Goal: Information Seeking & Learning: Learn about a topic

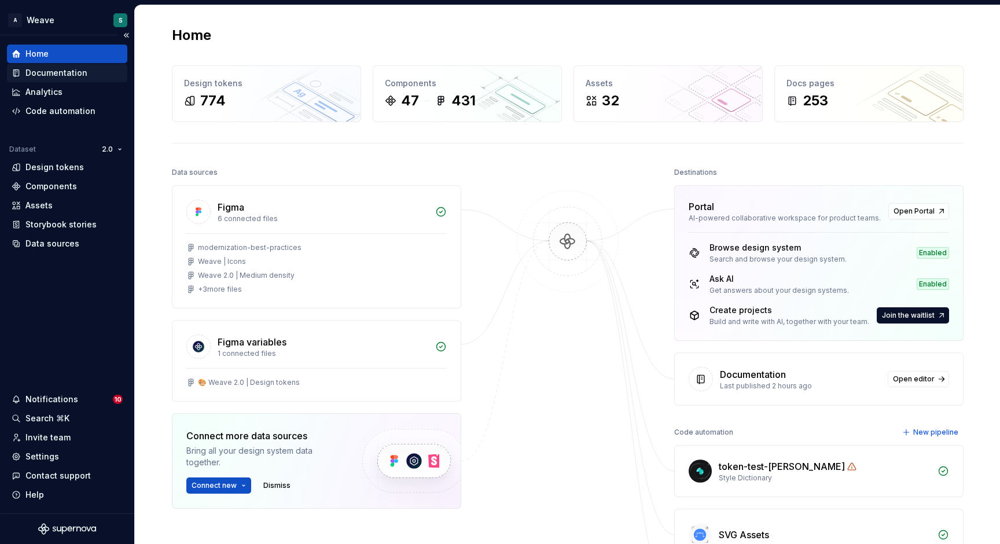
click at [60, 74] on div "Documentation" at bounding box center [56, 73] width 62 height 12
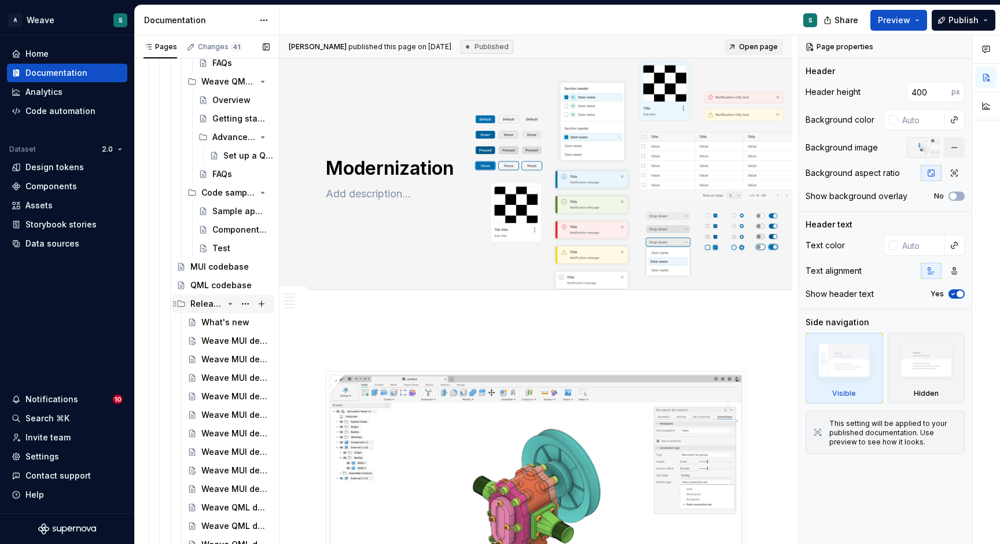
scroll to position [681, 0]
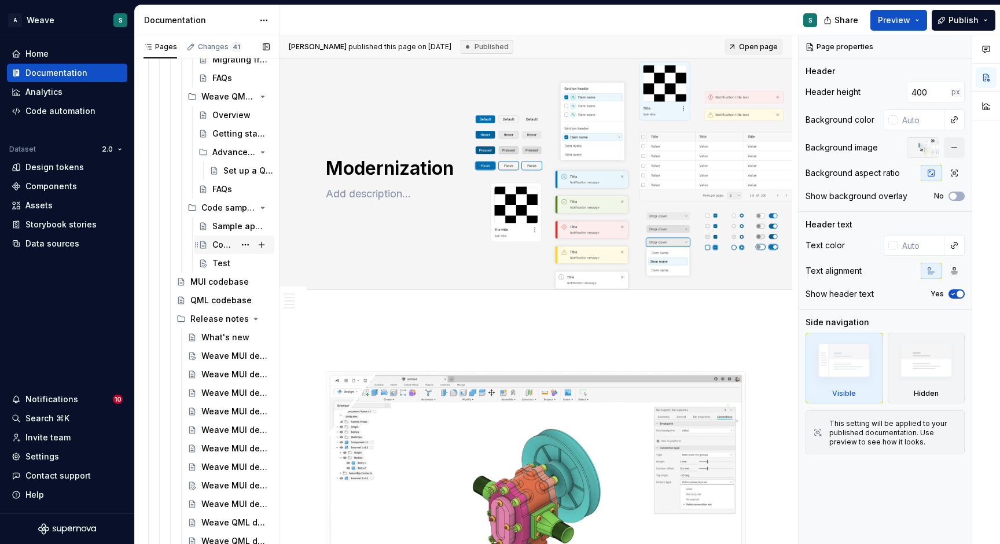
click at [226, 244] on div "Component samples" at bounding box center [223, 245] width 23 height 12
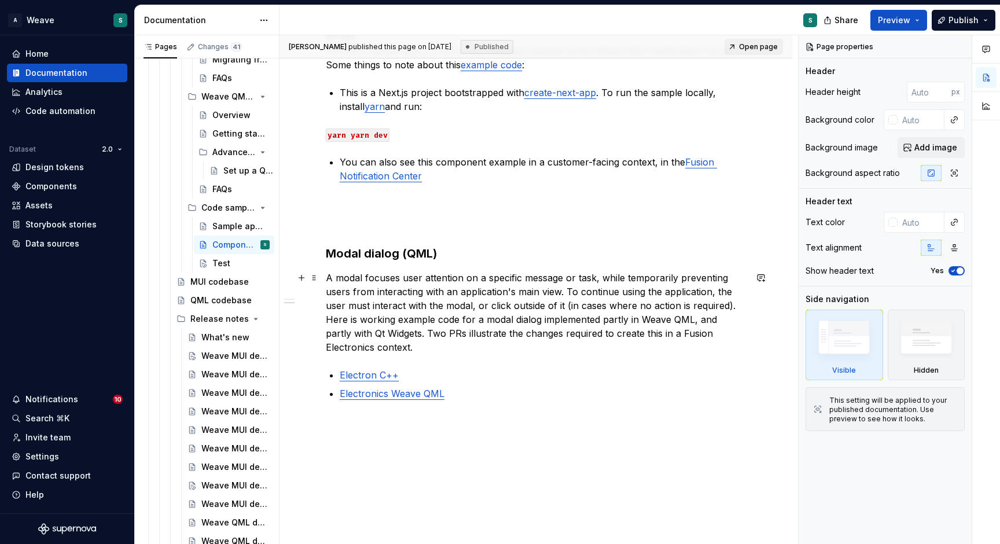
scroll to position [326, 0]
click at [227, 226] on div "Sample applications" at bounding box center [223, 226] width 23 height 12
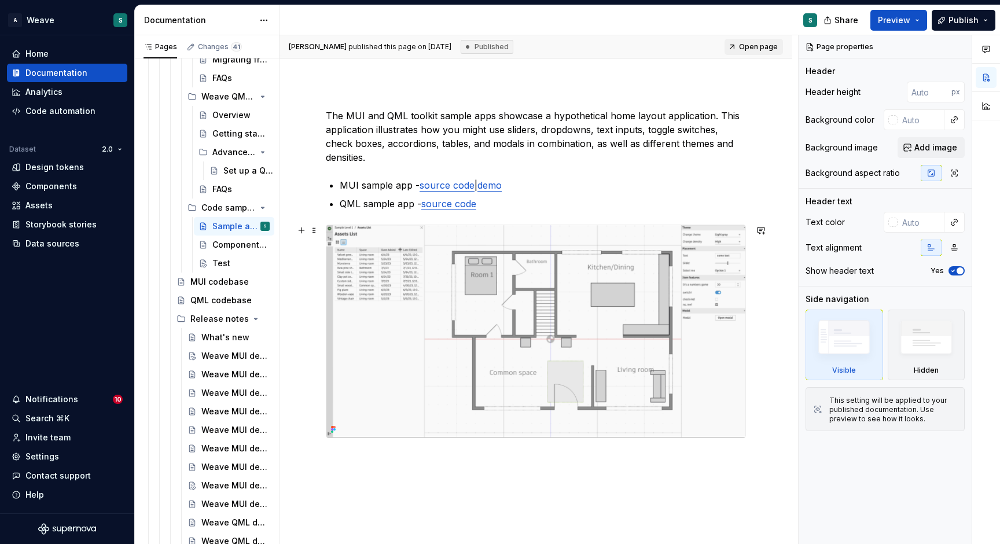
scroll to position [118, 0]
click at [218, 242] on div "Component samples" at bounding box center [223, 245] width 23 height 12
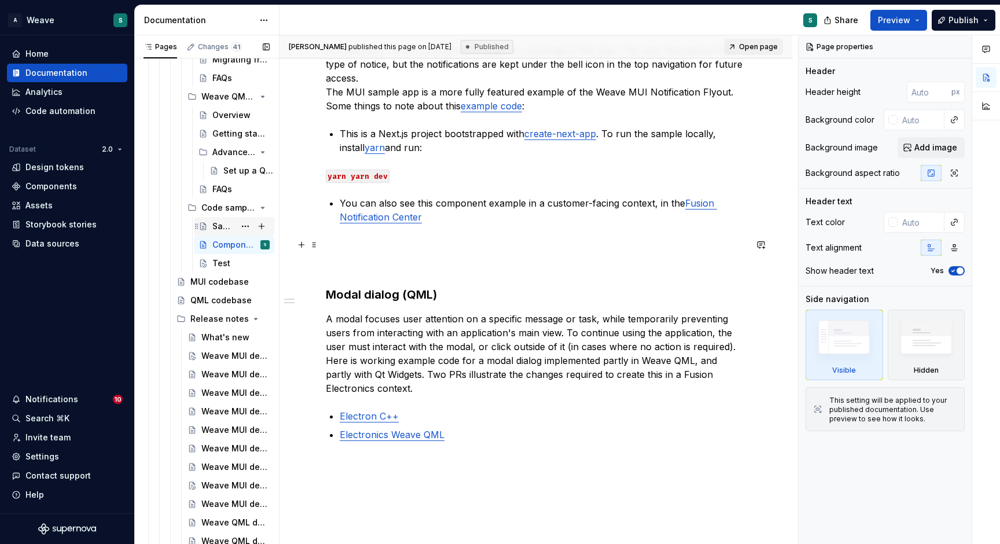
scroll to position [286, 0]
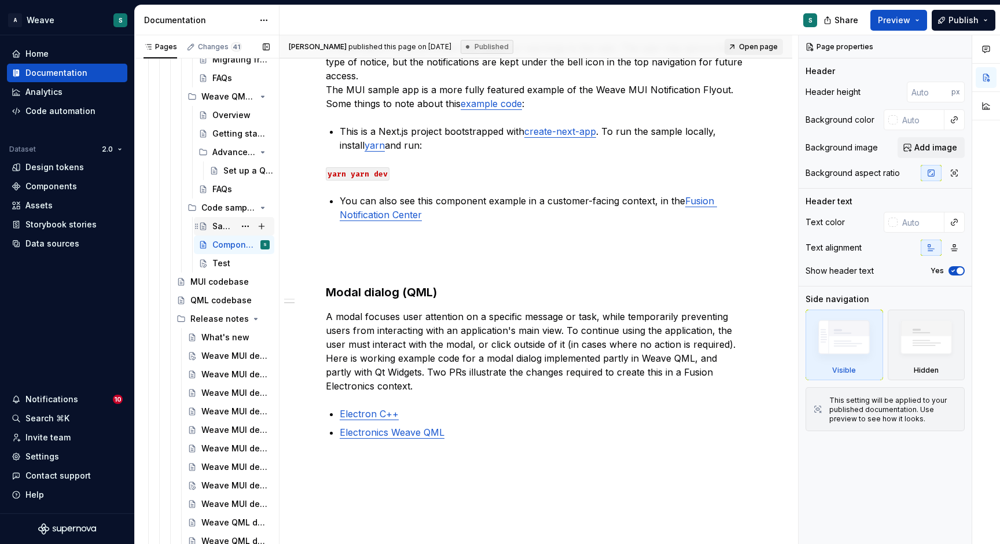
click at [227, 220] on div "Sample applications" at bounding box center [240, 226] width 57 height 16
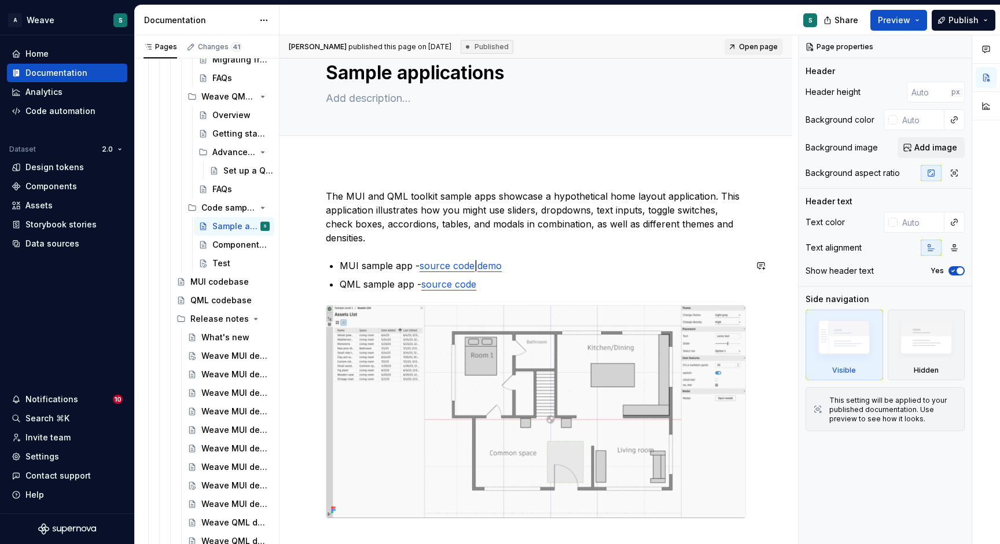
scroll to position [10, 0]
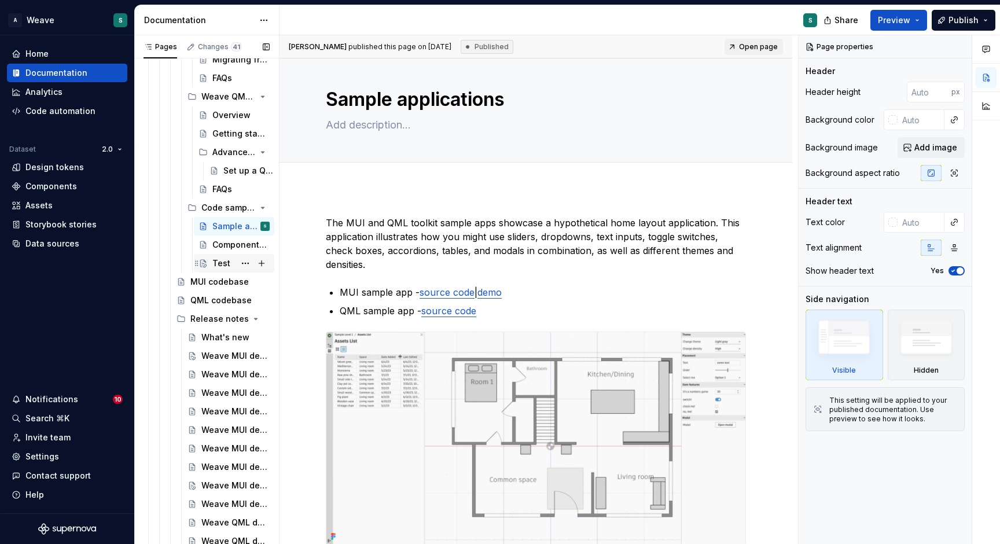
click at [219, 263] on div "Test" at bounding box center [221, 263] width 18 height 12
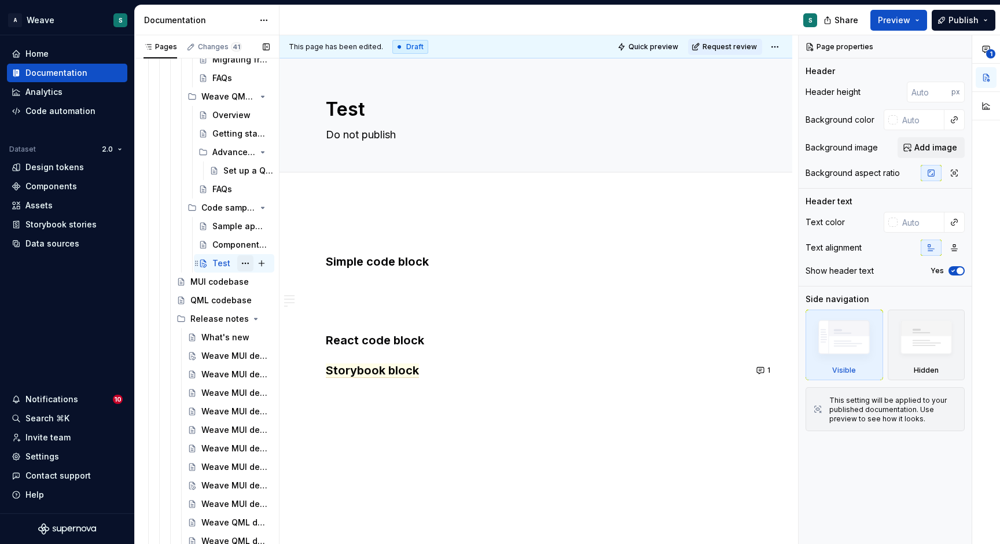
click at [242, 264] on button "Page tree" at bounding box center [245, 263] width 16 height 16
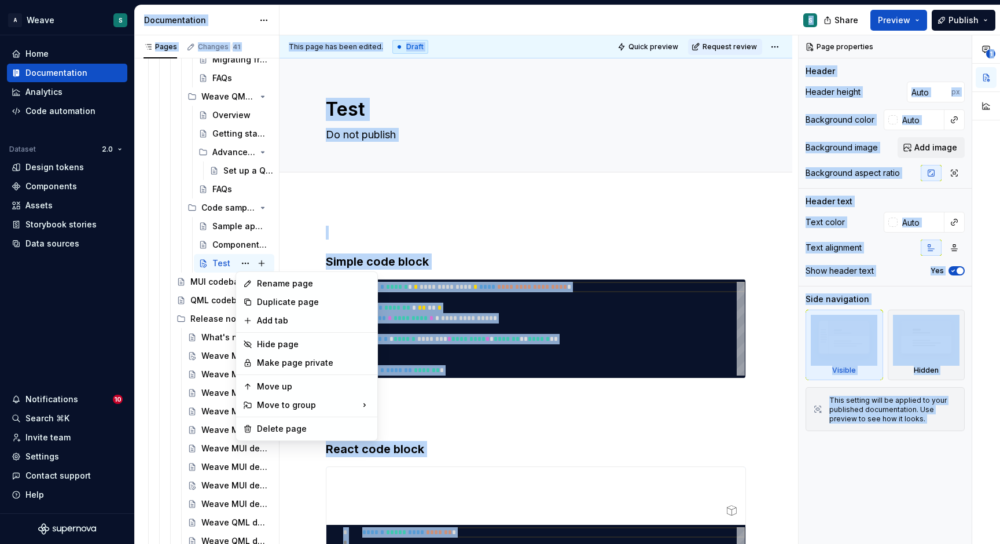
drag, startPoint x: 289, startPoint y: 423, endPoint x: 306, endPoint y: 204, distance: 219.9
click at [306, 204] on html "A Weave S Home Documentation Analytics Code automation Dataset 2.0 Design token…" at bounding box center [500, 272] width 1000 height 544
click at [330, 210] on html "A Weave S Home Documentation Analytics Code automation Dataset 2.0 Design token…" at bounding box center [500, 272] width 1000 height 544
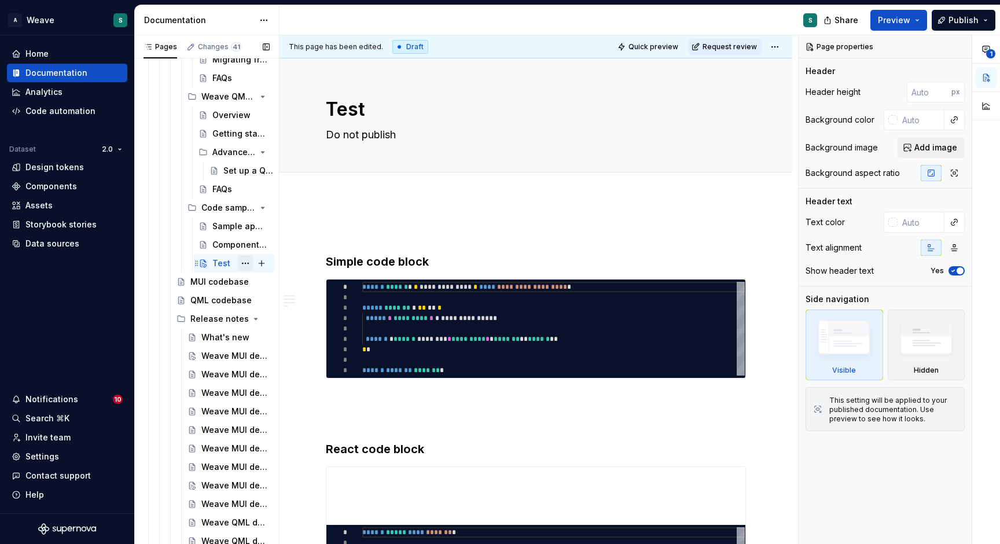
click at [242, 264] on button "Page tree" at bounding box center [245, 263] width 16 height 16
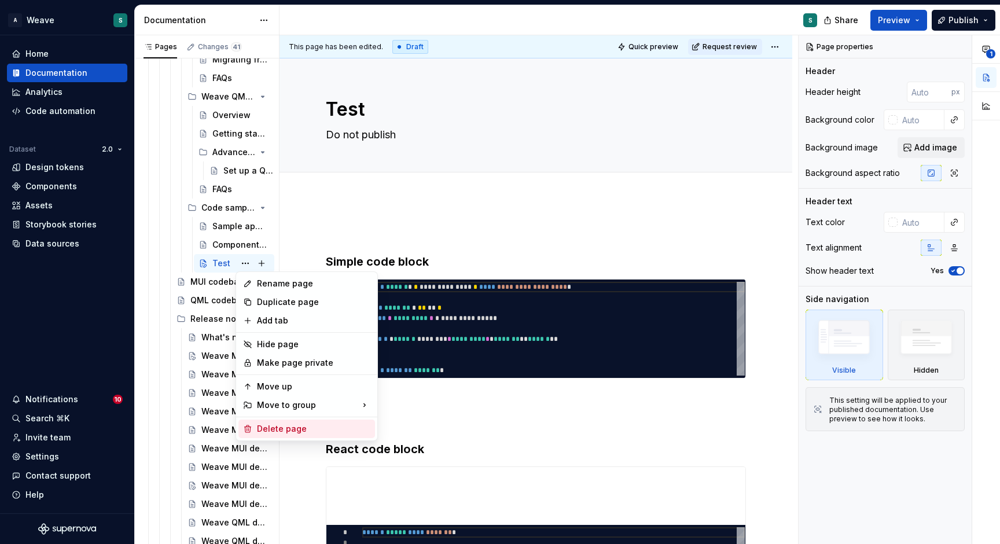
click at [262, 430] on div "Delete page" at bounding box center [313, 429] width 113 height 12
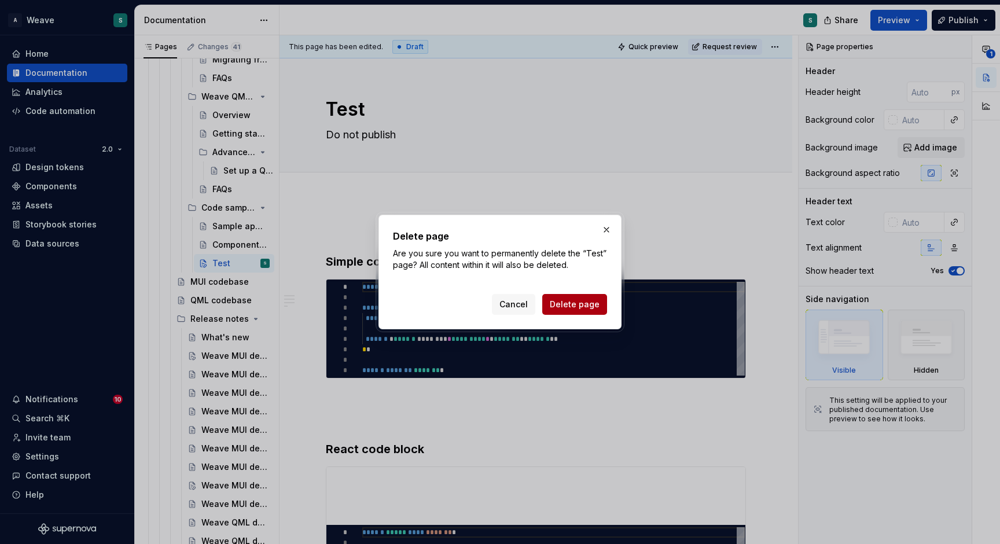
click at [584, 308] on span "Delete page" at bounding box center [575, 304] width 50 height 12
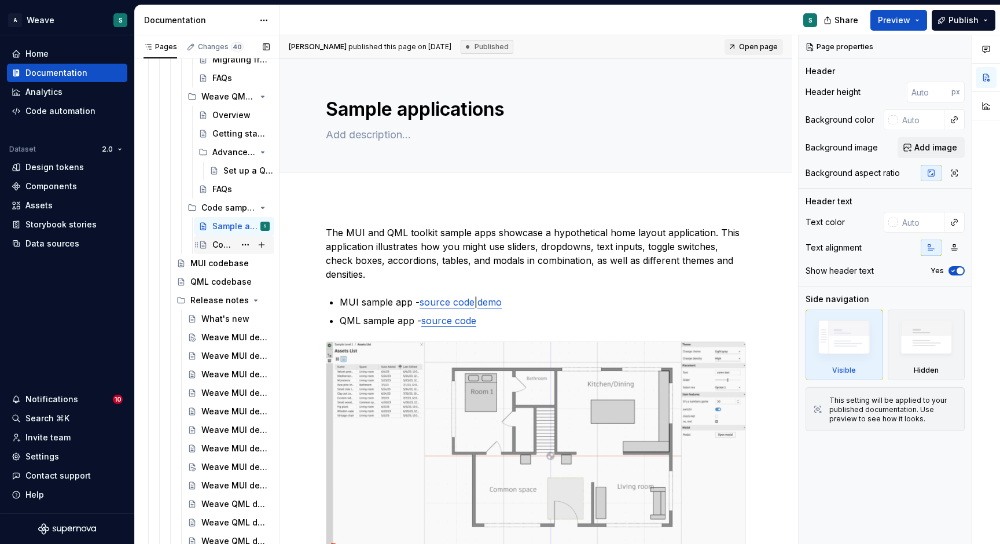
click at [219, 240] on div "Component samples" at bounding box center [223, 245] width 23 height 12
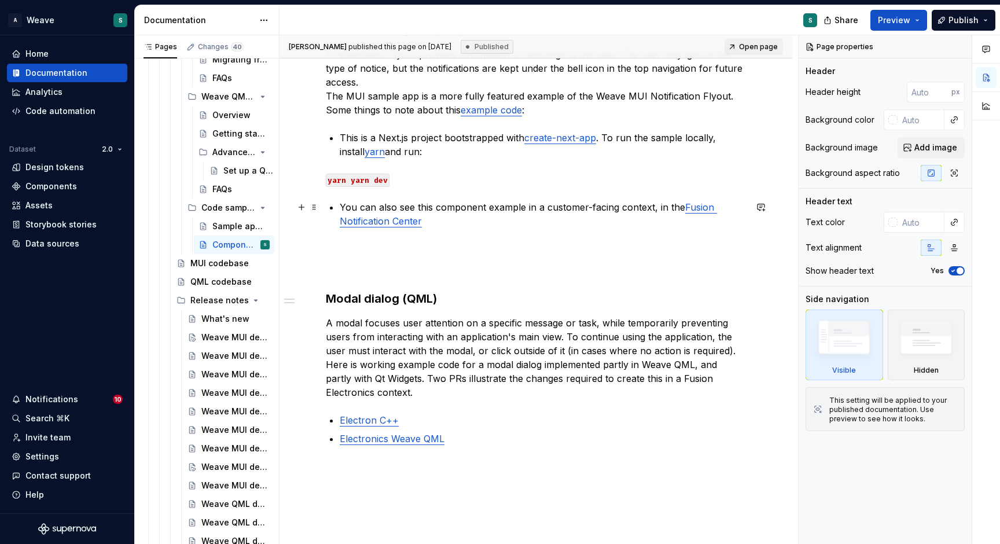
scroll to position [281, 0]
click at [222, 228] on div "Sample applications" at bounding box center [223, 226] width 23 height 12
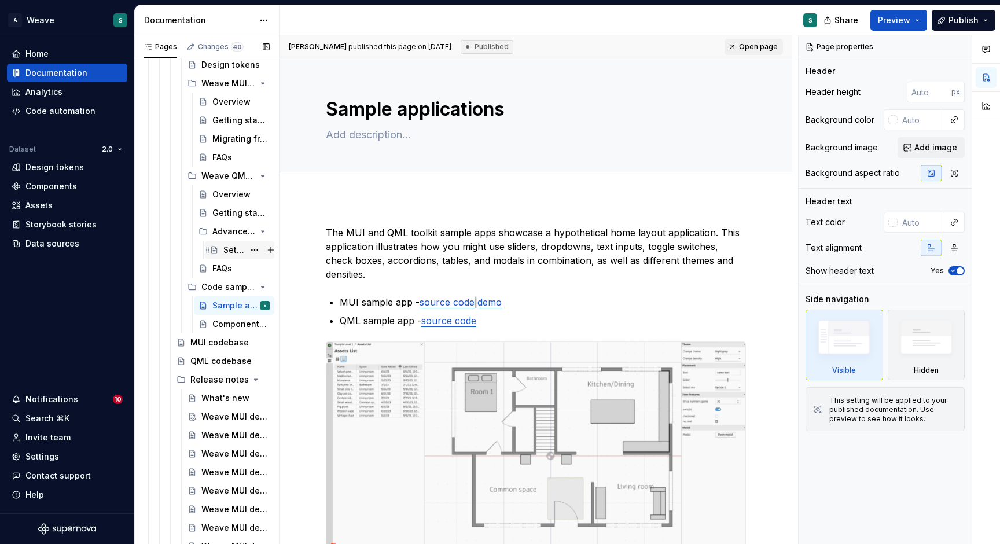
scroll to position [595, 0]
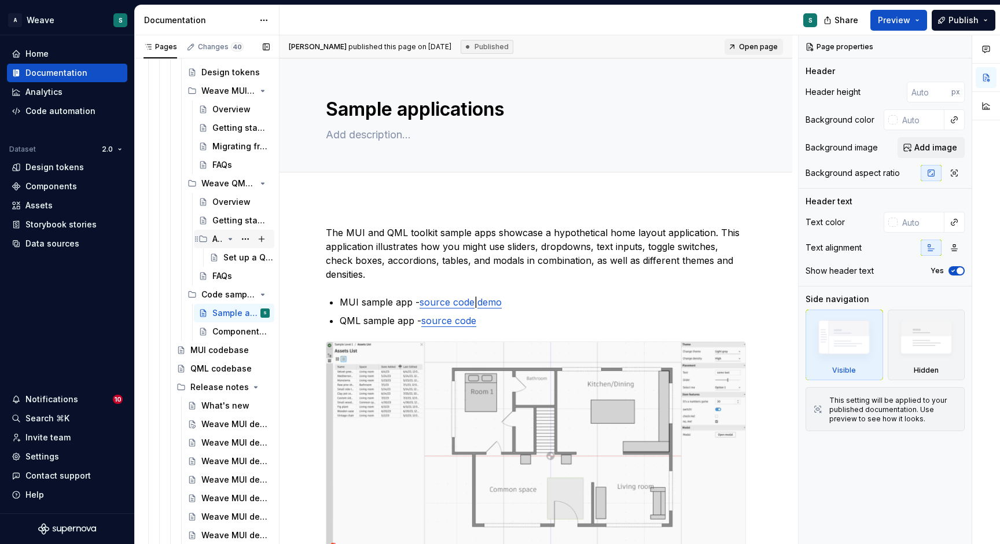
click at [227, 231] on div "Advanced scenarios" at bounding box center [240, 239] width 57 height 16
click at [202, 236] on icon "Page tree" at bounding box center [203, 239] width 7 height 6
click at [232, 263] on div "Set up a QML build system" at bounding box center [233, 258] width 21 height 12
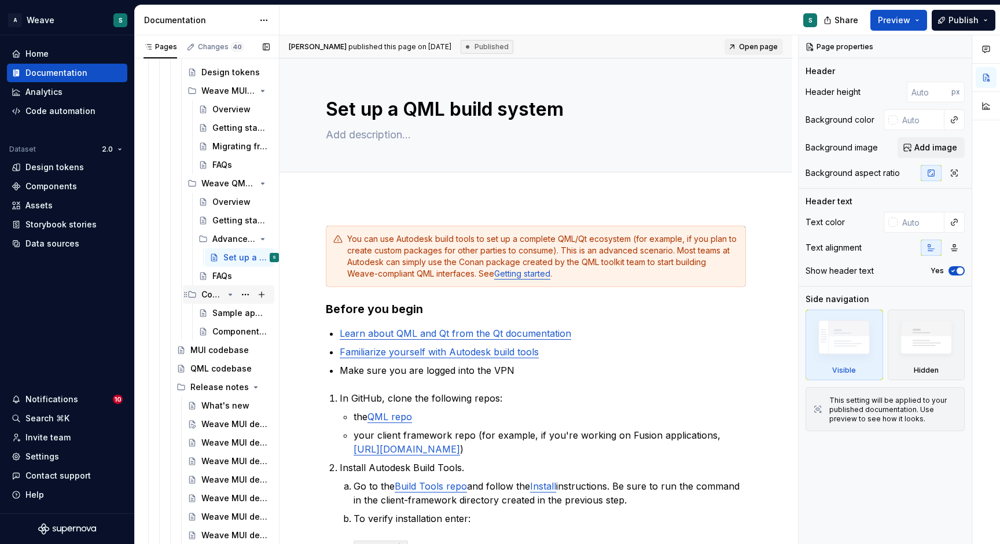
click at [216, 293] on div "Code samples" at bounding box center [212, 295] width 22 height 12
click at [225, 315] on div "Sample applications" at bounding box center [223, 313] width 23 height 12
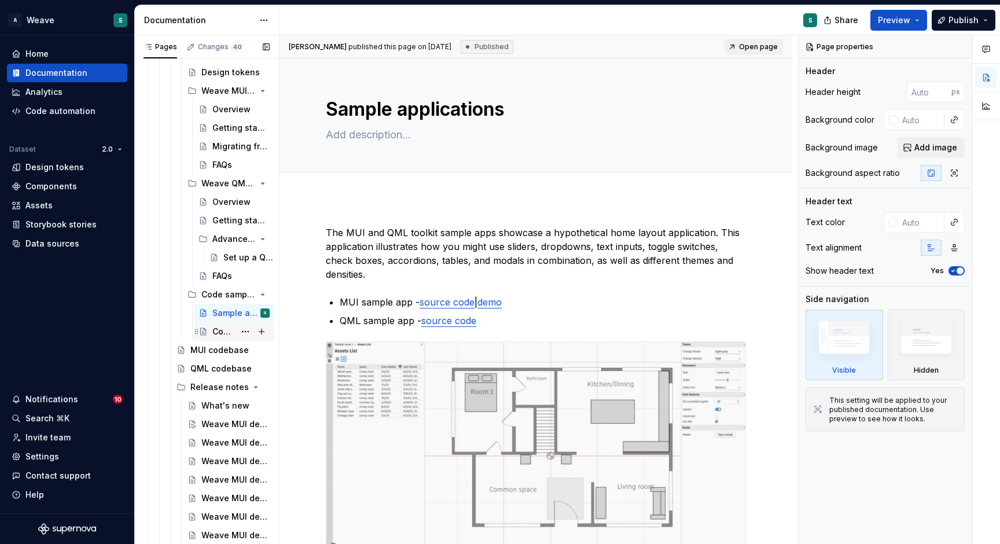
click at [223, 336] on div "Component samples" at bounding box center [223, 332] width 23 height 12
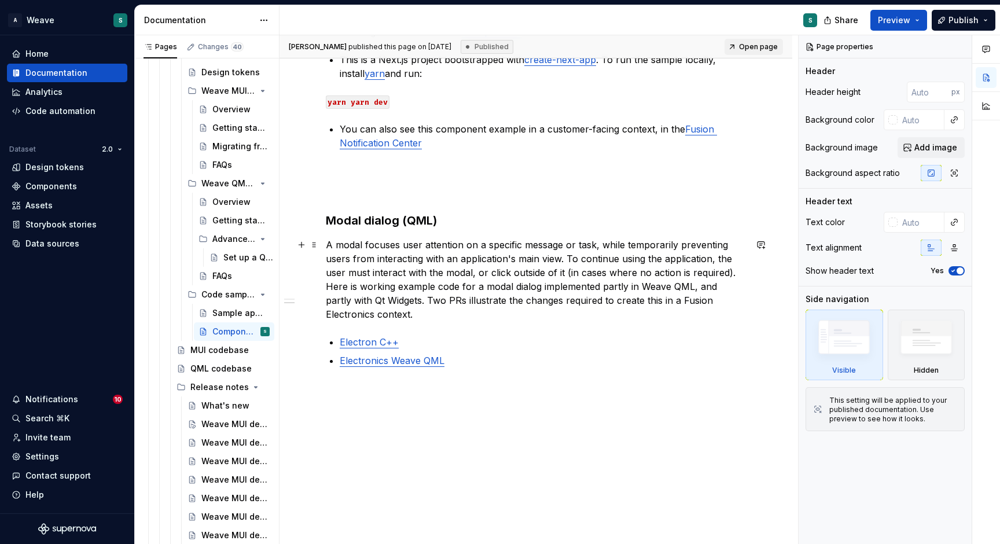
scroll to position [358, 0]
click at [224, 314] on div "Sample applications" at bounding box center [223, 313] width 23 height 12
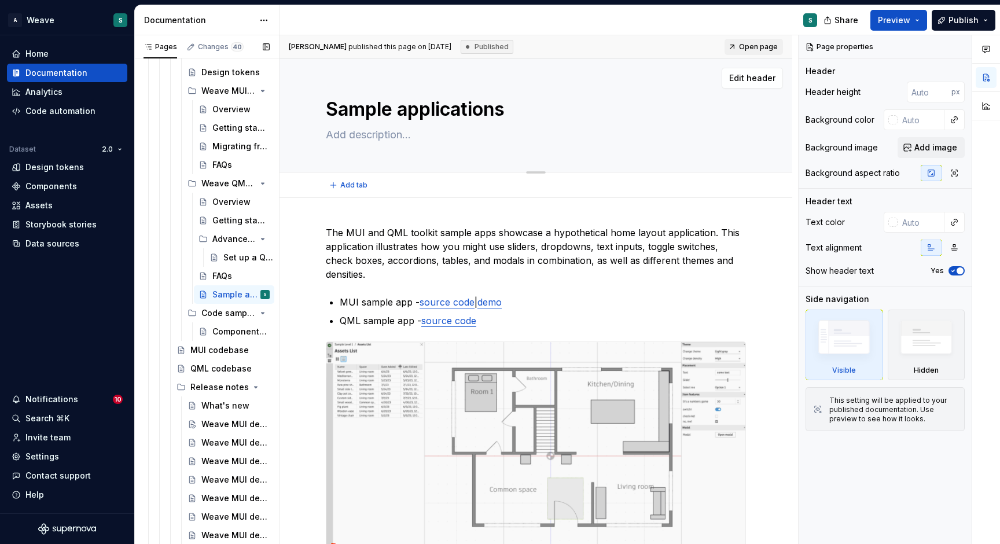
drag, startPoint x: 390, startPoint y: 109, endPoint x: 298, endPoint y: 80, distance: 96.2
click at [300, 81] on div "Sample applications Edit header" at bounding box center [535, 115] width 513 height 114
type textarea "*"
type textarea "C applications"
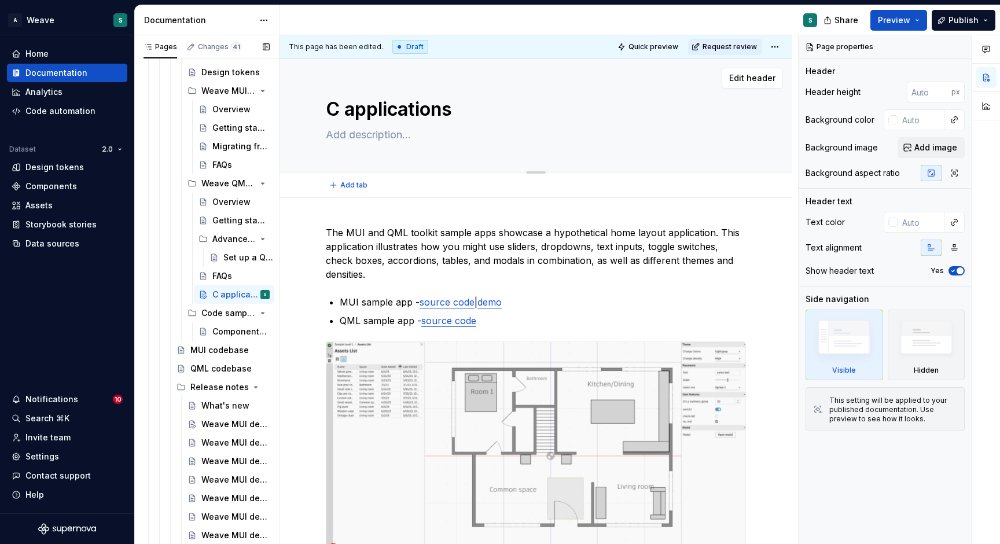
type textarea "*"
type textarea "Co applications"
type textarea "*"
type textarea "Cod applications"
type textarea "*"
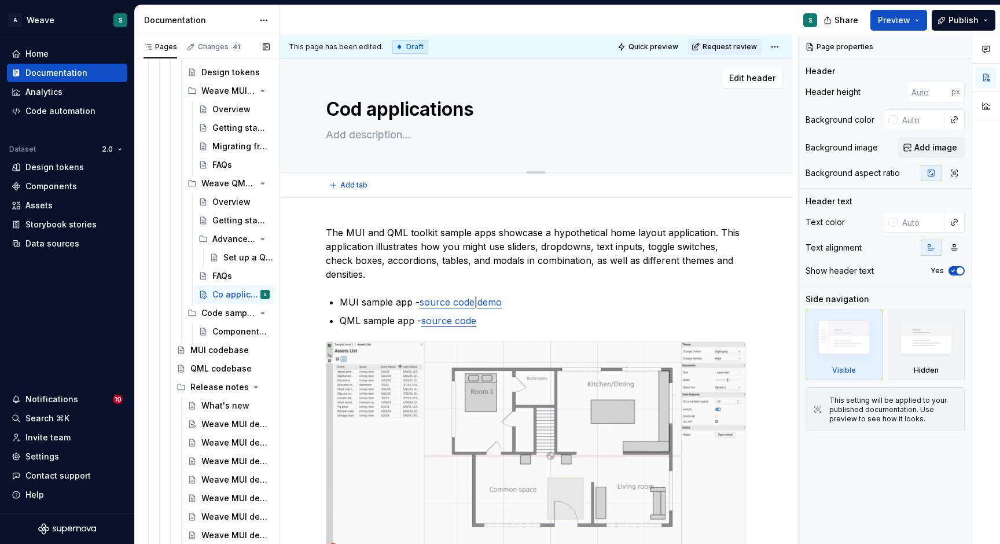
type textarea "Code applications"
type textarea "*"
type textarea "Code applications"
click at [429, 102] on textarea "Code applications" at bounding box center [533, 109] width 420 height 28
drag, startPoint x: 378, startPoint y: 105, endPoint x: 481, endPoint y: 108, distance: 103.0
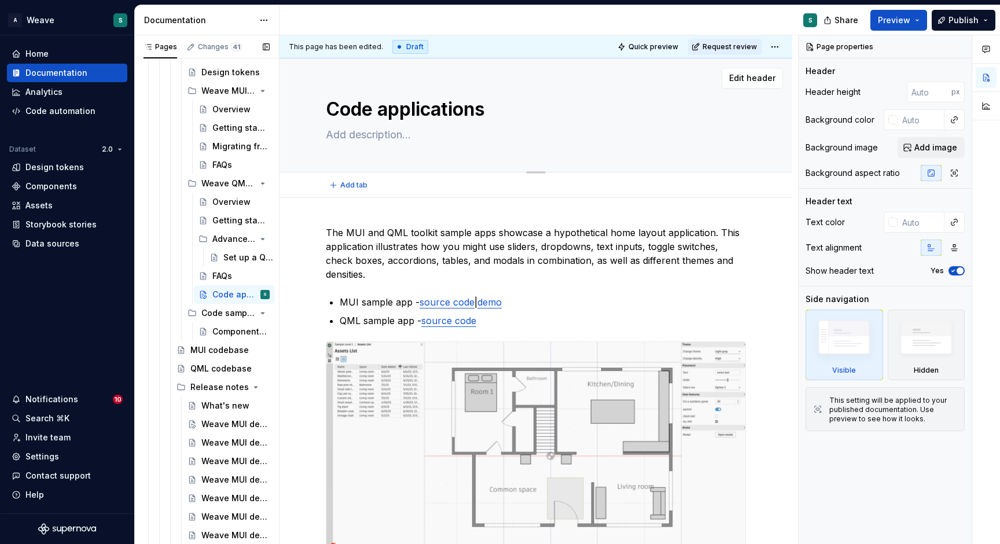
click at [481, 108] on textarea "Code applications" at bounding box center [533, 109] width 420 height 28
type textarea "*"
type textarea "Code ss"
type textarea "*"
type textarea "Code sas"
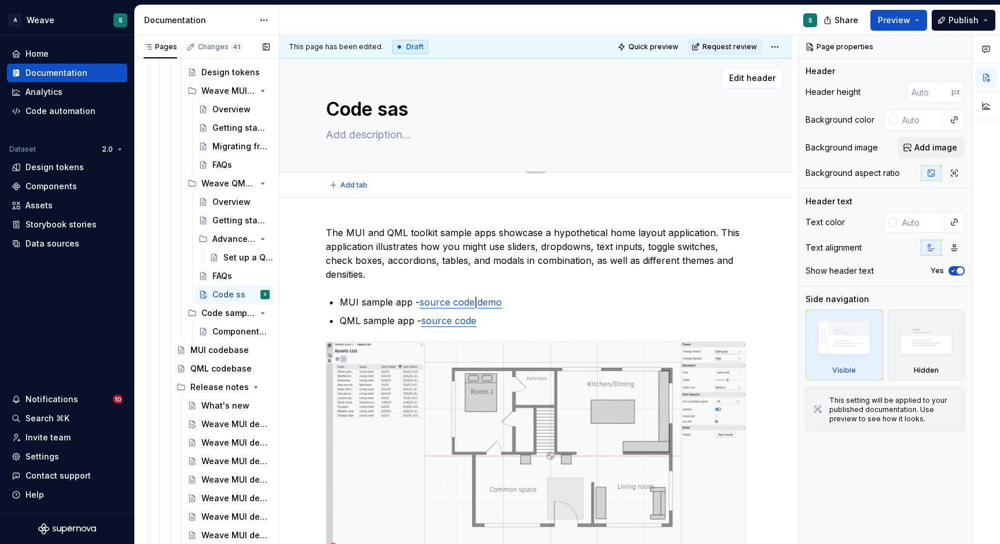
type textarea "*"
type textarea "Code [PERSON_NAME]"
type textarea "*"
type textarea "Code samps"
type textarea "*"
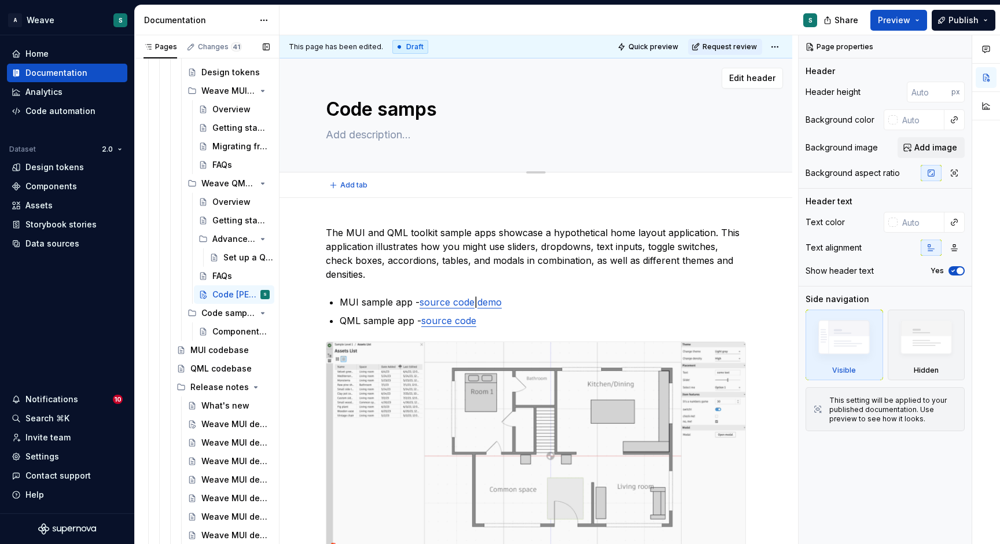
type textarea "Code sampls"
type textarea "*"
type textarea "Code samples"
type textarea "*"
type textarea "Code sample"
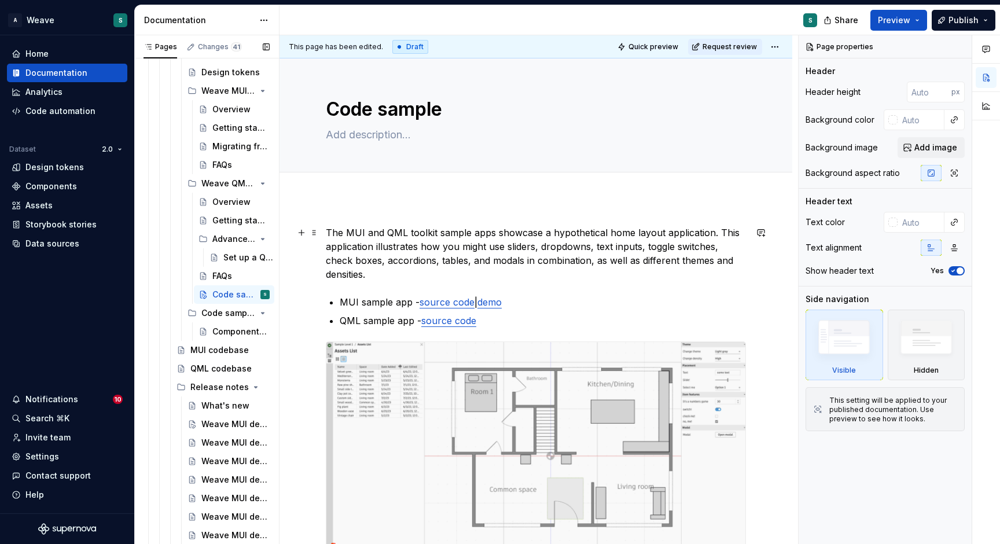
type textarea "*"
type textarea "Code sample"
click at [224, 330] on div "Component samples" at bounding box center [223, 332] width 23 height 12
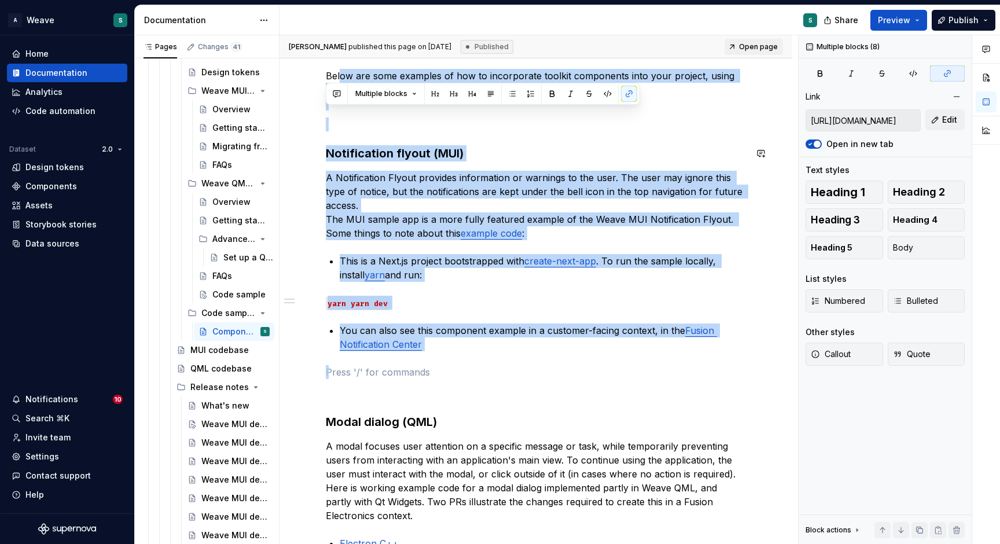
scroll to position [78, 0]
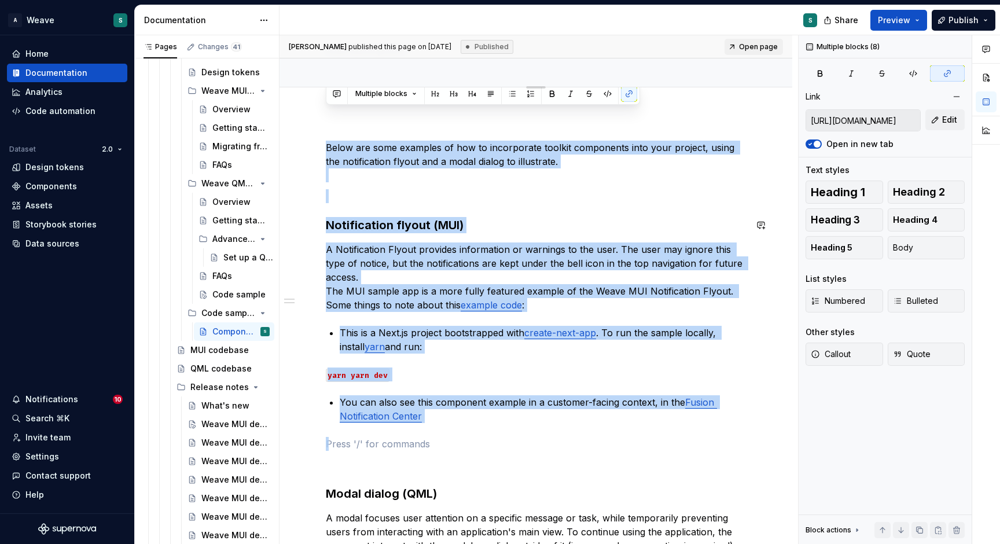
drag, startPoint x: 474, startPoint y: 278, endPoint x: 341, endPoint y: 73, distance: 243.7
click at [341, 73] on div "Component samples Edit header Notification flyout (MUI) Modal dialog (QML) Belo…" at bounding box center [535, 395] width 513 height 844
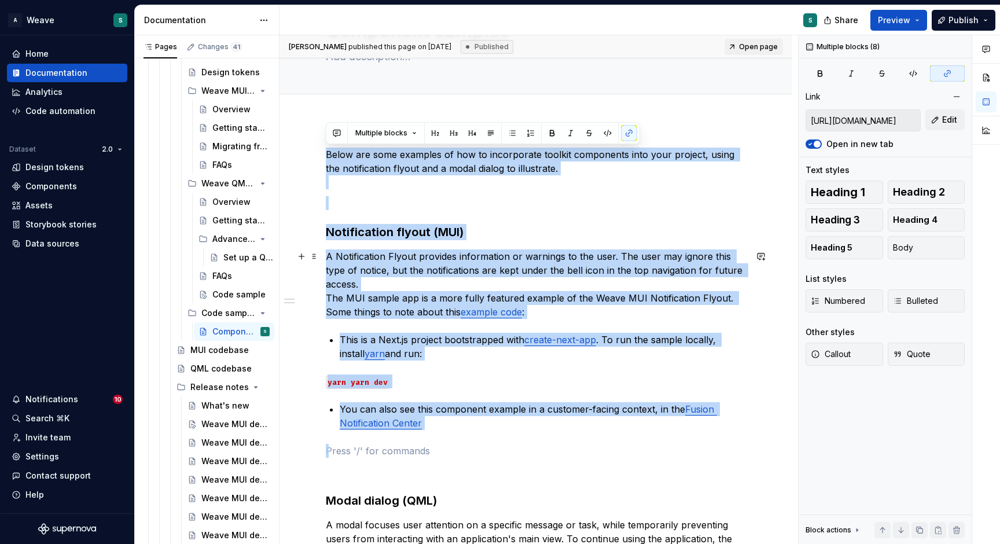
copy div "Below are some examples of how to incorporate toolkit components into your proj…"
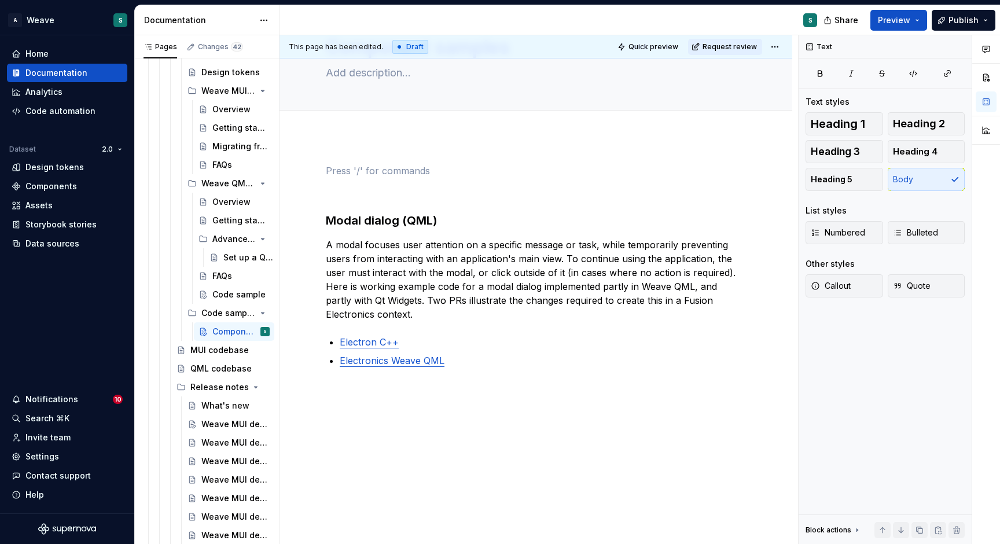
scroll to position [48, 0]
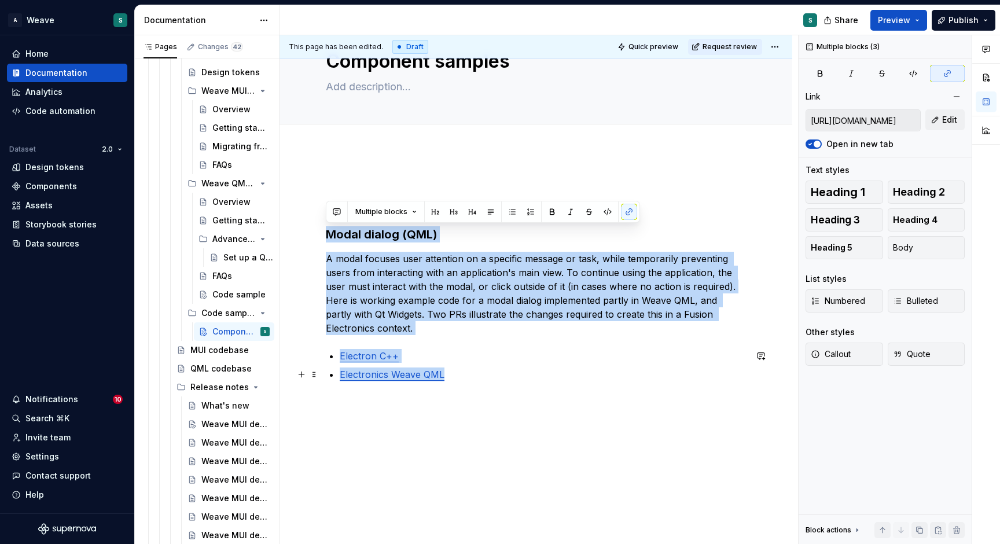
drag, startPoint x: 327, startPoint y: 233, endPoint x: 451, endPoint y: 379, distance: 192.1
click at [451, 379] on div "Modal dialog (QML) A modal focuses user attention on a specific message or task…" at bounding box center [536, 280] width 420 height 204
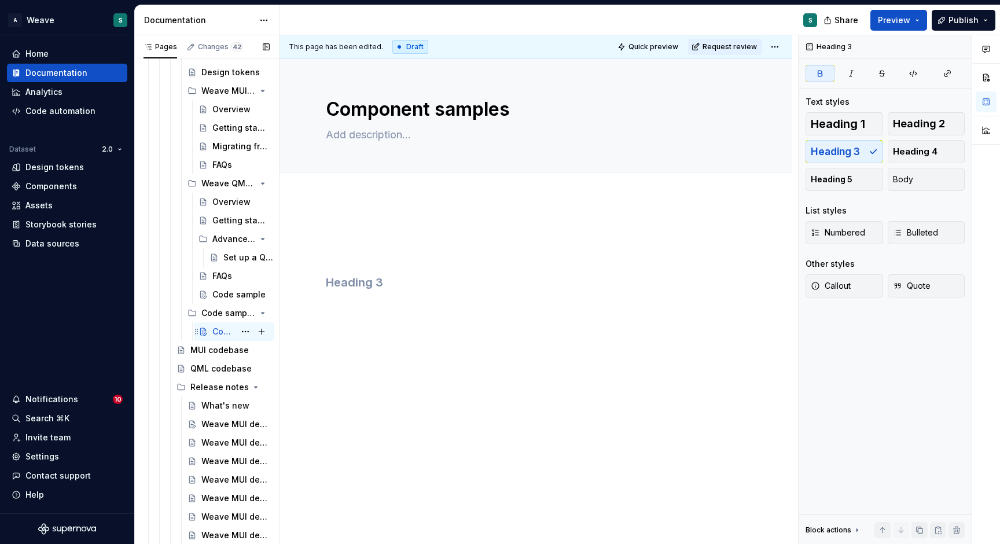
scroll to position [5, 0]
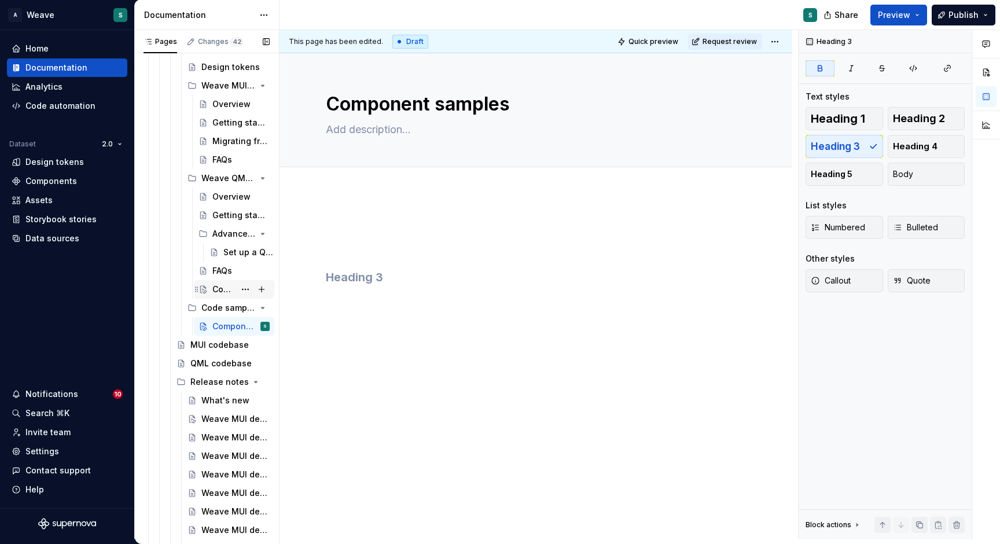
click at [231, 286] on div "Code sample" at bounding box center [223, 289] width 23 height 12
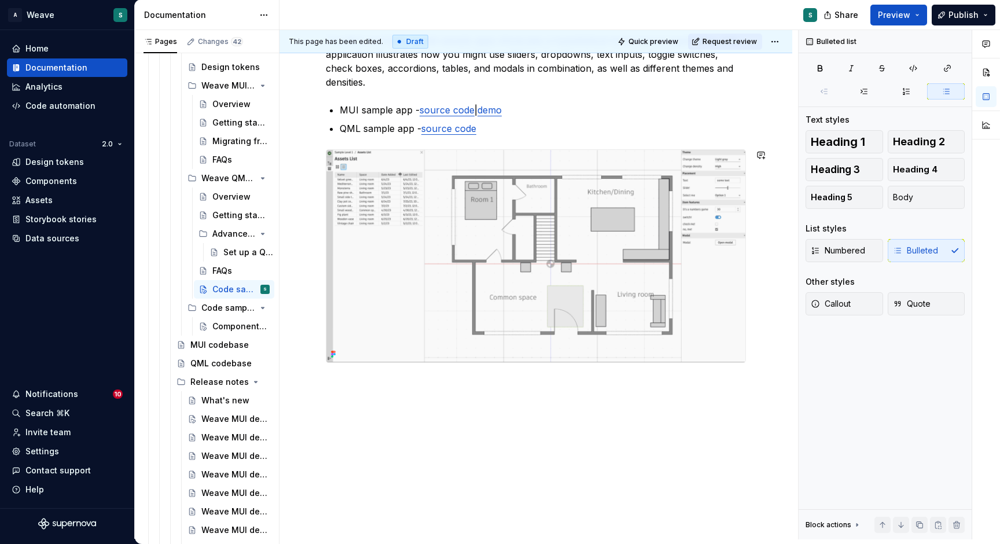
click at [523, 404] on div "The MUI and QML toolkit sample apps showcase a hypothetical home layout applica…" at bounding box center [535, 273] width 513 height 534
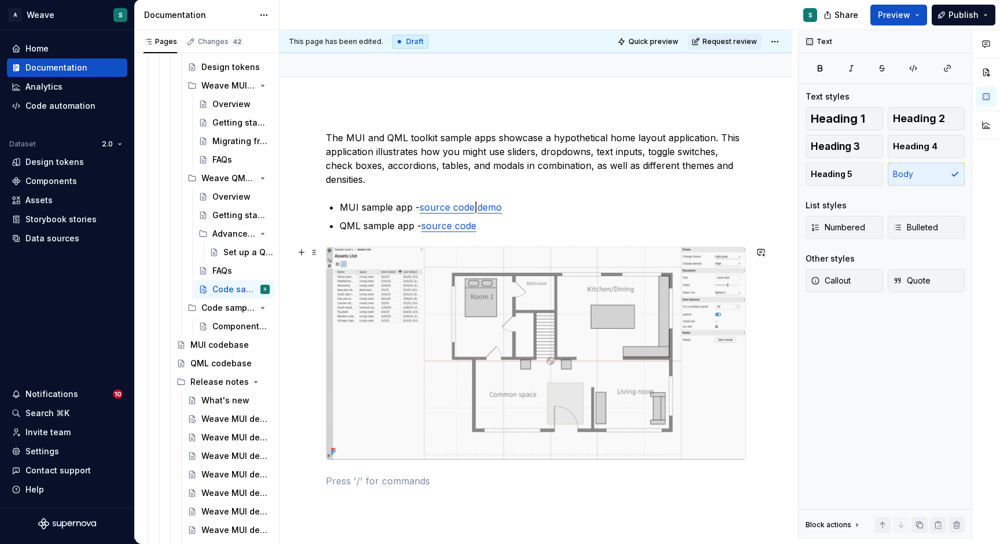
scroll to position [127, 0]
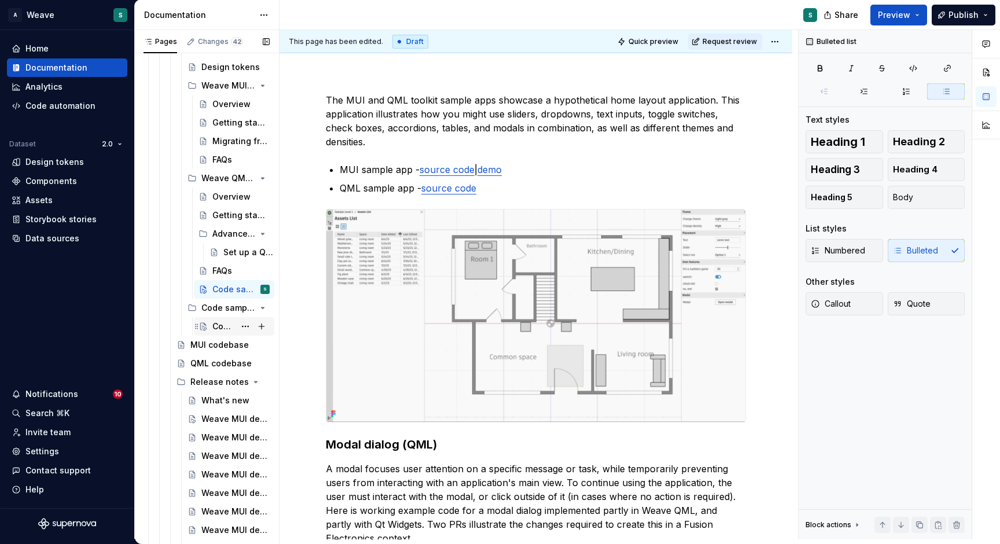
click at [224, 327] on div "Component samples" at bounding box center [223, 326] width 23 height 12
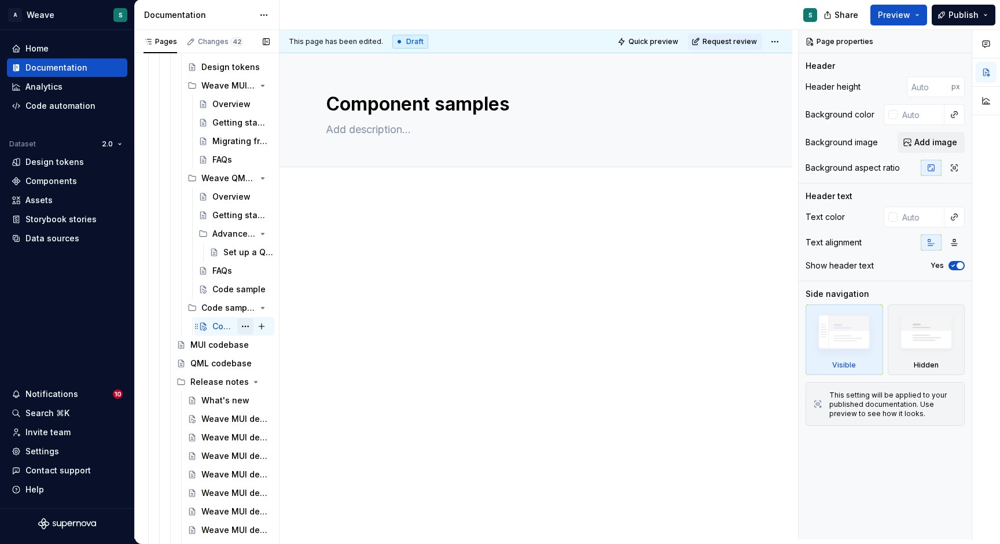
click at [244, 325] on button "Page tree" at bounding box center [245, 326] width 16 height 16
click at [374, 256] on html "A Weave S Home Documentation Analytics Code automation Dataset 2.0 Design token…" at bounding box center [500, 272] width 1000 height 544
click at [244, 324] on button "Page tree" at bounding box center [245, 326] width 16 height 16
click at [235, 296] on div "Pages Changes 42 Add Accessibility guide for tree Page tree. Navigate the tree …" at bounding box center [206, 287] width 145 height 514
click at [231, 284] on div "Code sample" at bounding box center [223, 289] width 23 height 12
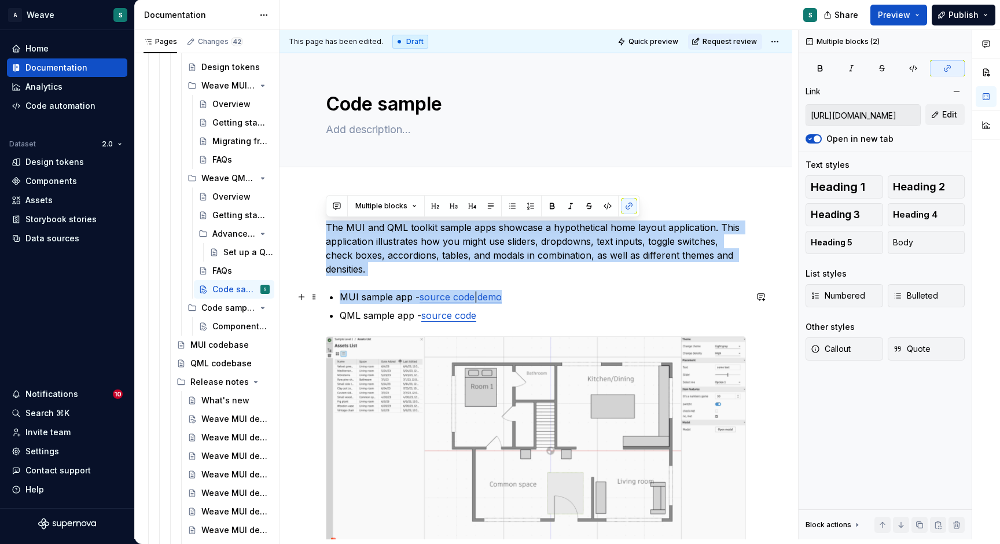
drag, startPoint x: 326, startPoint y: 223, endPoint x: 532, endPoint y: 295, distance: 218.1
click at [532, 295] on div "The MUI and QML toolkit sample apps showcase a hypothetical home layout applica…" at bounding box center [536, 469] width 420 height 498
copy div "The MUI and QML toolkit sample apps showcase a hypothetical home layout applica…"
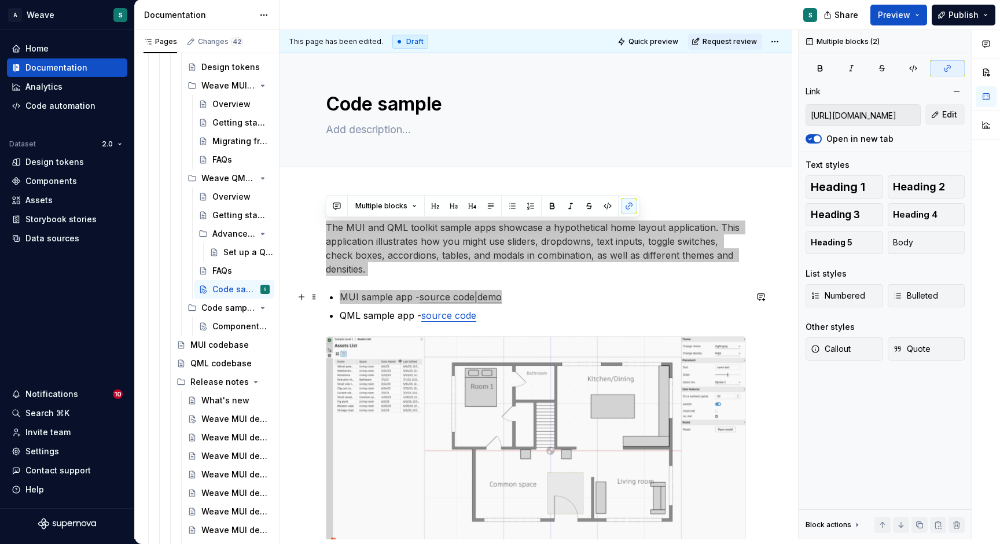
click at [349, 261] on p "The MUI and QML toolkit sample apps showcase a hypothetical home layout applica…" at bounding box center [536, 248] width 420 height 56
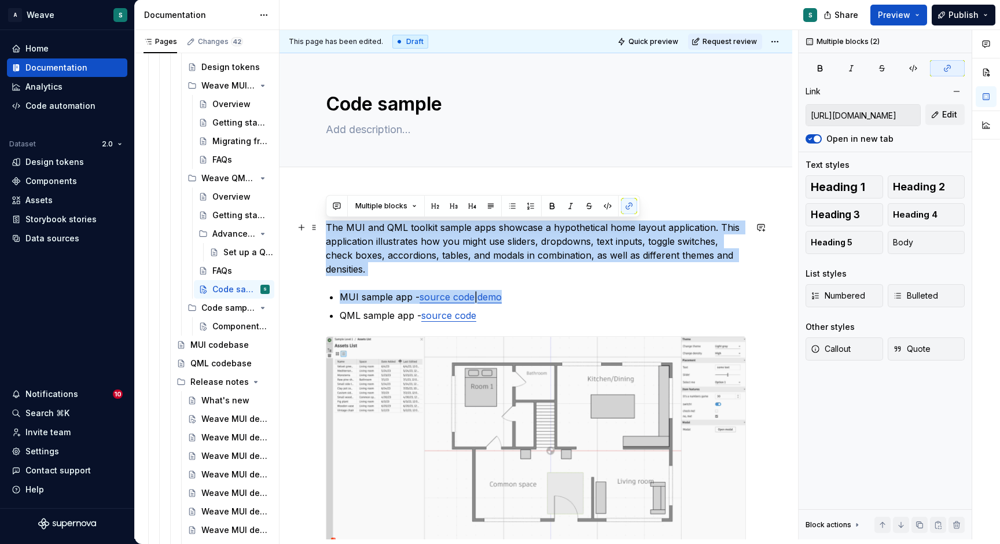
click at [337, 264] on p "The MUI and QML toolkit sample apps showcase a hypothetical home layout applica…" at bounding box center [536, 248] width 420 height 56
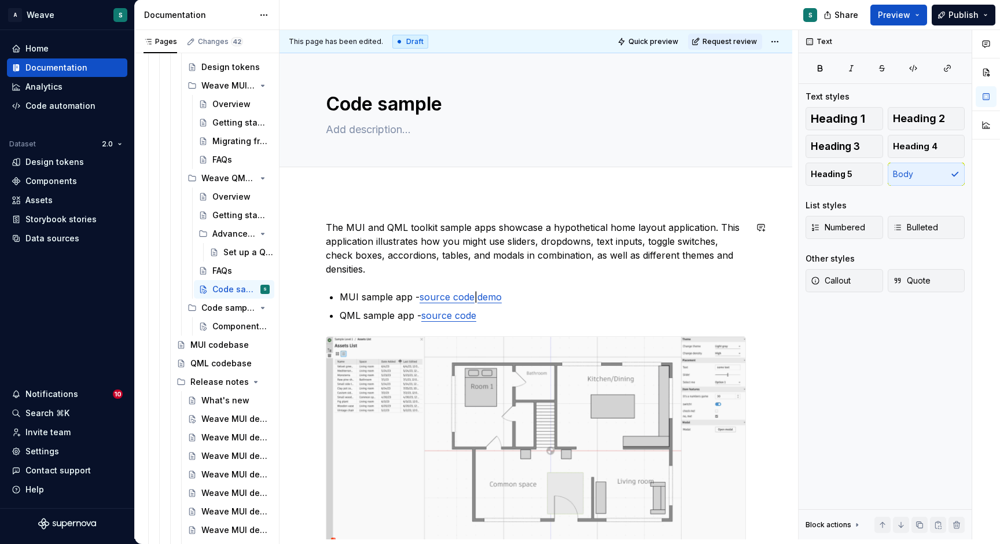
click at [380, 289] on div "The MUI and QML toolkit sample apps showcase a hypothetical home layout applica…" at bounding box center [536, 469] width 420 height 498
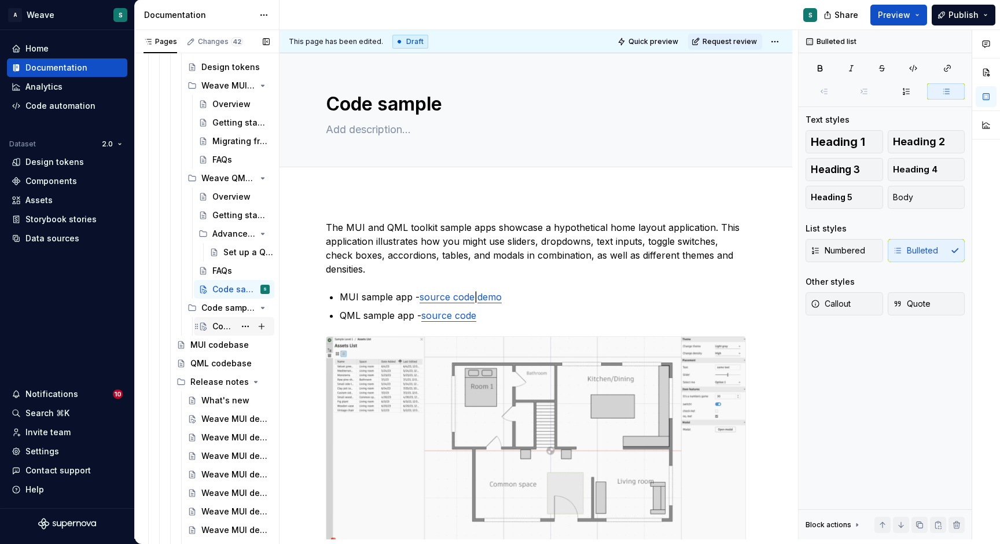
click at [233, 324] on div "Component samples" at bounding box center [240, 326] width 57 height 16
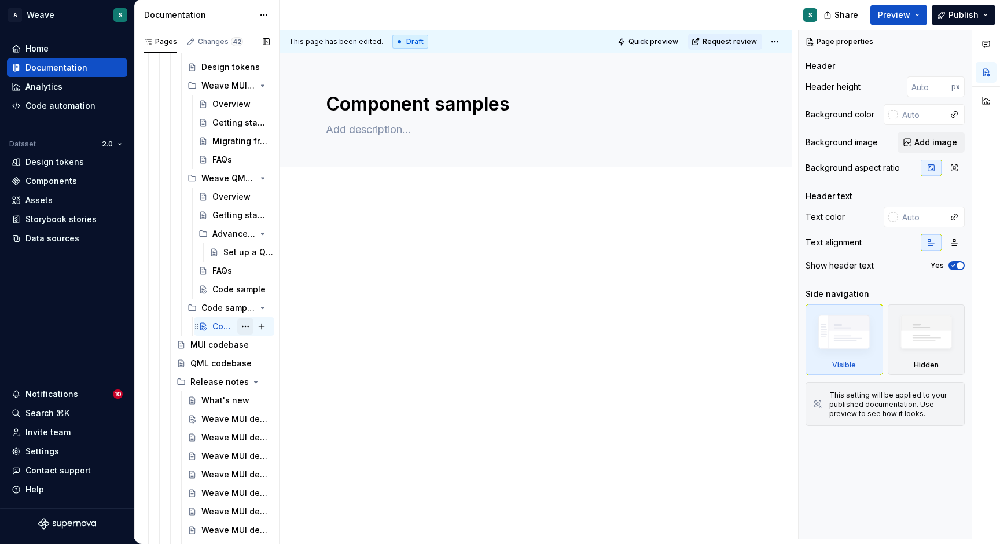
click at [247, 326] on button "Page tree" at bounding box center [245, 326] width 16 height 16
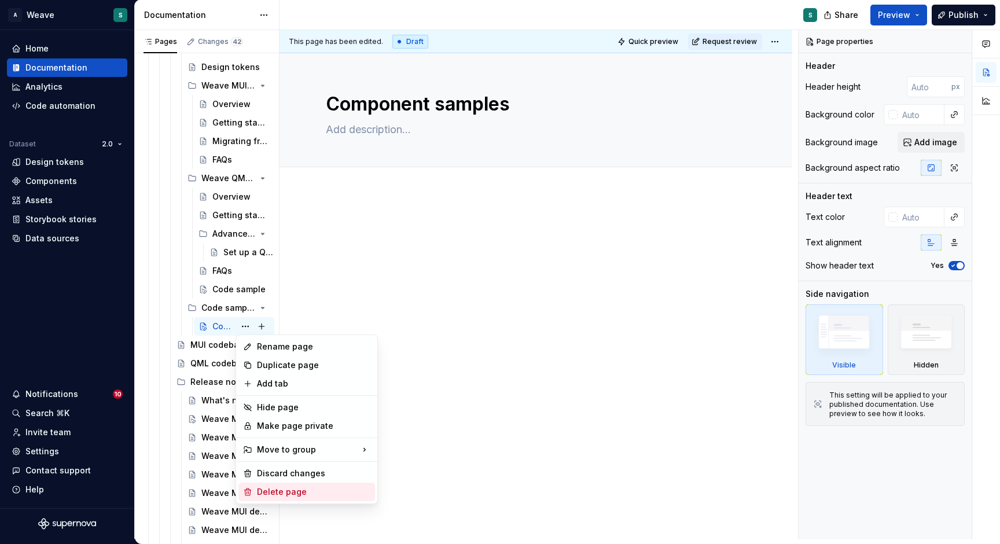
click at [289, 488] on div "Delete page" at bounding box center [313, 492] width 113 height 12
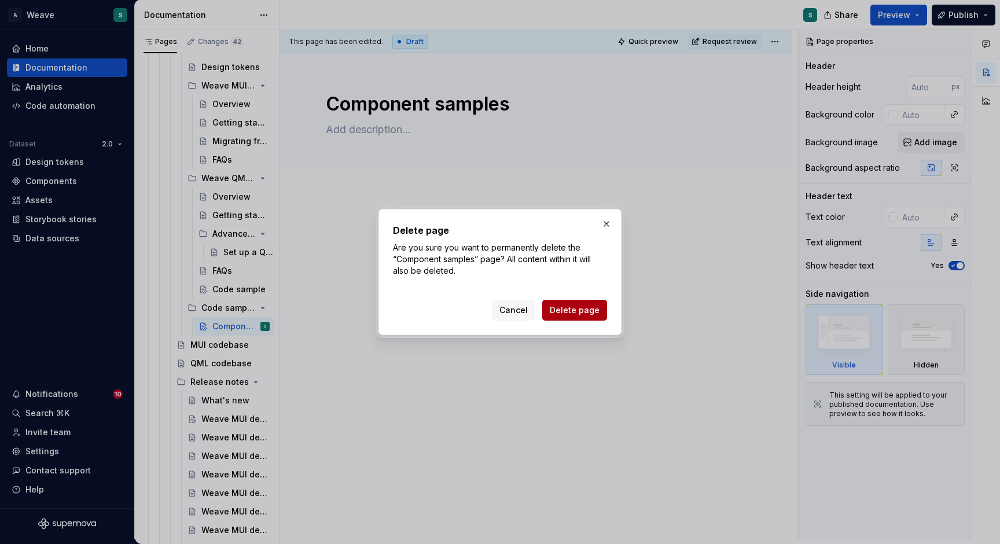
click at [580, 309] on span "Delete page" at bounding box center [575, 310] width 50 height 12
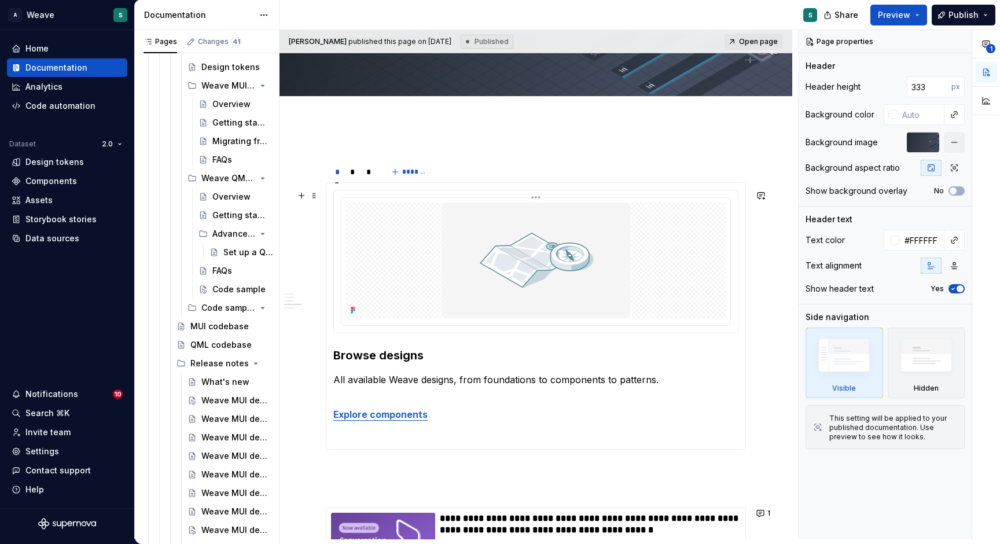
scroll to position [121, 0]
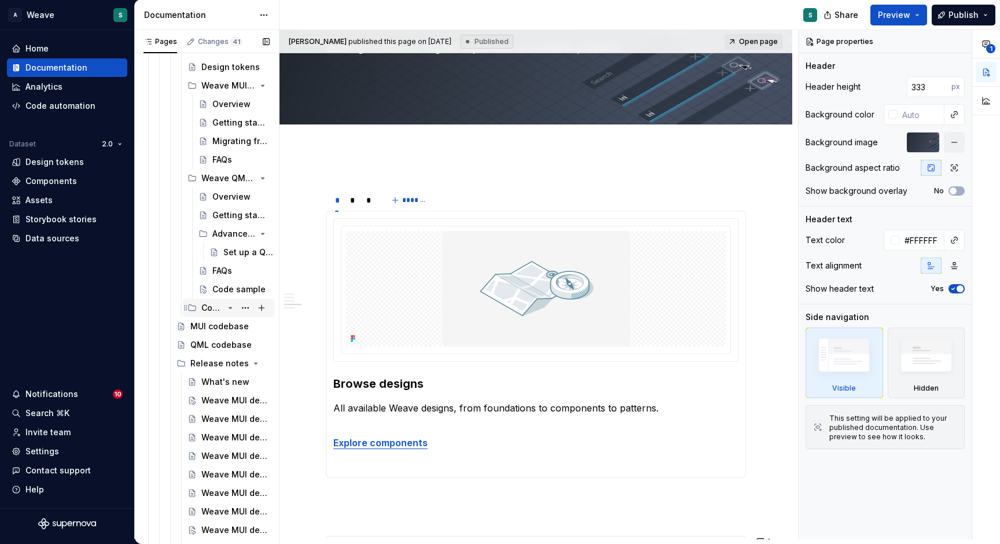
click at [227, 309] on icon "Page tree" at bounding box center [230, 307] width 9 height 9
click at [241, 306] on button "Page tree" at bounding box center [245, 308] width 16 height 16
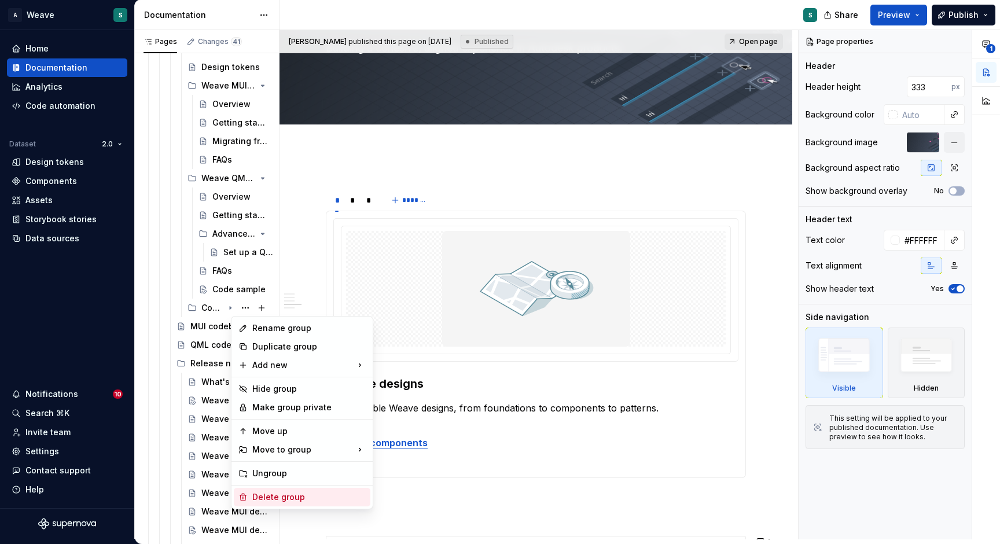
click at [287, 495] on div "Delete group" at bounding box center [308, 497] width 113 height 12
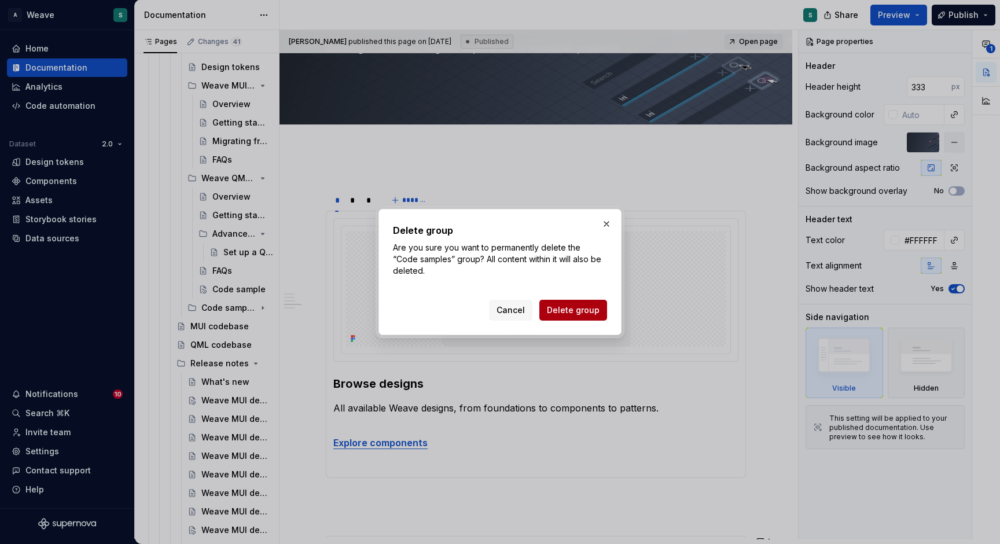
click at [575, 307] on span "Delete group" at bounding box center [573, 310] width 53 height 12
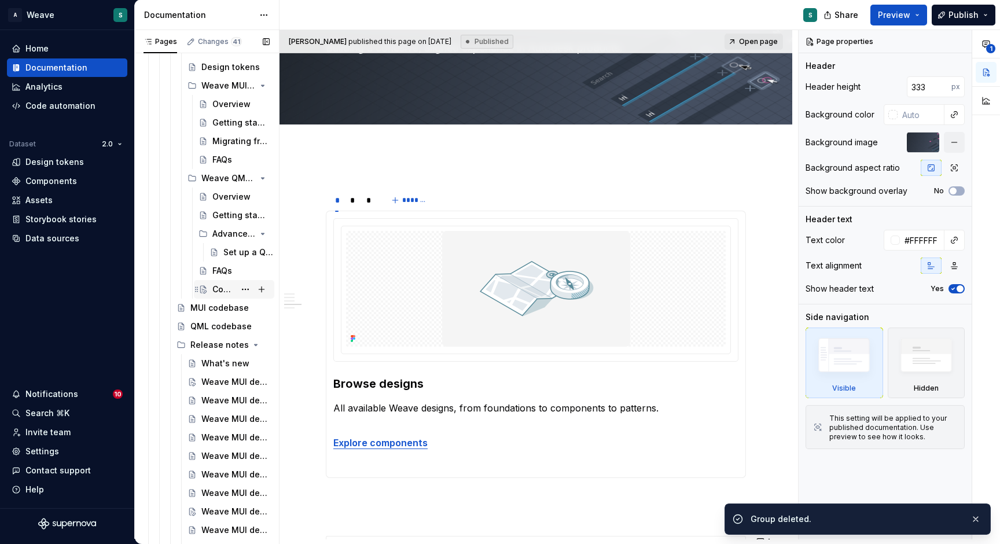
click at [225, 290] on div "Code sample" at bounding box center [223, 289] width 23 height 12
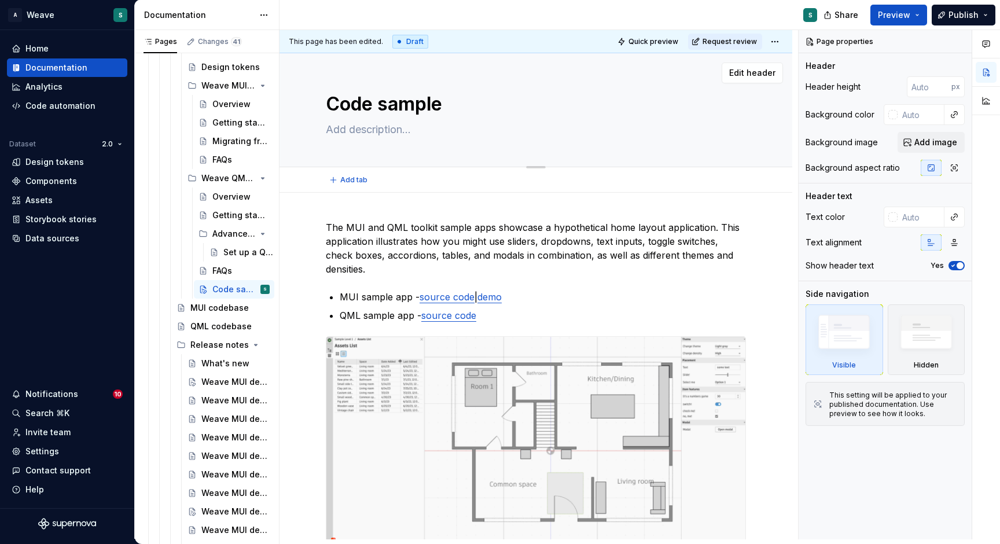
click at [443, 108] on textarea "Code sample" at bounding box center [533, 104] width 420 height 28
type textarea "*"
type textarea "Code samples"
type textarea "*"
type textarea "Code samples"
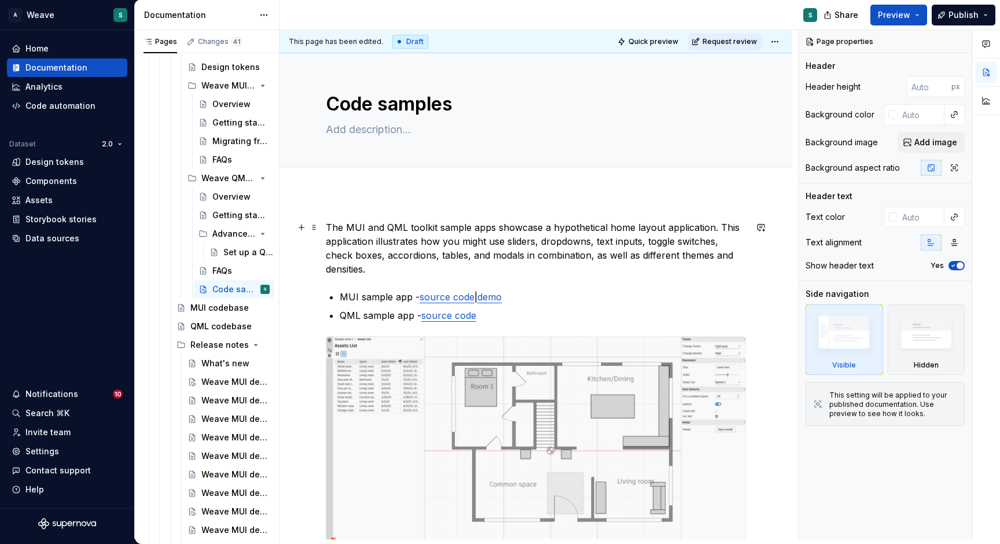
click at [329, 224] on p "The MUI and QML toolkit sample apps showcase a hypothetical home layout applica…" at bounding box center [536, 248] width 420 height 56
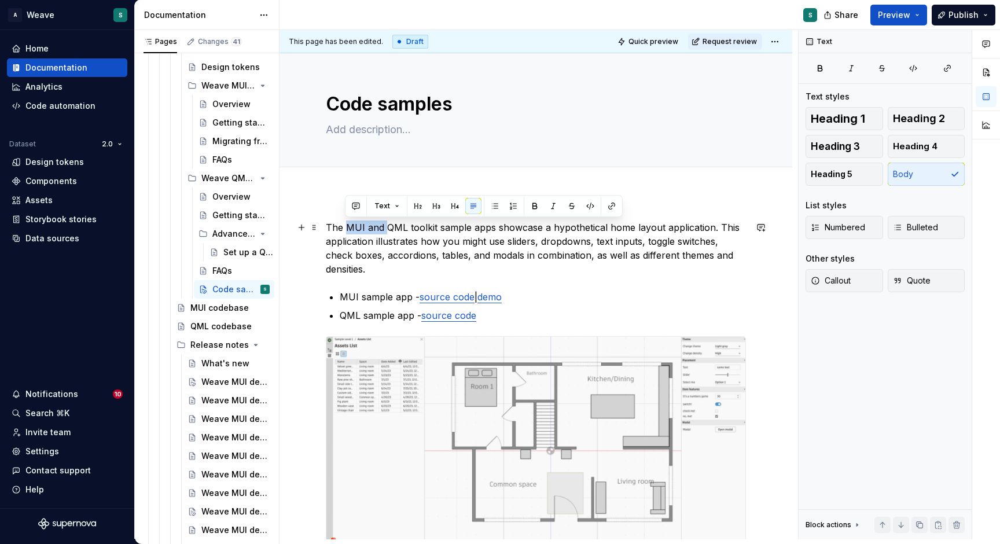
drag, startPoint x: 344, startPoint y: 227, endPoint x: 384, endPoint y: 227, distance: 39.3
click at [384, 227] on p "The MUI and QML toolkit sample apps showcase a hypothetical home layout applica…" at bounding box center [536, 248] width 420 height 56
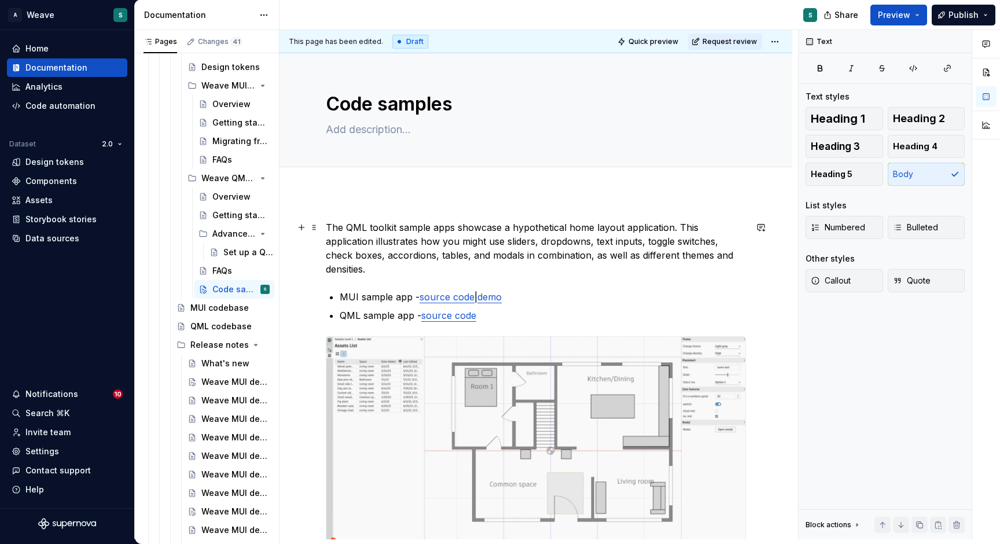
click at [454, 226] on p "The QML toolkit sample apps showcase a hypothetical home layout application. Th…" at bounding box center [536, 248] width 420 height 56
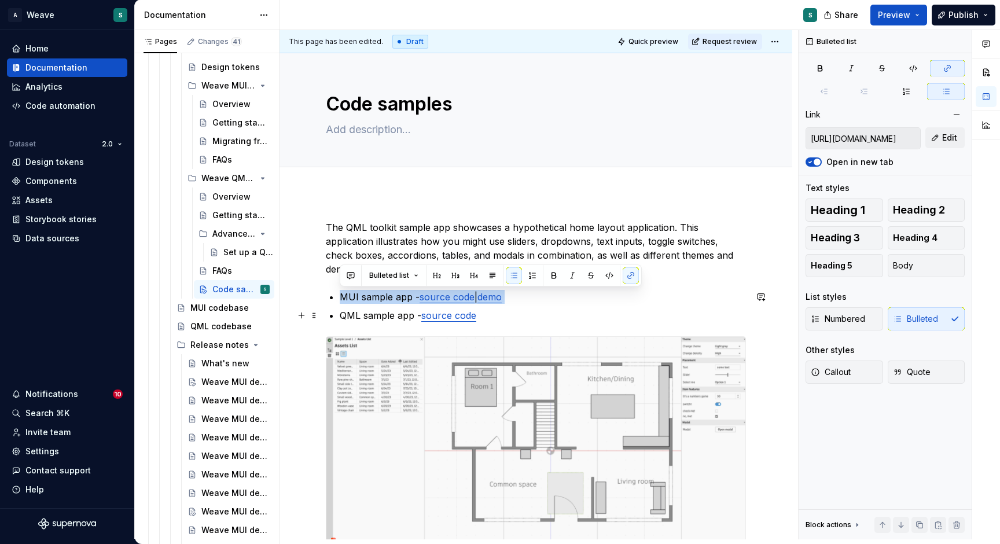
drag, startPoint x: 334, startPoint y: 294, endPoint x: 427, endPoint y: 305, distance: 93.9
click at [427, 305] on div "The QML toolkit sample app showcases a hypothetical home layout application. Th…" at bounding box center [536, 469] width 420 height 498
type input "[URL][DOMAIN_NAME]"
click at [446, 318] on link "source code" at bounding box center [448, 315] width 55 height 12
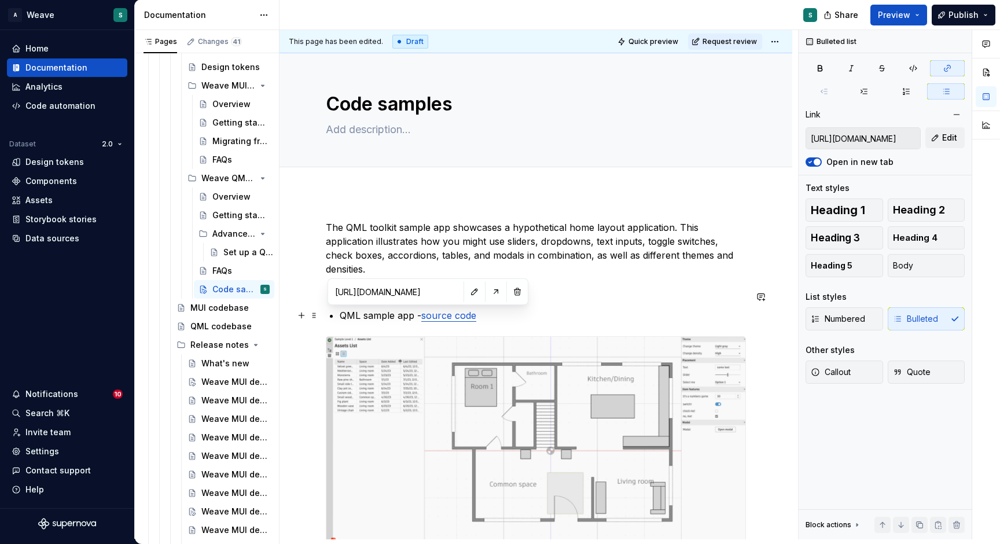
click at [429, 316] on link "source code" at bounding box center [448, 315] width 55 height 12
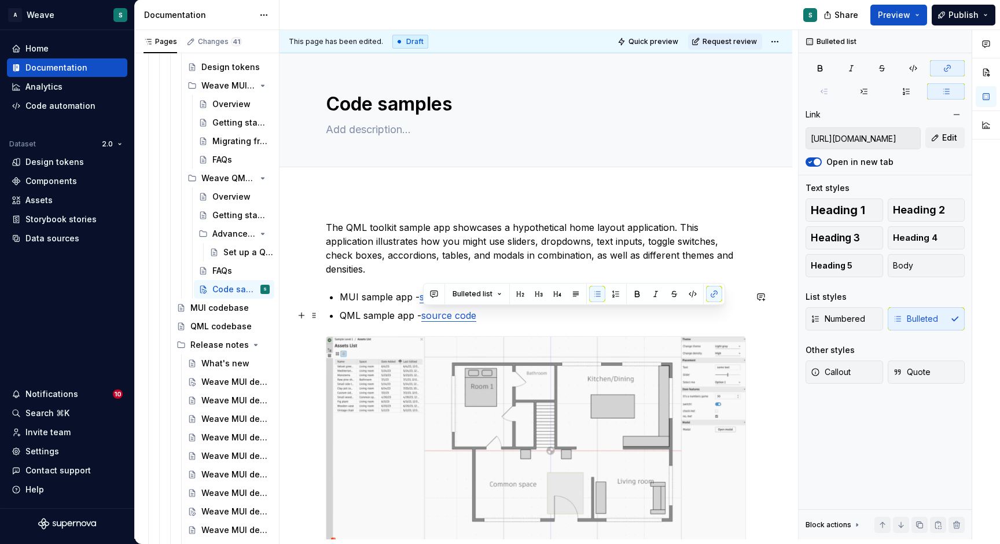
drag, startPoint x: 423, startPoint y: 317, endPoint x: 481, endPoint y: 318, distance: 57.9
click at [481, 318] on p "QML sample app - source code" at bounding box center [543, 315] width 406 height 14
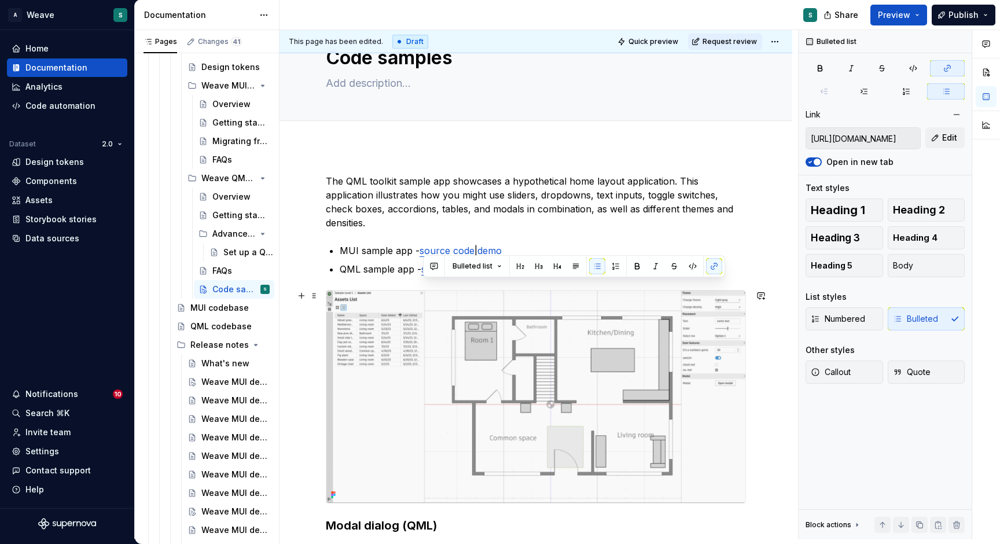
scroll to position [9, 0]
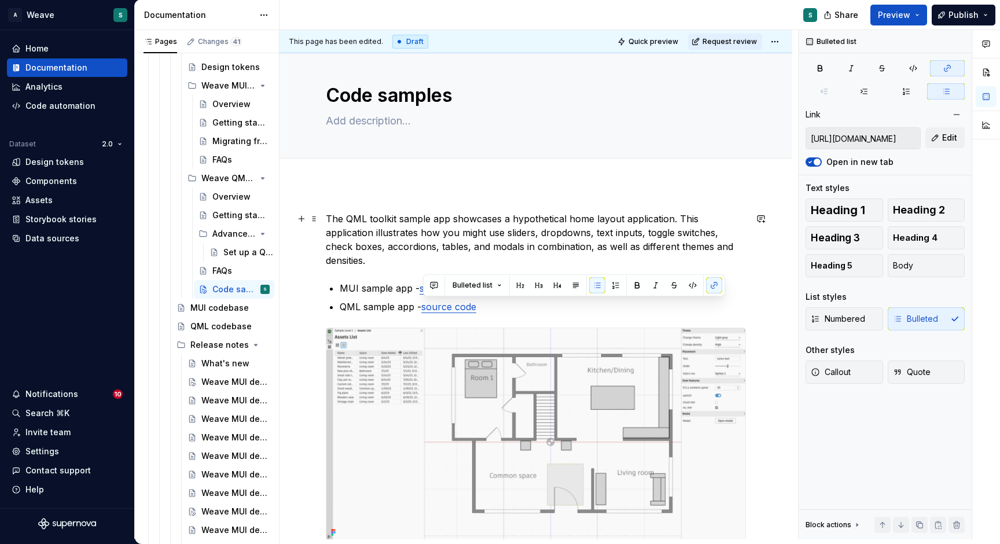
click at [325, 212] on div "The QML toolkit sample app showcases a hypothetical home layout application. Th…" at bounding box center [535, 535] width 513 height 703
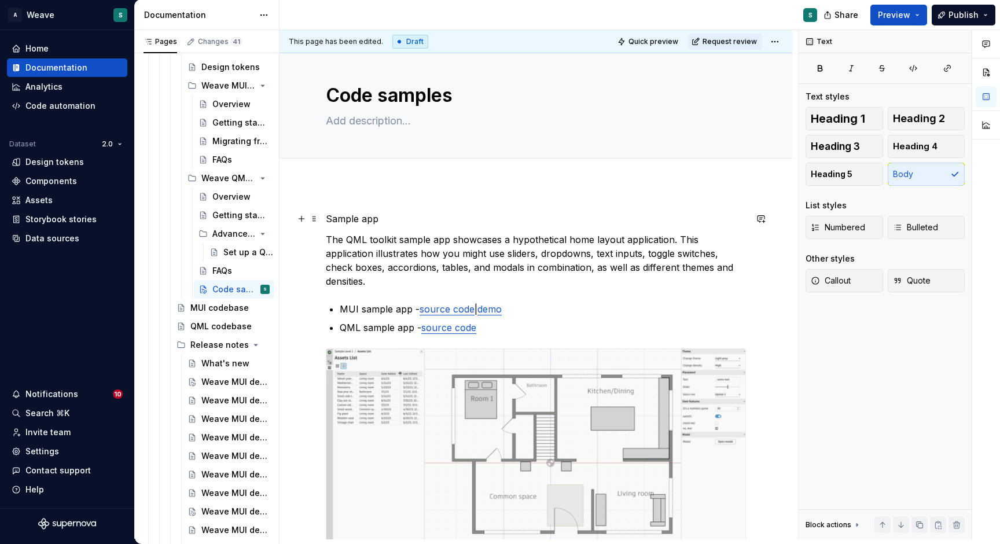
click at [331, 217] on p "Sample app" at bounding box center [536, 219] width 420 height 14
click at [923, 119] on span "Heading 2" at bounding box center [919, 119] width 52 height 12
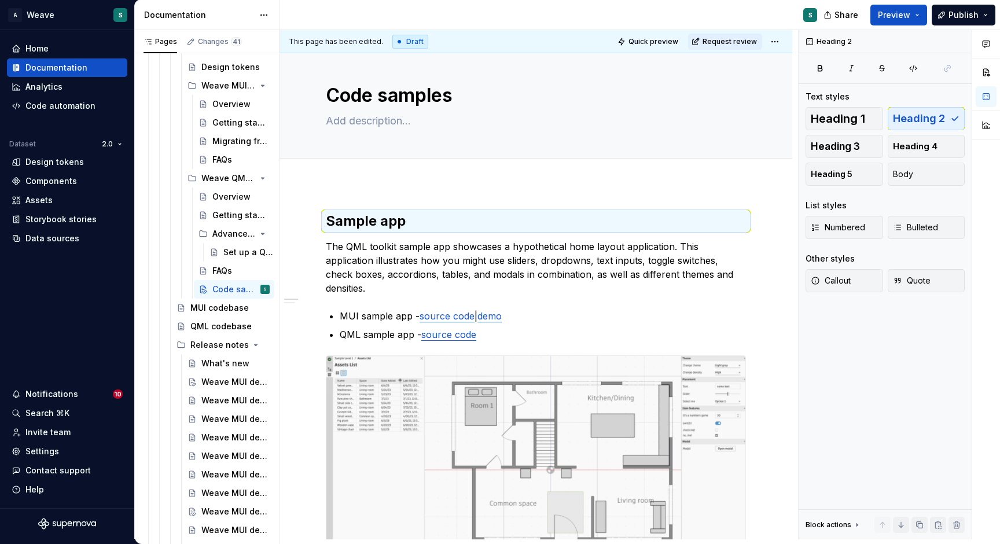
click at [391, 184] on div "Sample app The QML toolkit sample app showcases a hypothetical home layout appl…" at bounding box center [535, 549] width 513 height 731
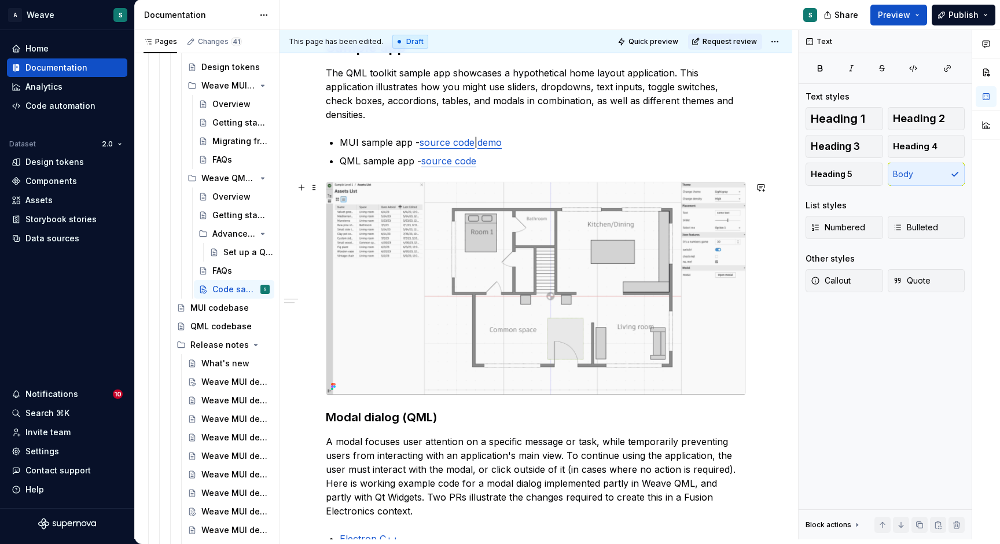
scroll to position [203, 0]
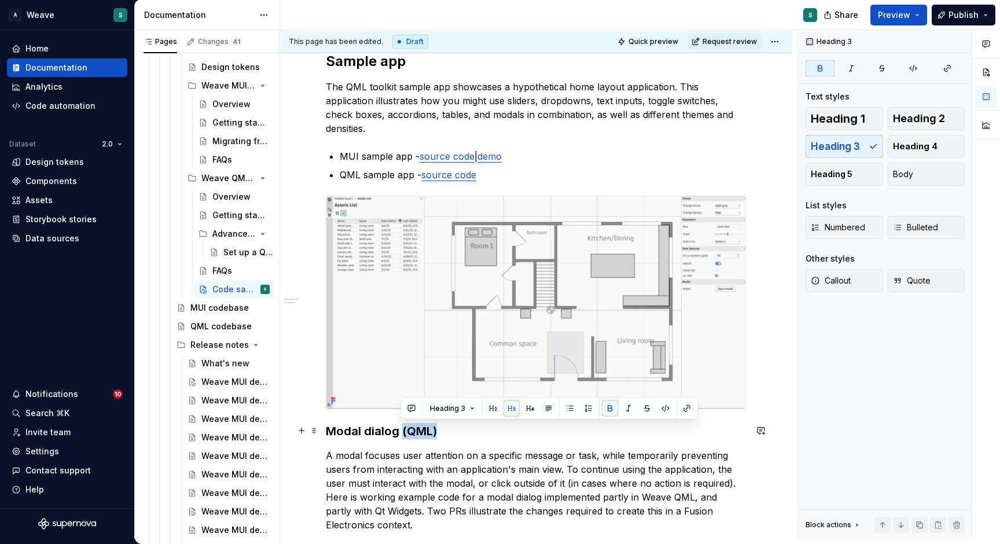
drag, startPoint x: 401, startPoint y: 432, endPoint x: 441, endPoint y: 432, distance: 39.9
click at [442, 432] on h3 "Modal dialog (QML)" at bounding box center [536, 431] width 420 height 16
click at [935, 112] on button "Heading 2" at bounding box center [926, 118] width 78 height 23
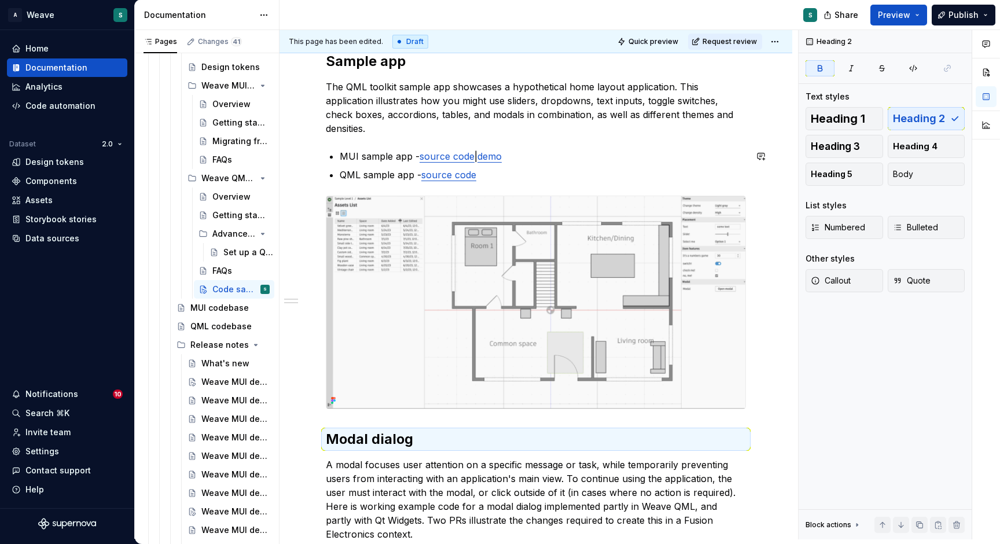
scroll to position [178, 0]
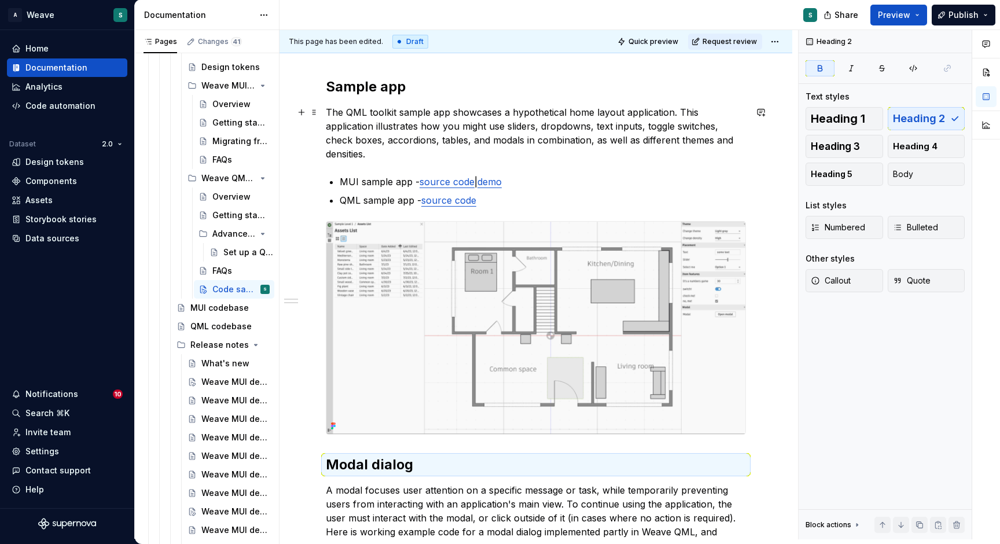
click at [454, 110] on p "The QML toolkit sample app showcases a hypothetical home layout application. Th…" at bounding box center [536, 133] width 420 height 56
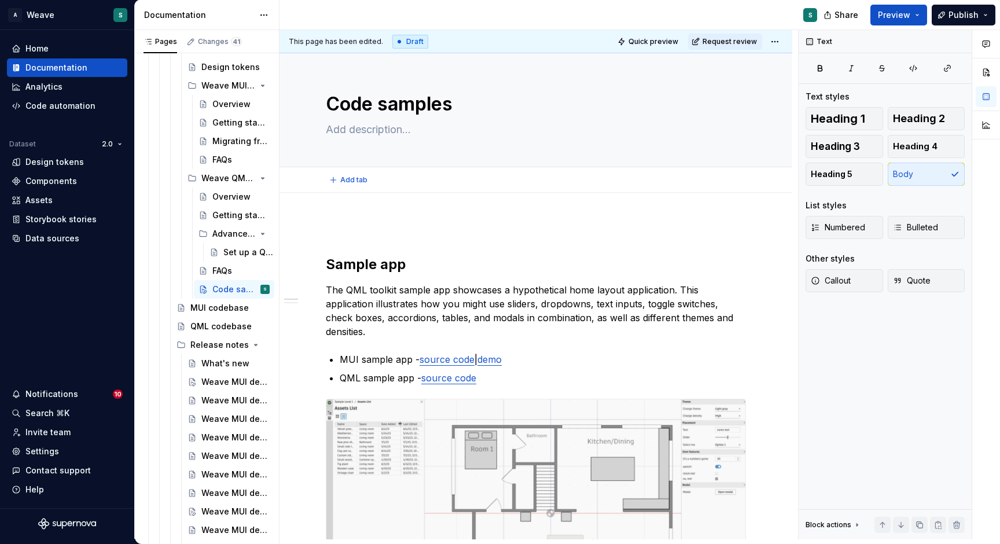
scroll to position [0, 0]
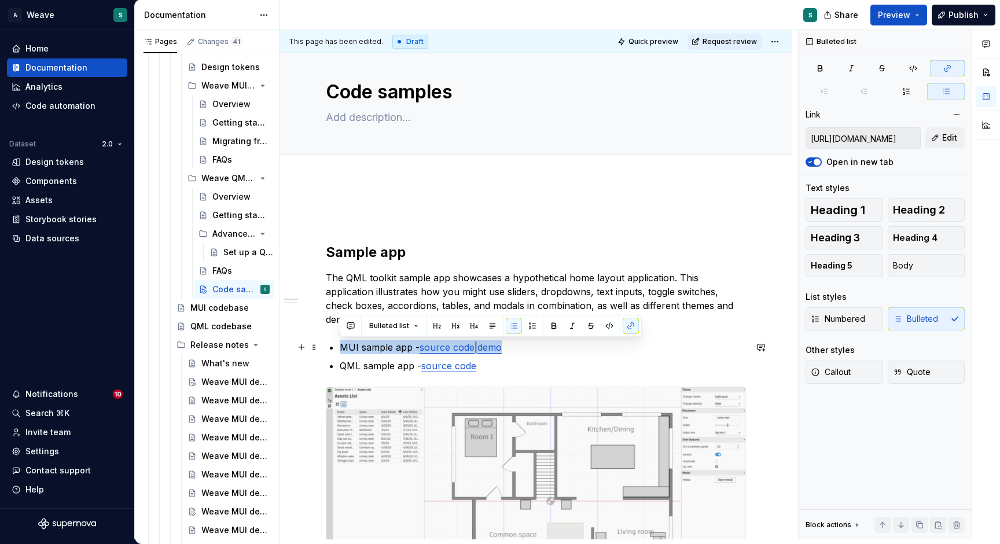
drag, startPoint x: 339, startPoint y: 344, endPoint x: 508, endPoint y: 348, distance: 169.0
click at [508, 348] on div "Sample app The QML toolkit sample app showcases a hypothetical home layout appl…" at bounding box center [536, 493] width 420 height 570
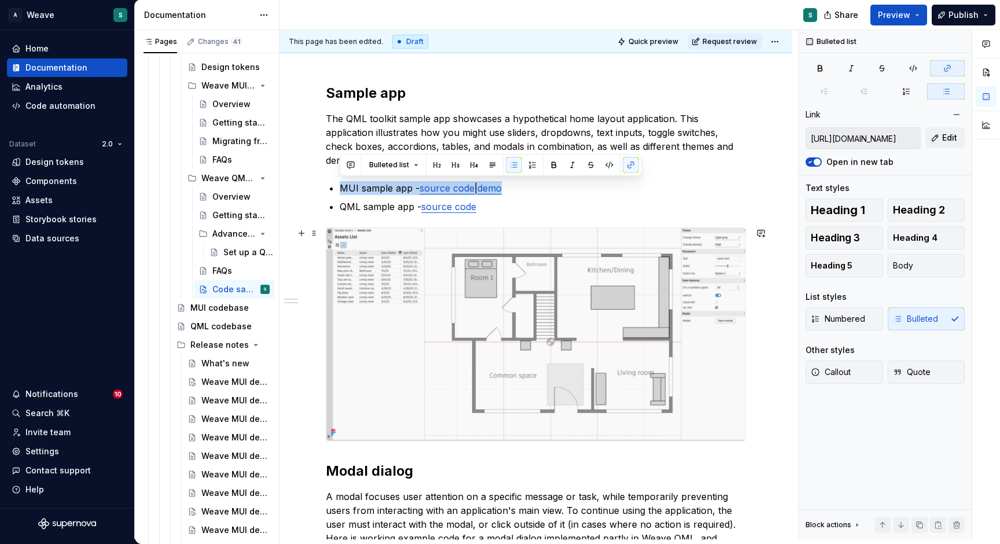
scroll to position [170, 0]
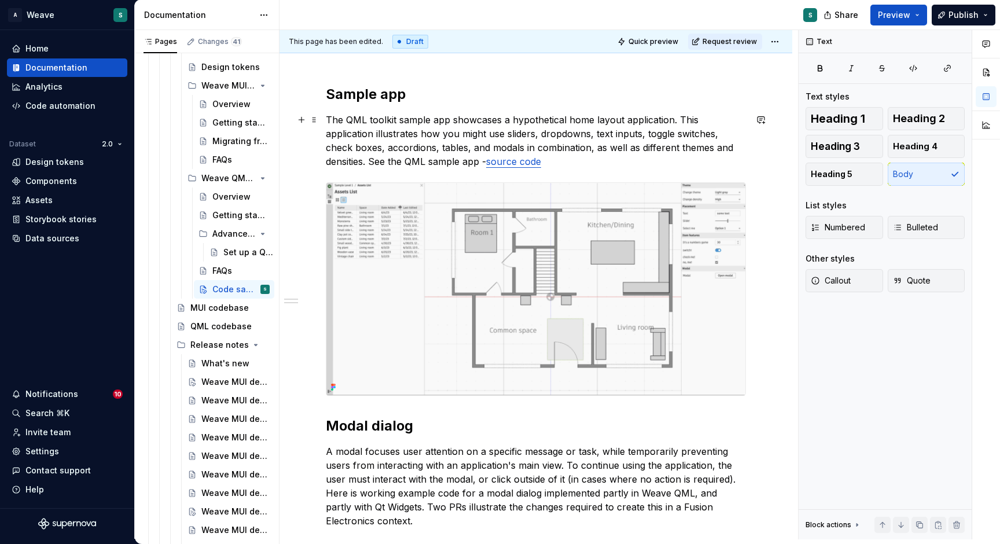
click at [480, 160] on p "The QML toolkit sample app showcases a hypothetical home layout application. Th…" at bounding box center [536, 141] width 420 height 56
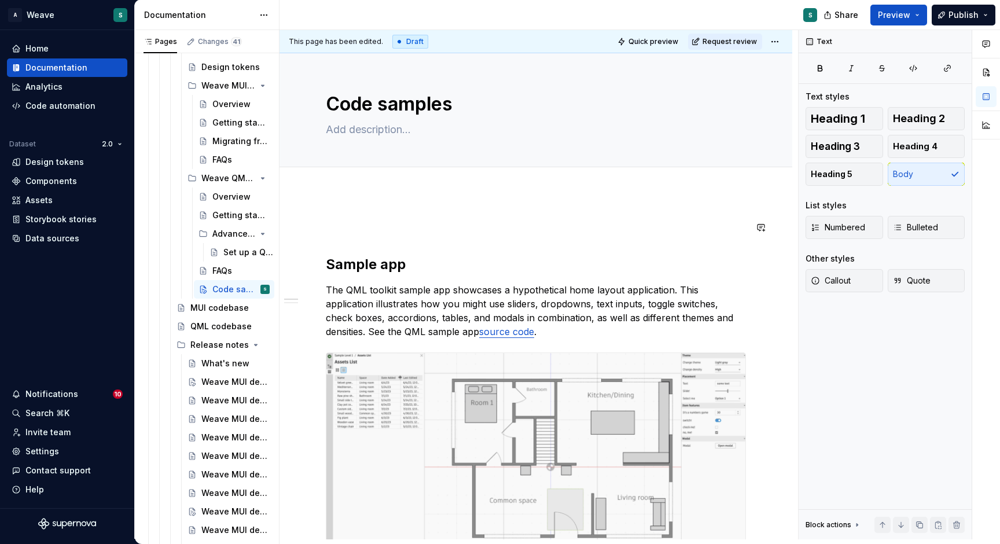
scroll to position [0, 0]
click at [437, 239] on div "Sample app The QML toolkit sample app showcases a hypothetical home layout appl…" at bounding box center [536, 482] width 420 height 524
click at [204, 305] on div "MUI codebase" at bounding box center [212, 308] width 45 height 12
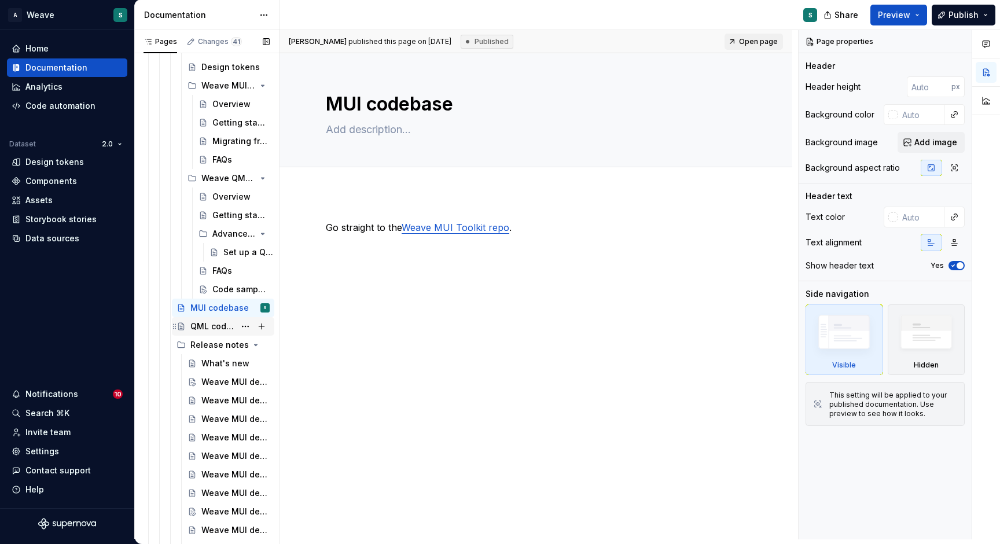
click at [216, 325] on div "QML codebase" at bounding box center [212, 326] width 45 height 12
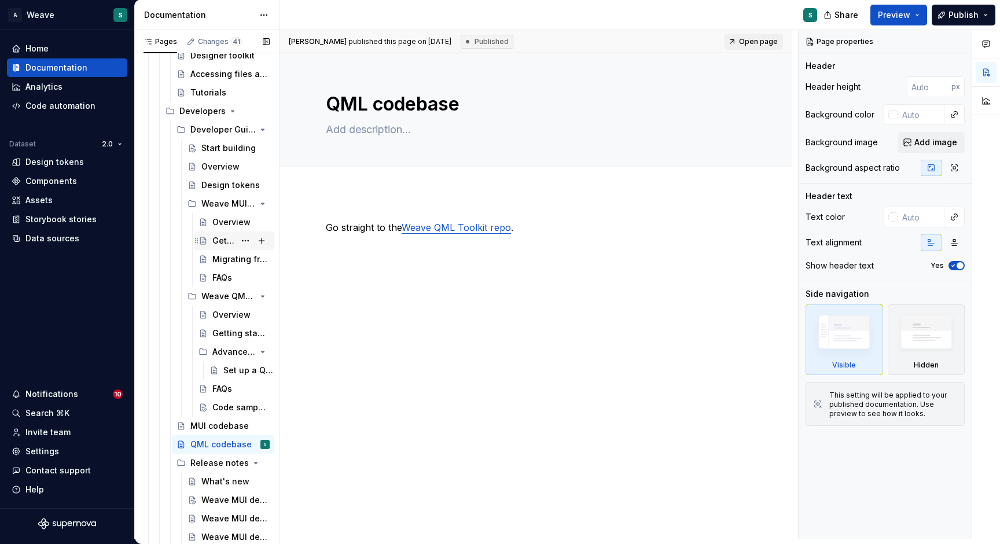
scroll to position [474, 0]
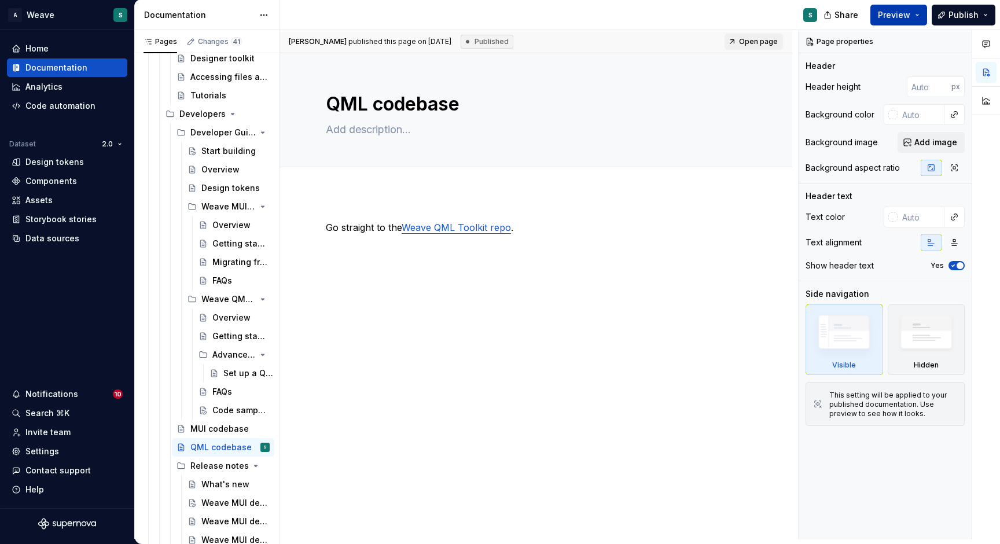
click at [892, 16] on span "Preview" at bounding box center [894, 15] width 32 height 12
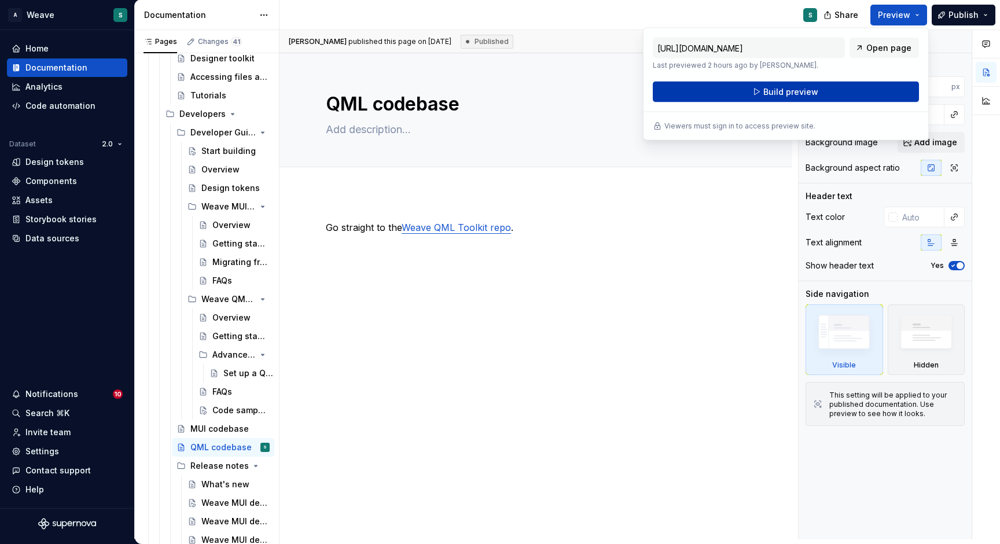
click at [816, 97] on button "Build preview" at bounding box center [786, 92] width 266 height 21
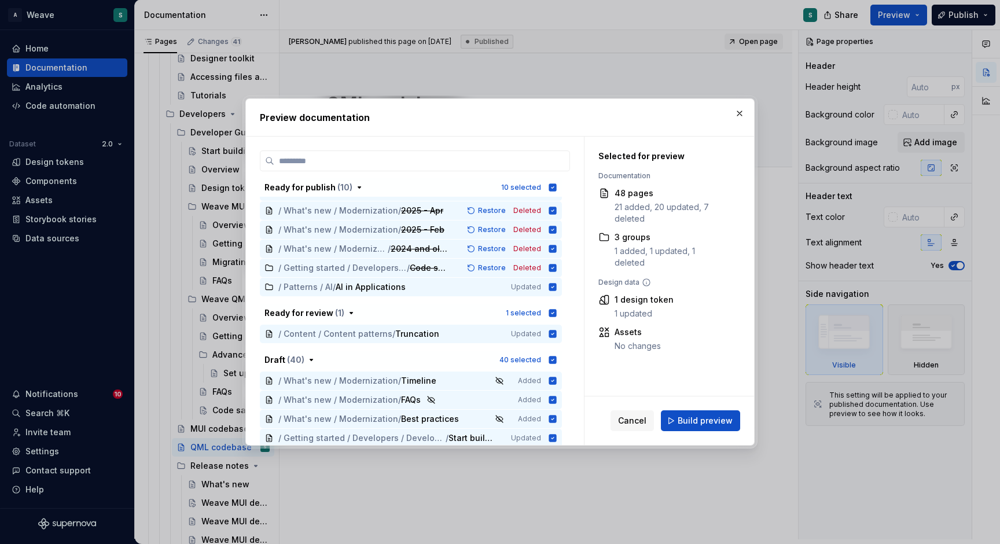
scroll to position [97, 0]
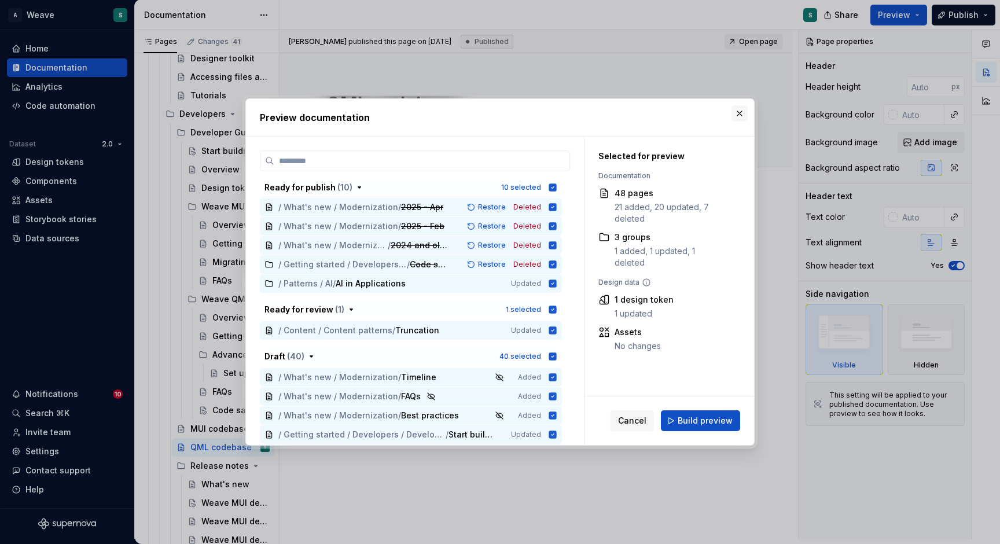
click at [740, 115] on button "button" at bounding box center [739, 113] width 16 height 16
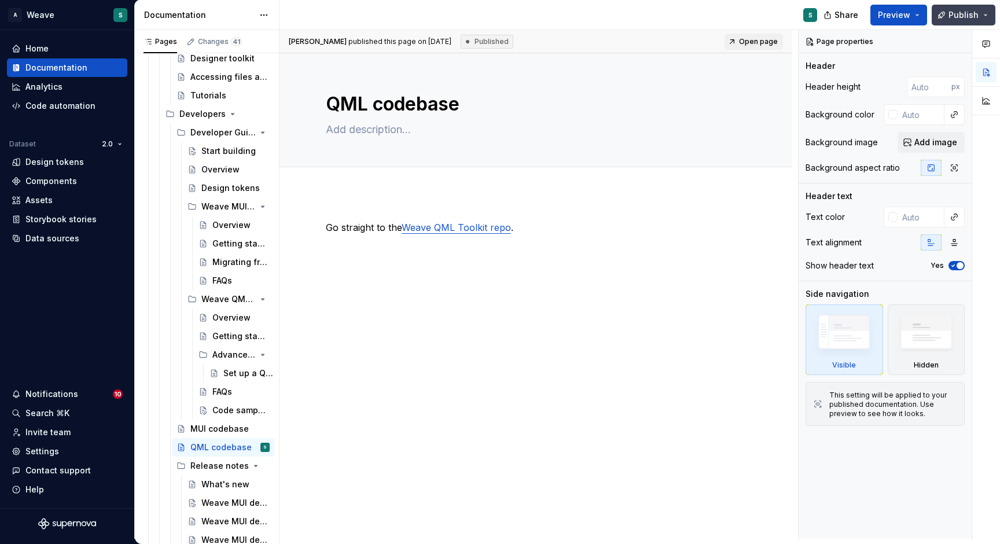
click at [985, 12] on button "Publish" at bounding box center [963, 15] width 64 height 21
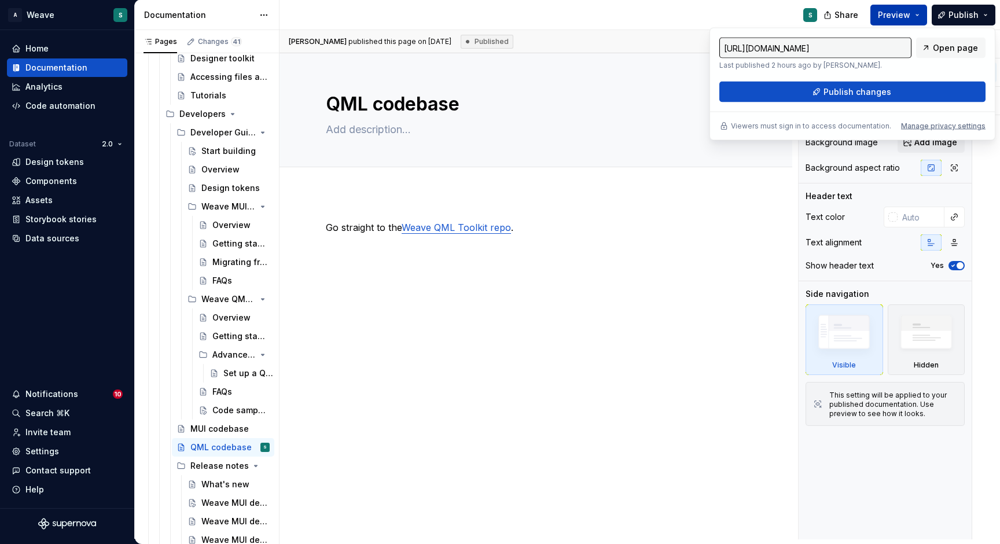
click at [917, 13] on button "Preview" at bounding box center [898, 15] width 57 height 21
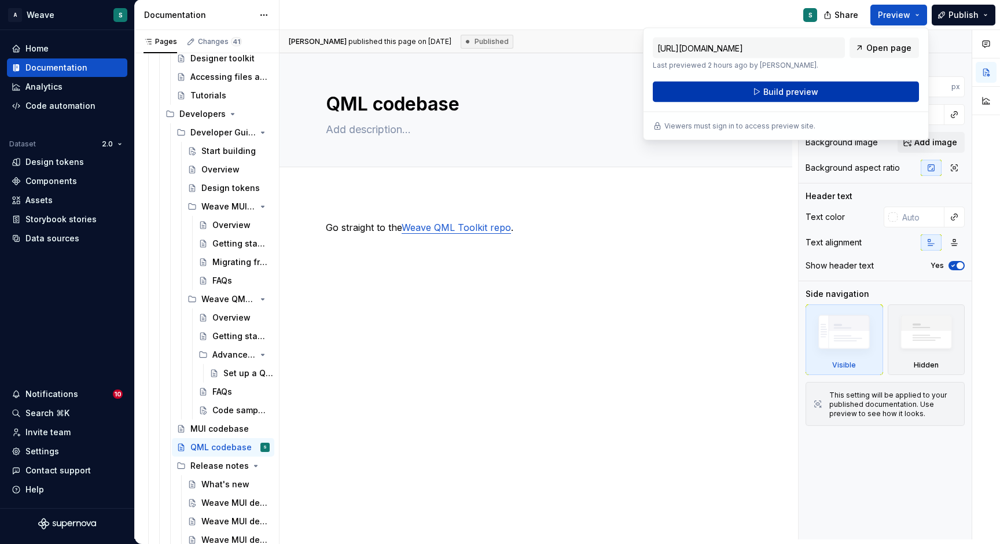
click at [801, 95] on span "Build preview" at bounding box center [790, 92] width 55 height 12
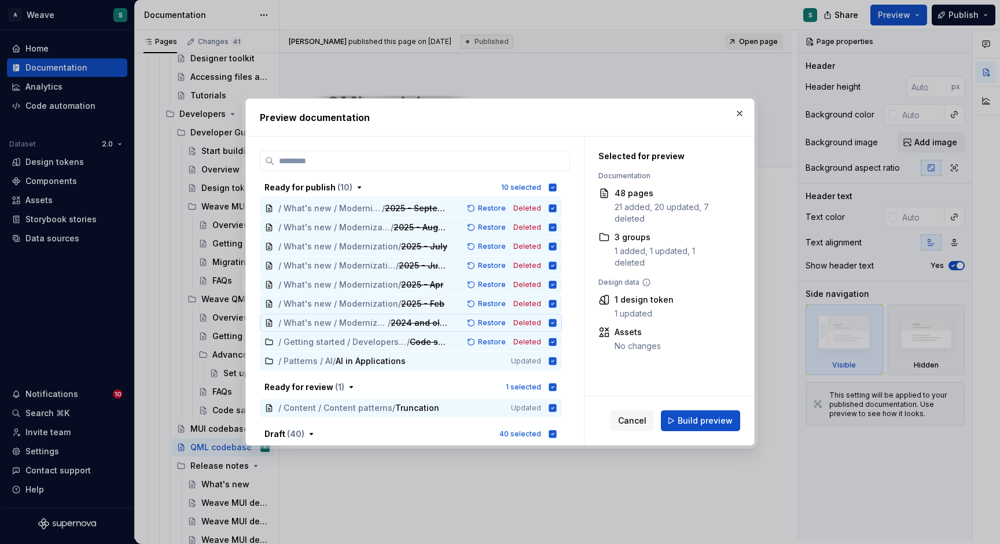
scroll to position [0, 0]
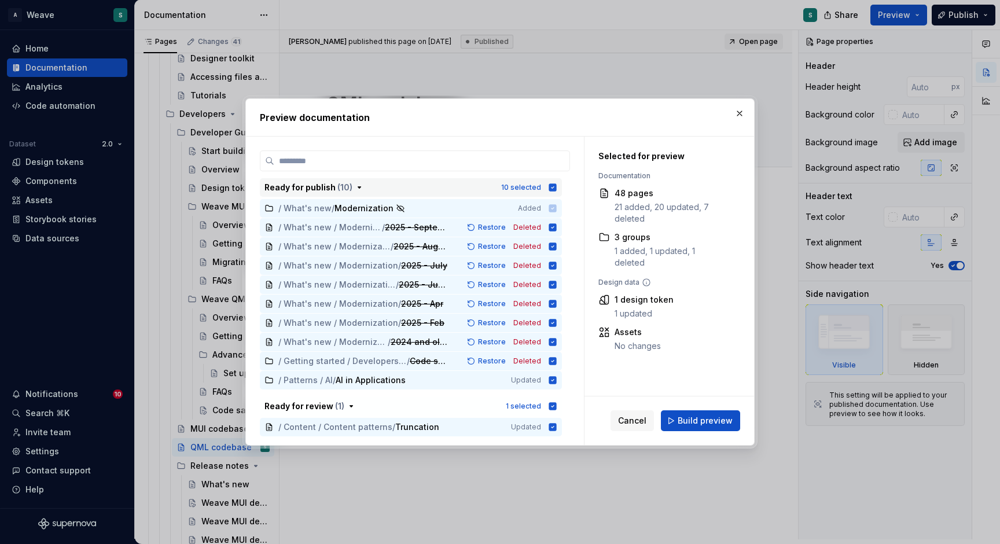
click at [553, 186] on icon "button" at bounding box center [553, 187] width 8 height 8
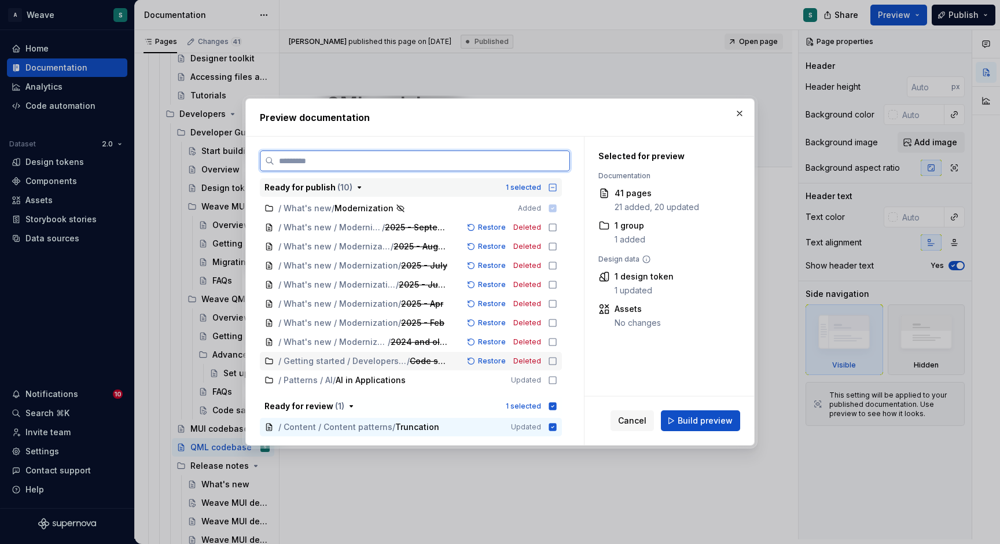
click at [551, 357] on icon at bounding box center [552, 360] width 9 height 9
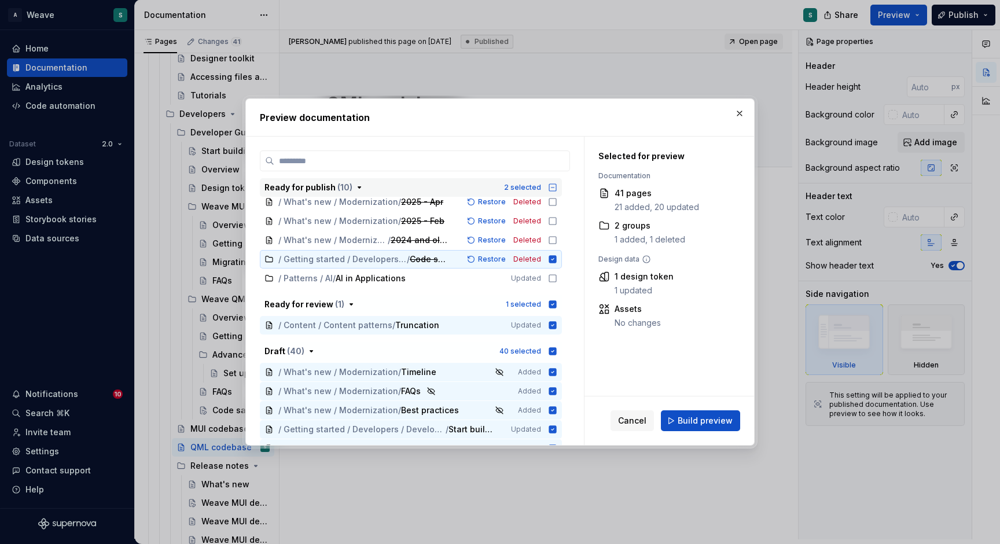
scroll to position [106, 0]
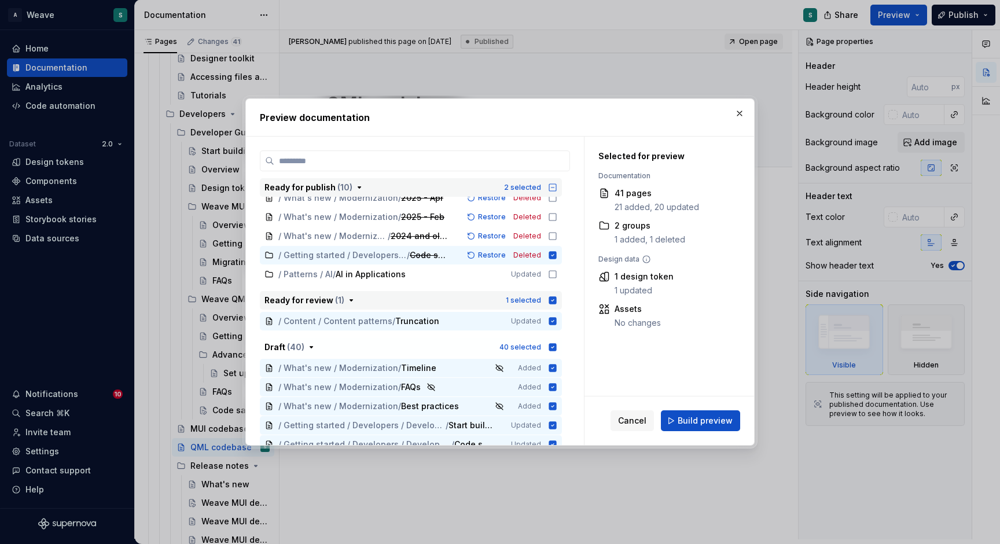
click at [552, 301] on icon "button" at bounding box center [552, 300] width 9 height 9
click at [555, 349] on icon "button" at bounding box center [553, 347] width 8 height 8
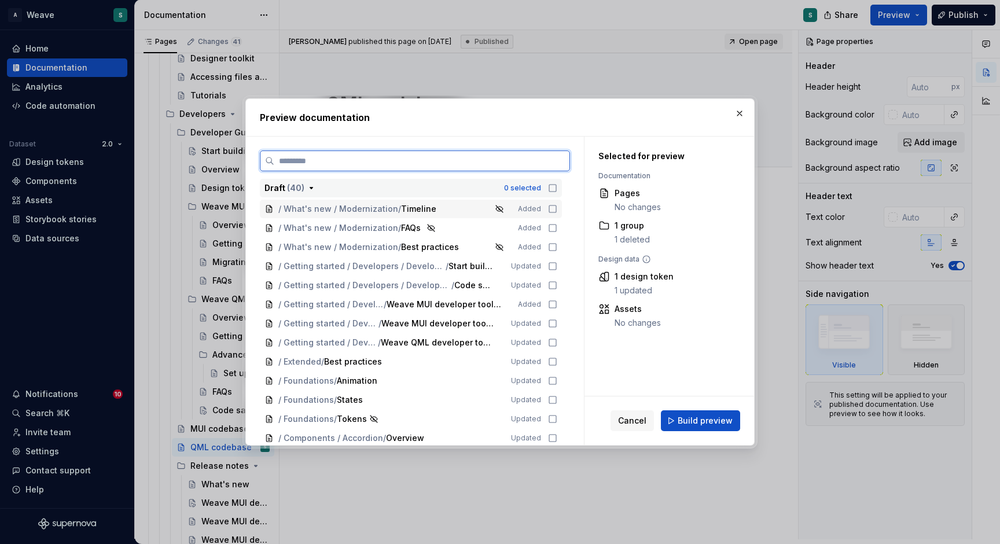
scroll to position [281, 0]
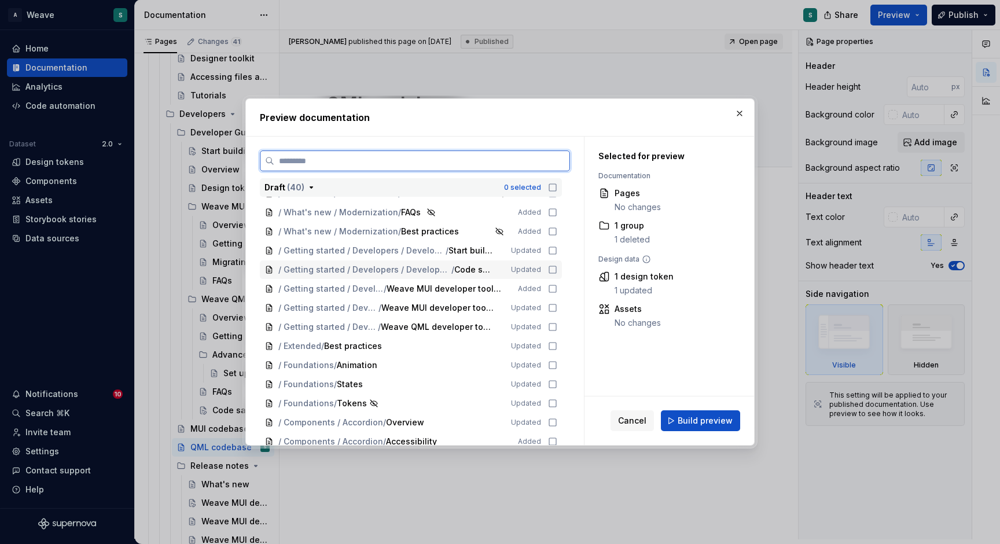
click at [550, 269] on icon at bounding box center [552, 269] width 9 height 9
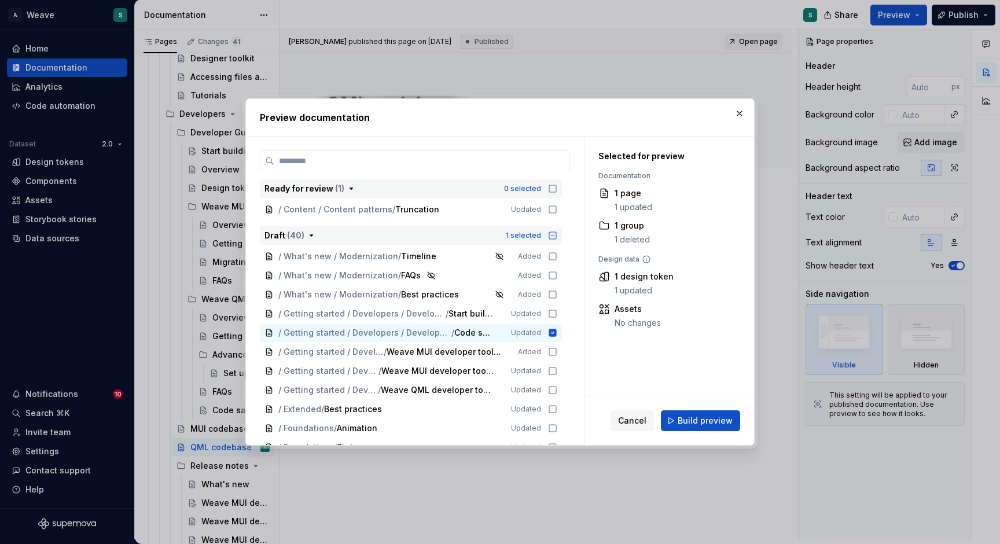
scroll to position [220, 0]
click at [703, 419] on span "Build preview" at bounding box center [704, 421] width 55 height 12
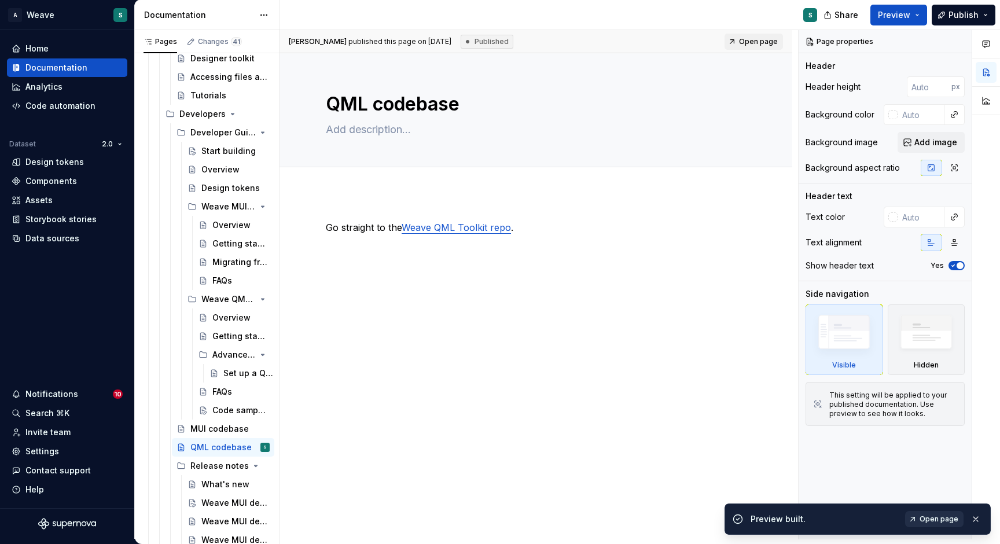
click at [946, 519] on span "Open page" at bounding box center [938, 518] width 39 height 9
click at [227, 407] on div "Code samples" at bounding box center [223, 410] width 23 height 12
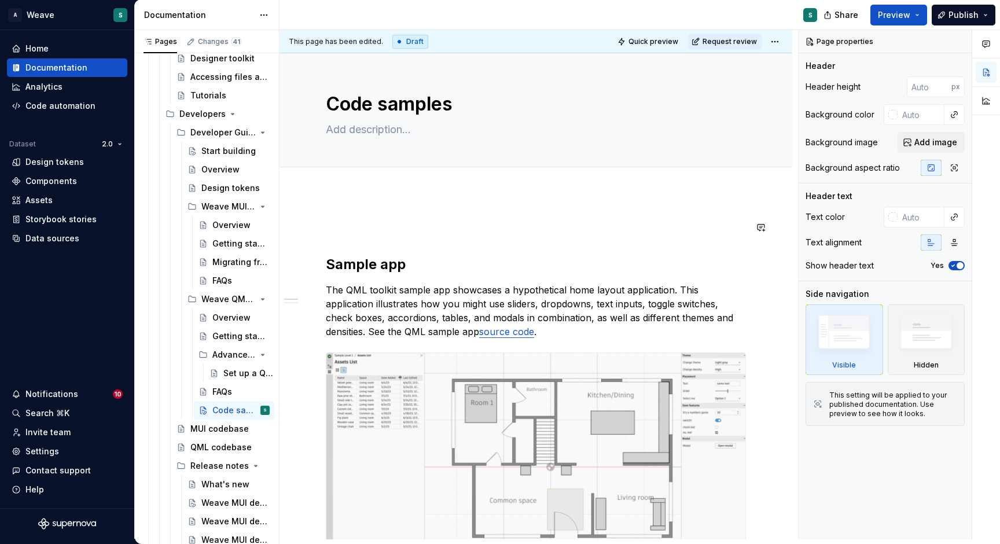
type textarea "*"
click at [493, 336] on link "source code" at bounding box center [506, 332] width 55 height 12
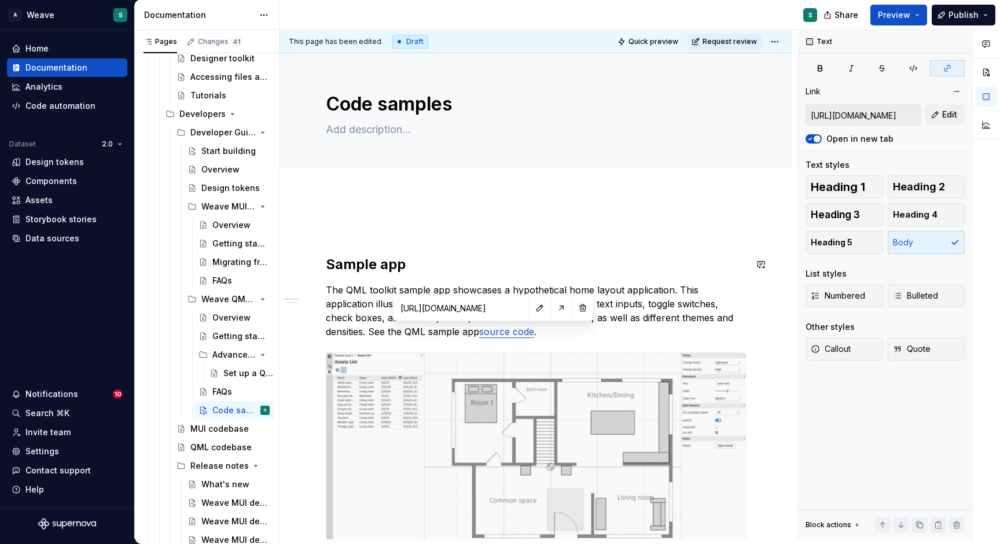
click at [476, 239] on div "Sample app The QML toolkit sample app showcases a hypothetical home layout appl…" at bounding box center [536, 482] width 420 height 524
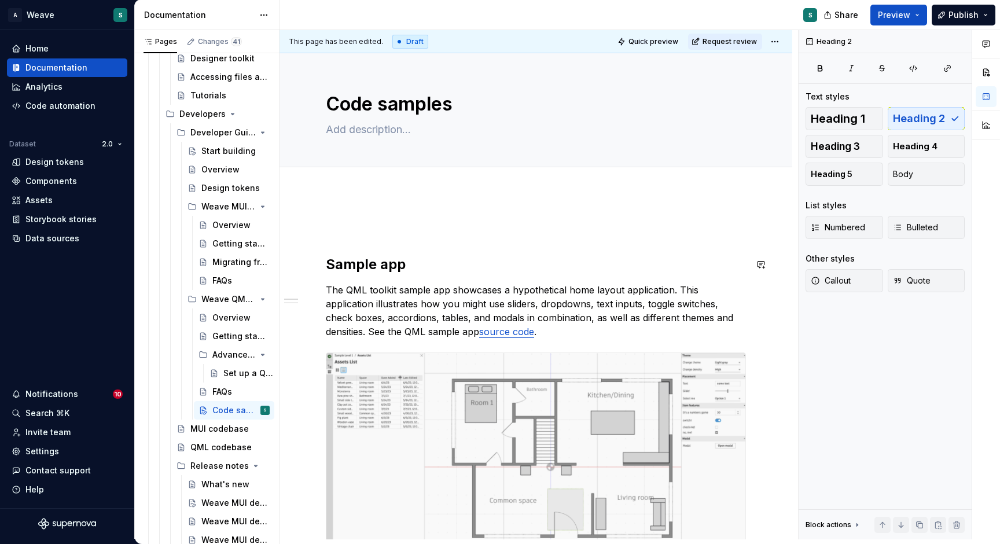
click at [460, 228] on p at bounding box center [536, 227] width 420 height 14
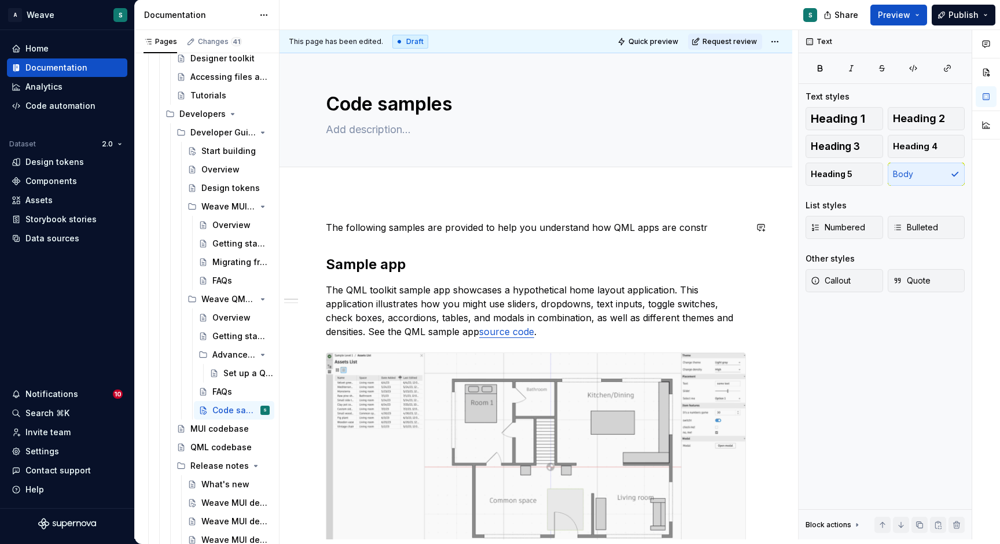
drag, startPoint x: 456, startPoint y: 227, endPoint x: 629, endPoint y: 227, distance: 173.0
click at [629, 227] on p "The following samples are provided to help you understand how QML apps are cons…" at bounding box center [536, 227] width 420 height 14
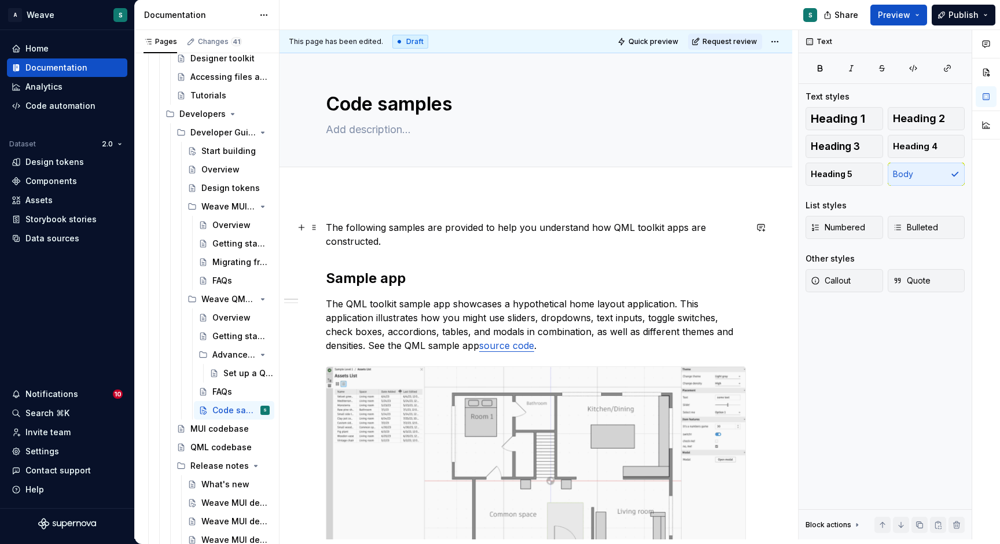
click at [628, 225] on p "The following samples are provided to help you understand how QML toolkit apps …" at bounding box center [536, 234] width 420 height 28
drag, startPoint x: 607, startPoint y: 227, endPoint x: 632, endPoint y: 226, distance: 24.9
click at [632, 226] on p "The following samples are provided to help you understand how QML toolkit apps …" at bounding box center [536, 234] width 420 height 28
click at [665, 239] on p "The following samples are provided to help you understand how you might constru…" at bounding box center [536, 234] width 420 height 28
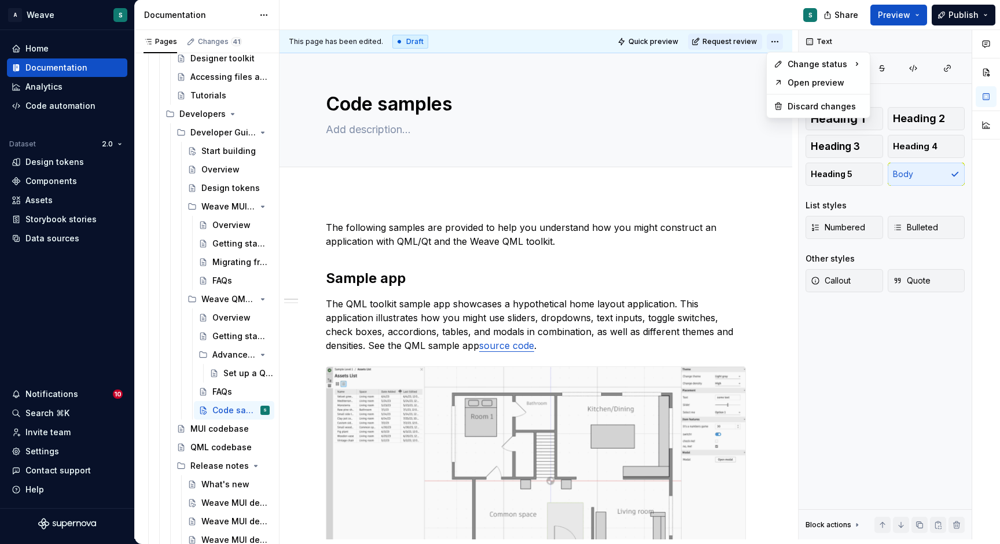
click at [770, 42] on html "A Weave S Home Documentation Analytics Code automation Dataset 2.0 Design token…" at bounding box center [500, 272] width 1000 height 544
click at [915, 122] on div "Ready for publish" at bounding box center [942, 123] width 80 height 12
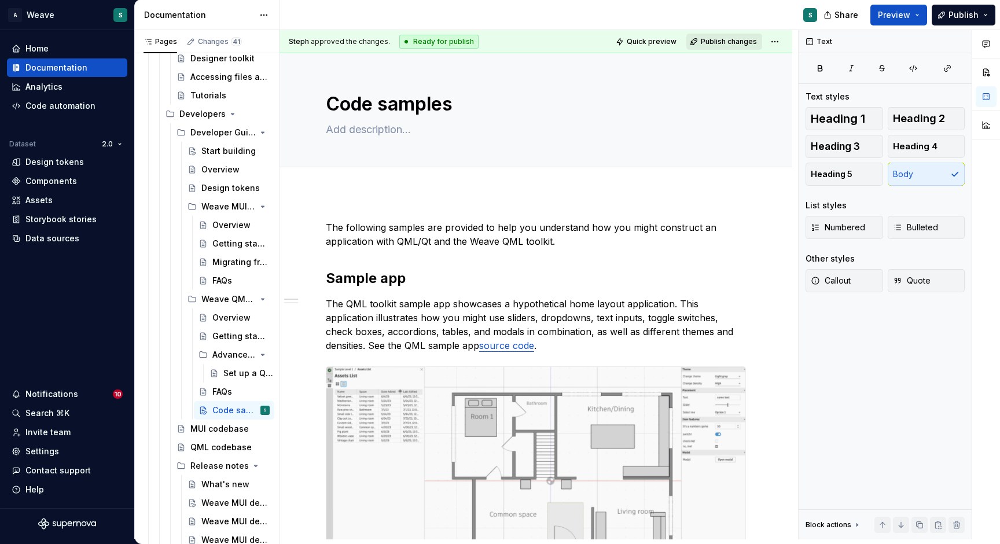
click at [720, 38] on span "Publish changes" at bounding box center [729, 41] width 56 height 9
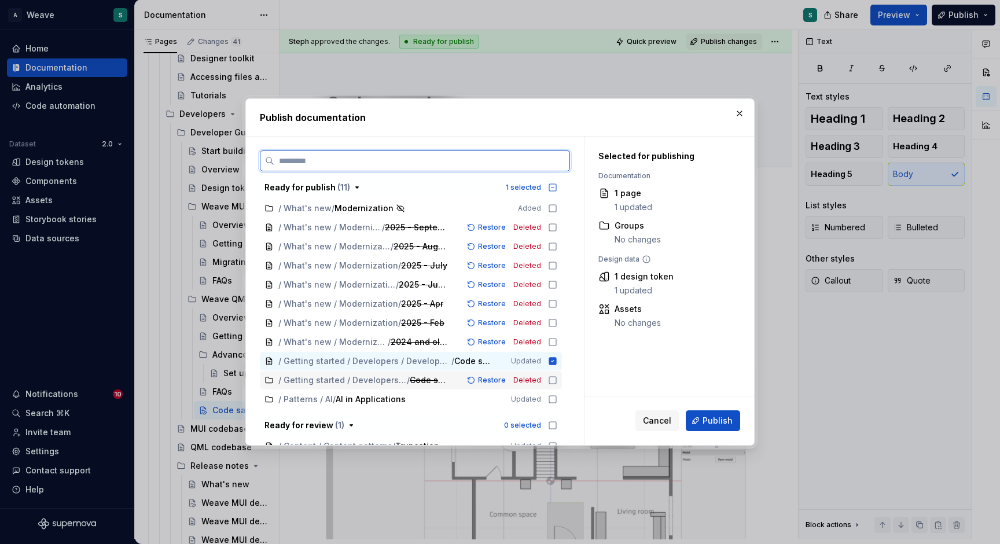
click at [550, 378] on icon at bounding box center [552, 379] width 9 height 9
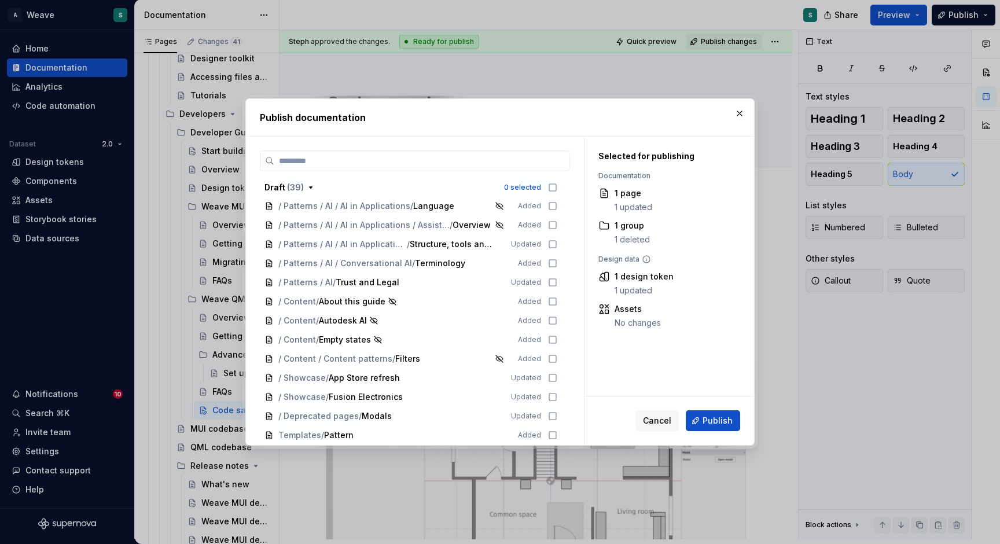
scroll to position [783, 0]
click at [728, 422] on span "Publish" at bounding box center [717, 421] width 30 height 12
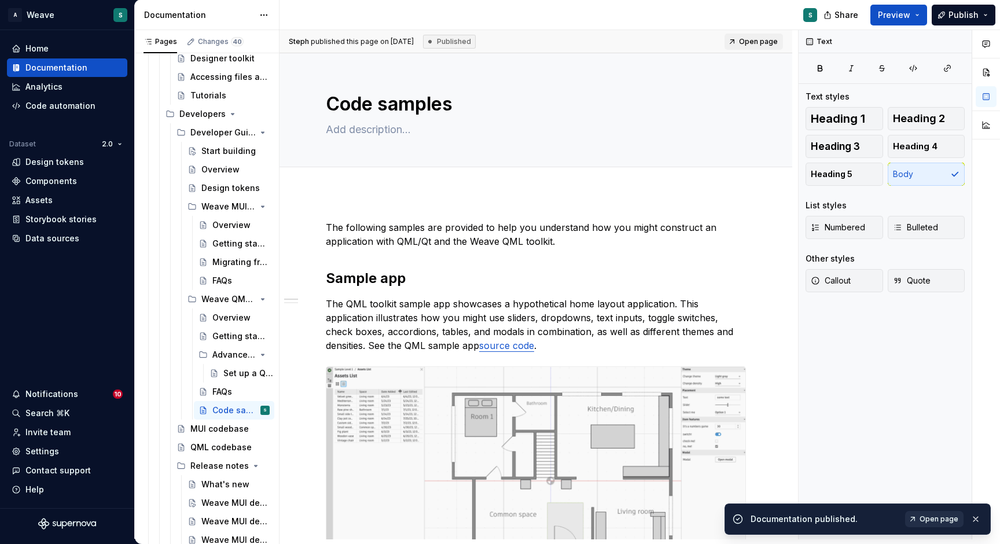
click at [939, 514] on link "Open page" at bounding box center [934, 519] width 58 height 16
click at [217, 209] on div "Weave MUI toolkit" at bounding box center [235, 206] width 68 height 16
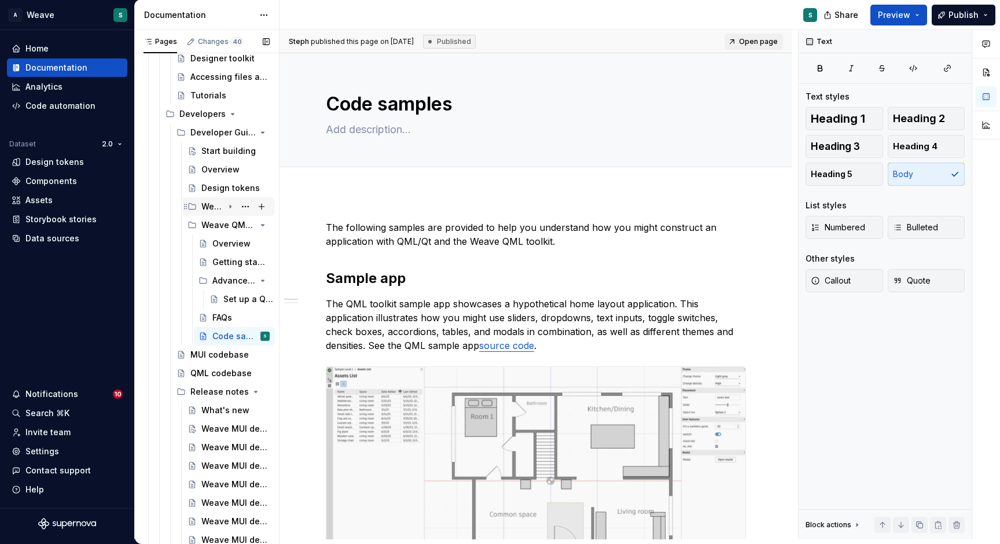
click at [195, 202] on icon "Page tree" at bounding box center [191, 206] width 9 height 9
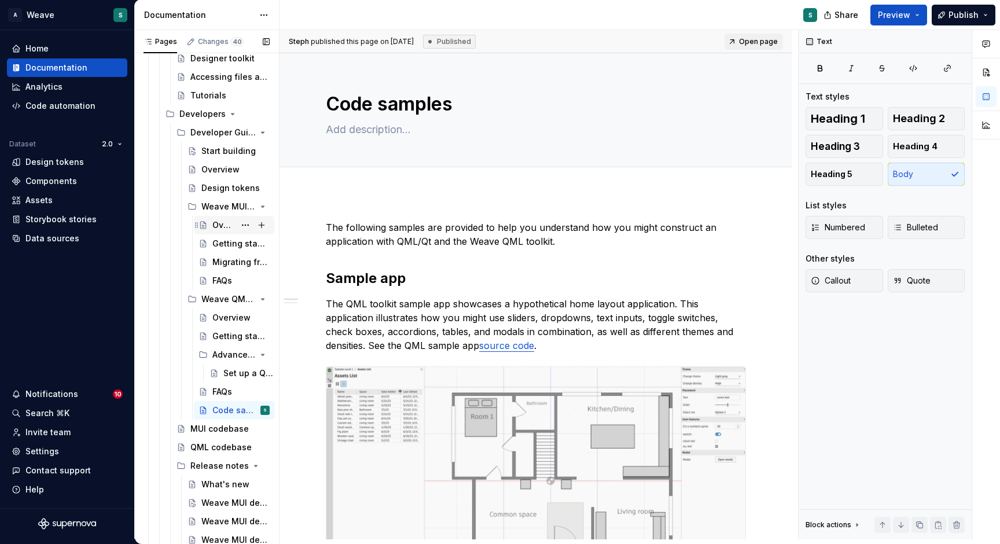
click at [221, 228] on div "Overview" at bounding box center [223, 225] width 23 height 12
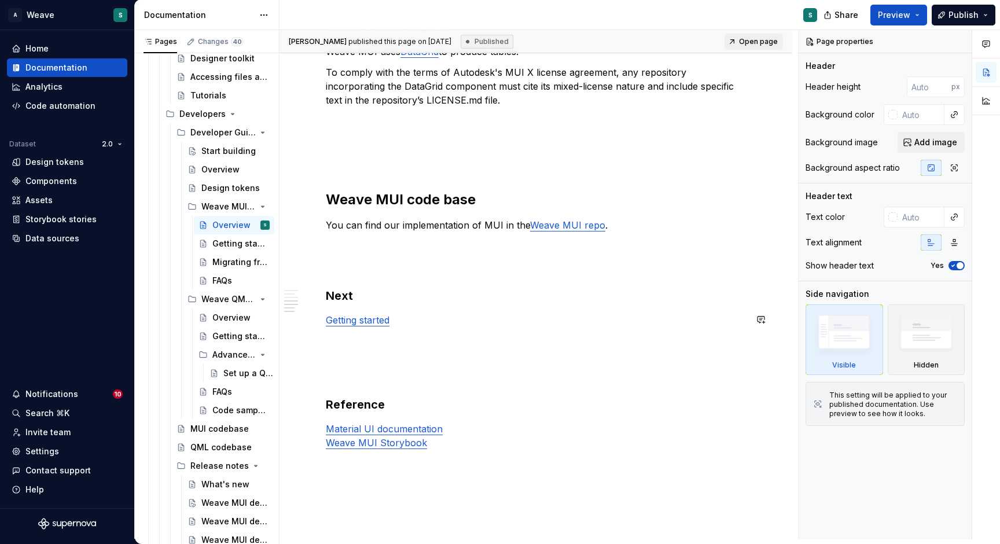
scroll to position [1130, 0]
click at [228, 244] on div "Getting started" at bounding box center [223, 244] width 23 height 12
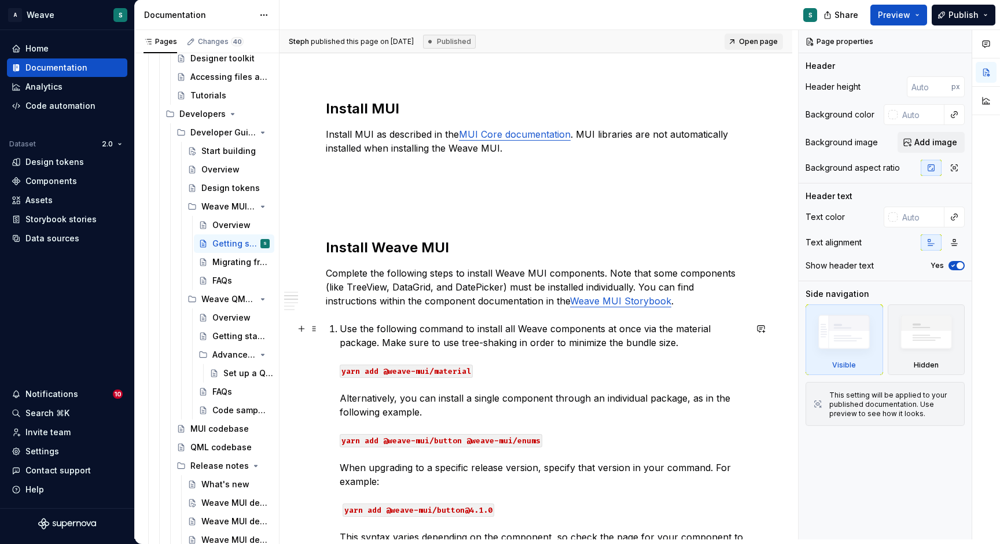
scroll to position [462, 0]
click at [428, 174] on p at bounding box center [536, 168] width 420 height 14
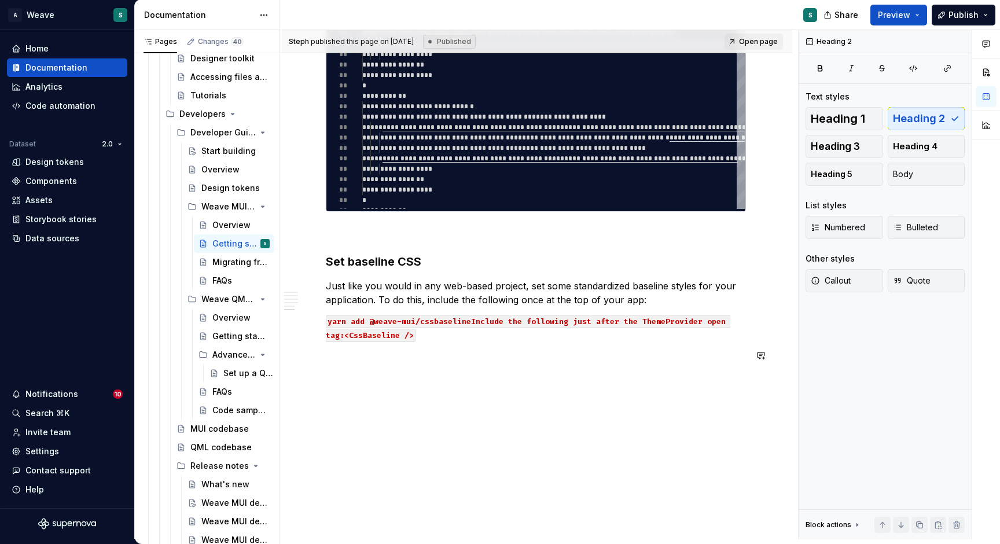
scroll to position [2380, 0]
click at [473, 318] on code "yarn add @weave-mui/cssbaselineInclude the following just after the ThemeProvid…" at bounding box center [528, 328] width 404 height 27
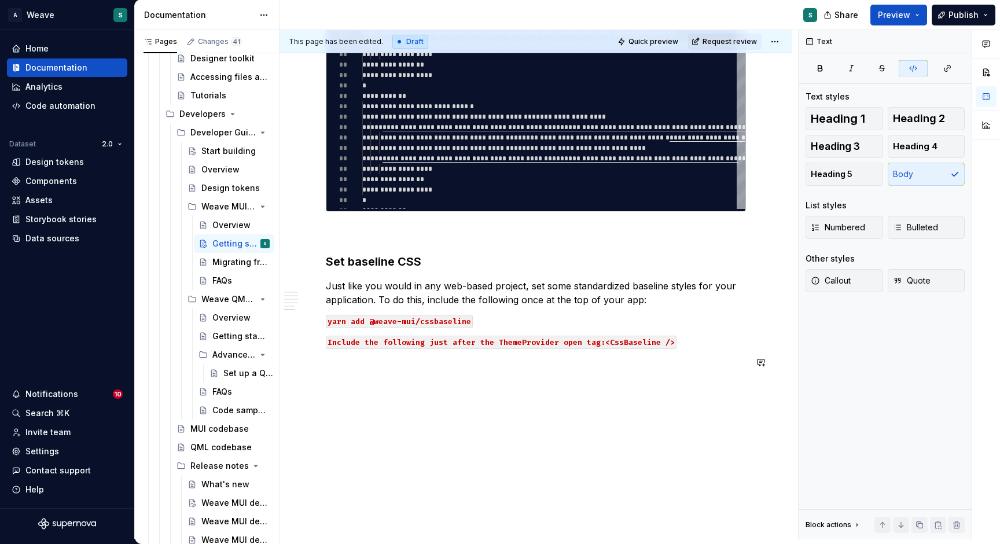
scroll to position [2367, 0]
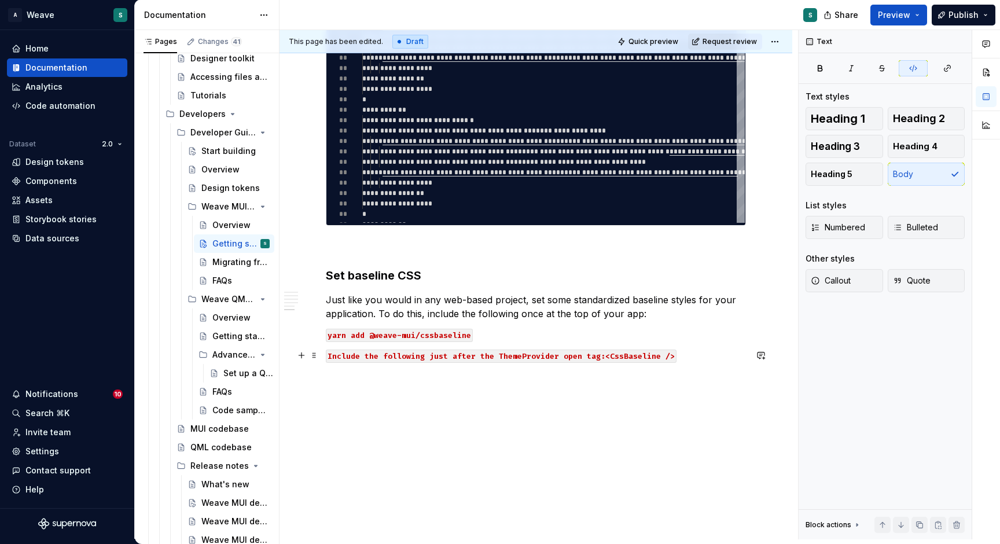
click at [602, 355] on code "Include the following just after the ThemeProvider open tag:<CssBaseline />" at bounding box center [501, 355] width 351 height 13
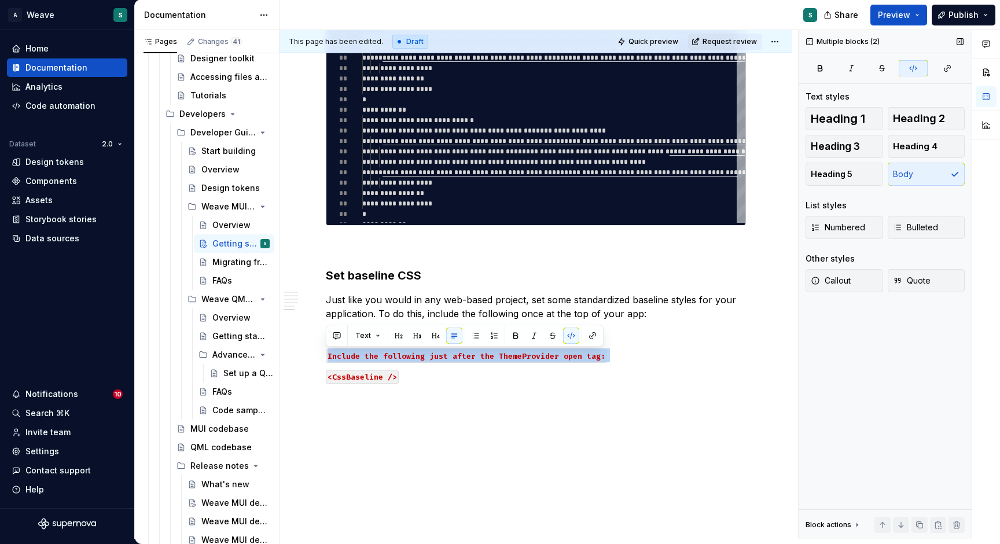
click at [897, 174] on div "Heading 1 Heading 2 Heading 3 Heading 4 Heading 5 Body" at bounding box center [884, 146] width 159 height 79
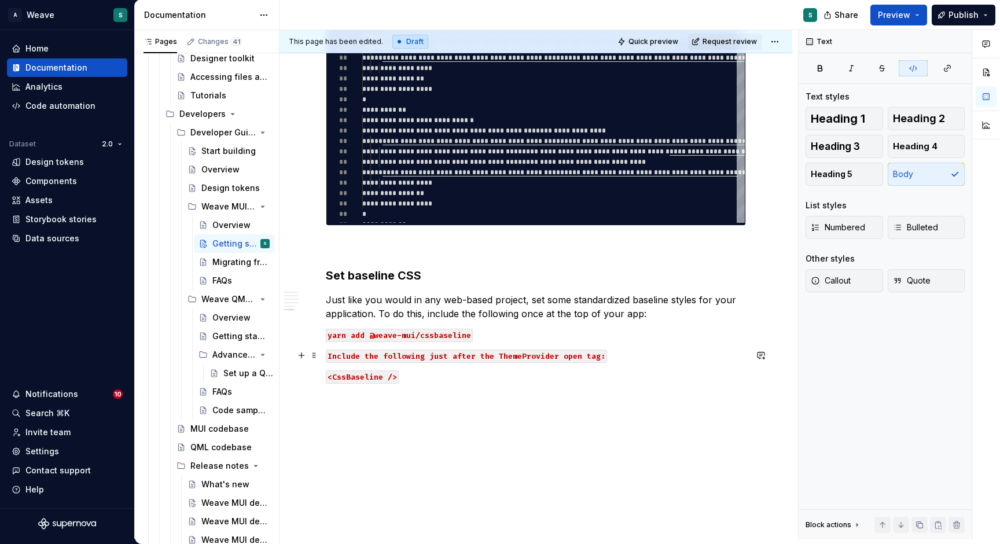
click at [374, 354] on code "Include the following just after the ThemeProvider open tag:" at bounding box center [466, 355] width 281 height 13
click at [849, 277] on span "Callout" at bounding box center [830, 281] width 40 height 12
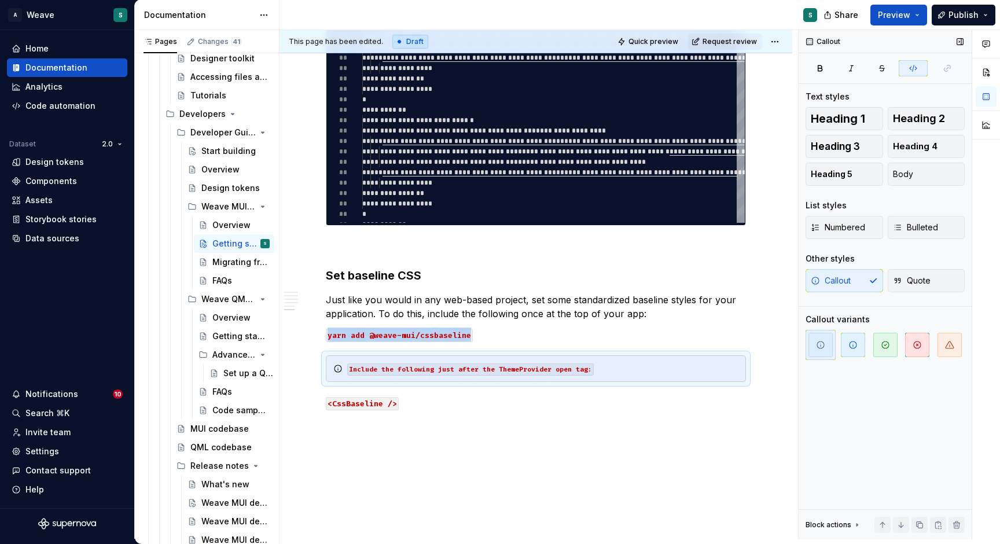
click at [834, 281] on div "Callout Quote" at bounding box center [884, 280] width 159 height 23
click at [917, 180] on button "Body" at bounding box center [926, 174] width 78 height 23
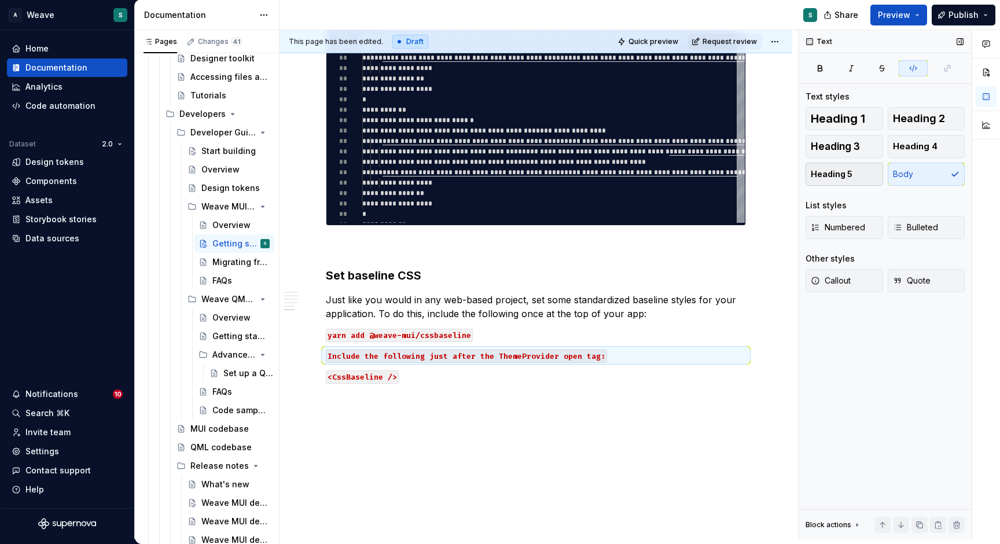
click at [842, 174] on span "Heading 5" at bounding box center [831, 174] width 42 height 12
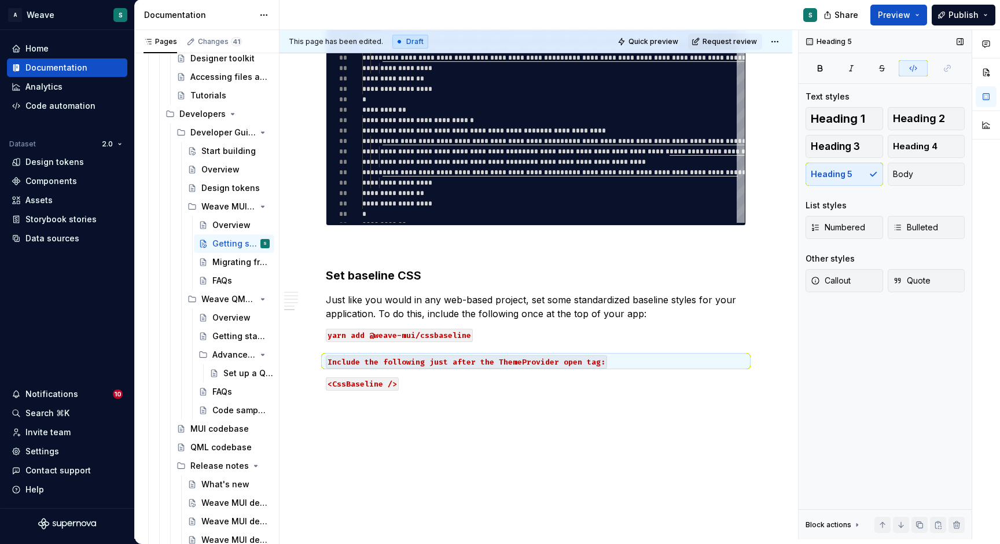
click at [842, 174] on div "Heading 1 Heading 2 Heading 3 Heading 4 Heading 5 Body" at bounding box center [884, 146] width 159 height 79
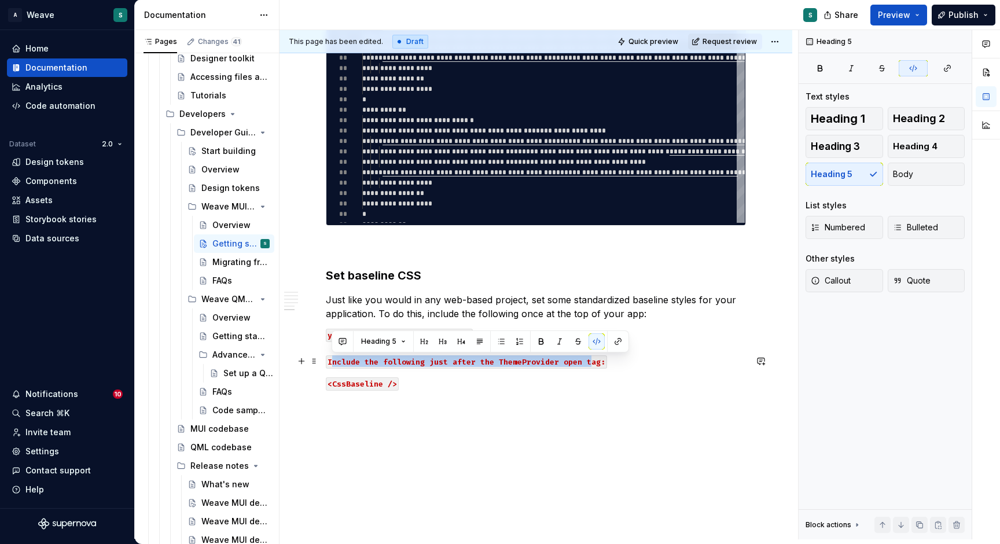
drag, startPoint x: 330, startPoint y: 362, endPoint x: 588, endPoint y: 367, distance: 257.5
click at [588, 367] on code "Include the following just after the ThemeProvider open tag:" at bounding box center [466, 361] width 281 height 13
drag, startPoint x: 326, startPoint y: 361, endPoint x: 602, endPoint y: 364, distance: 275.4
click at [602, 364] on code "Include the following just after the ThemeProvider open tag:" at bounding box center [466, 361] width 281 height 13
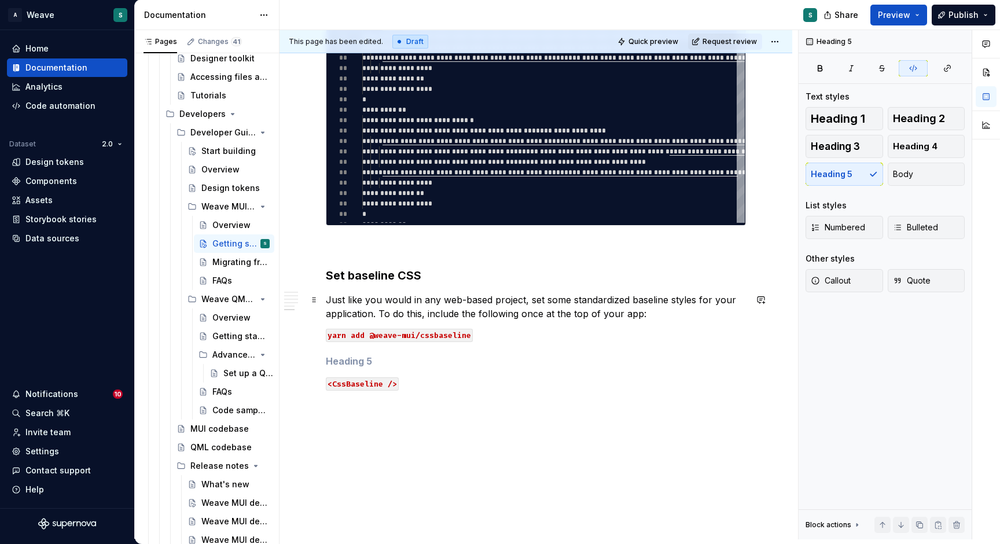
click at [666, 319] on p "Just like you would in any web-based project, set some standardized baseline st…" at bounding box center [536, 307] width 420 height 28
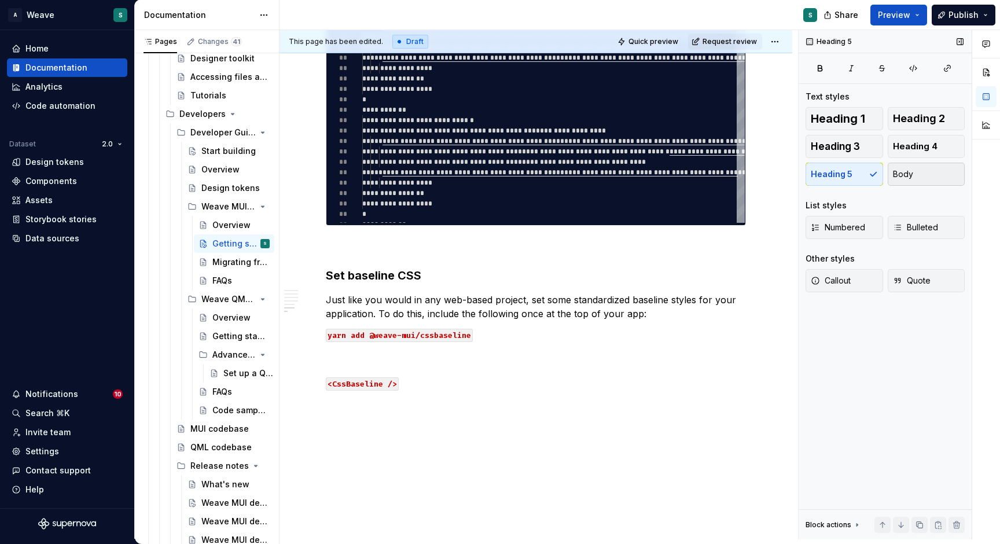
click at [920, 172] on button "Body" at bounding box center [926, 174] width 78 height 23
click at [559, 352] on p at bounding box center [536, 355] width 420 height 14
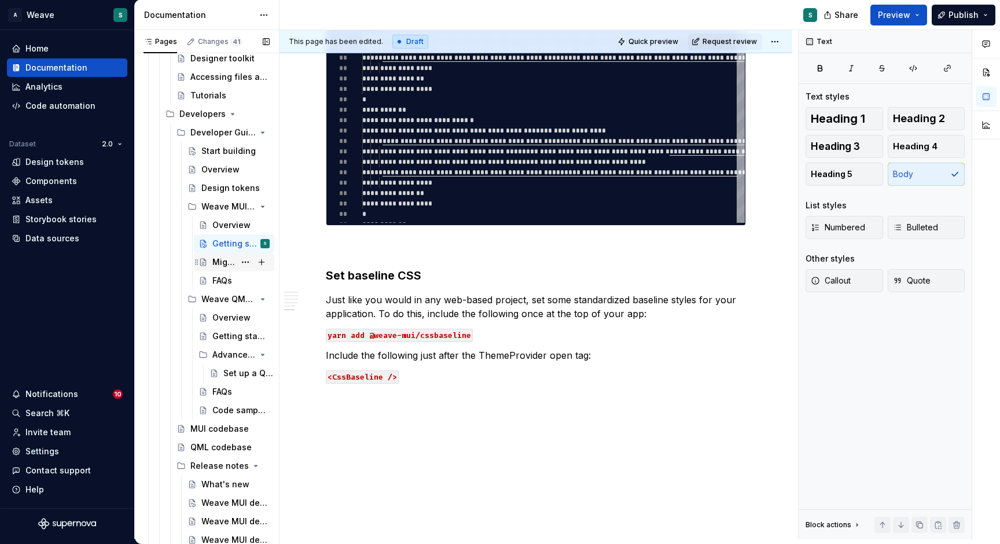
click at [233, 263] on div "Migrating from HIG 1.0" at bounding box center [240, 262] width 57 height 16
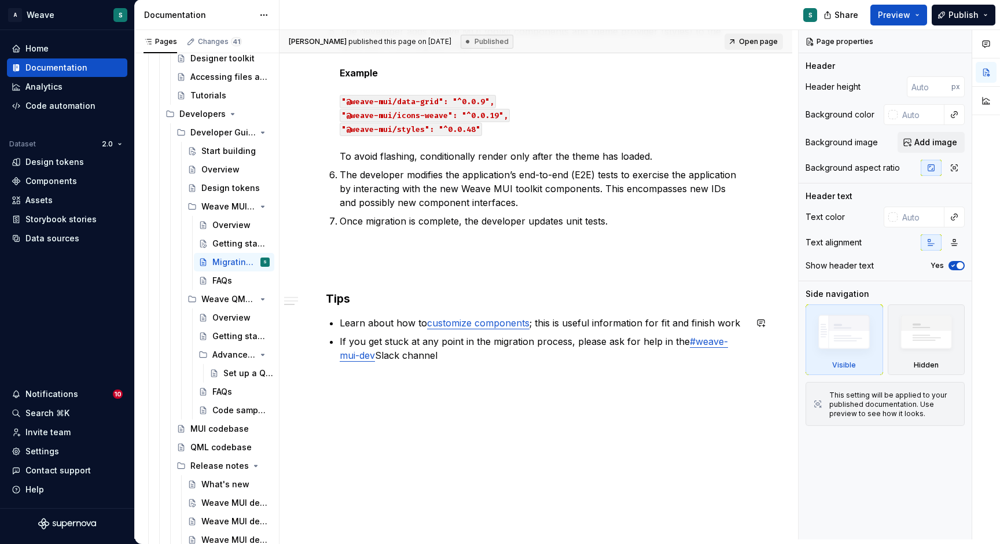
scroll to position [1170, 0]
click at [223, 278] on div "FAQs" at bounding box center [222, 281] width 20 height 12
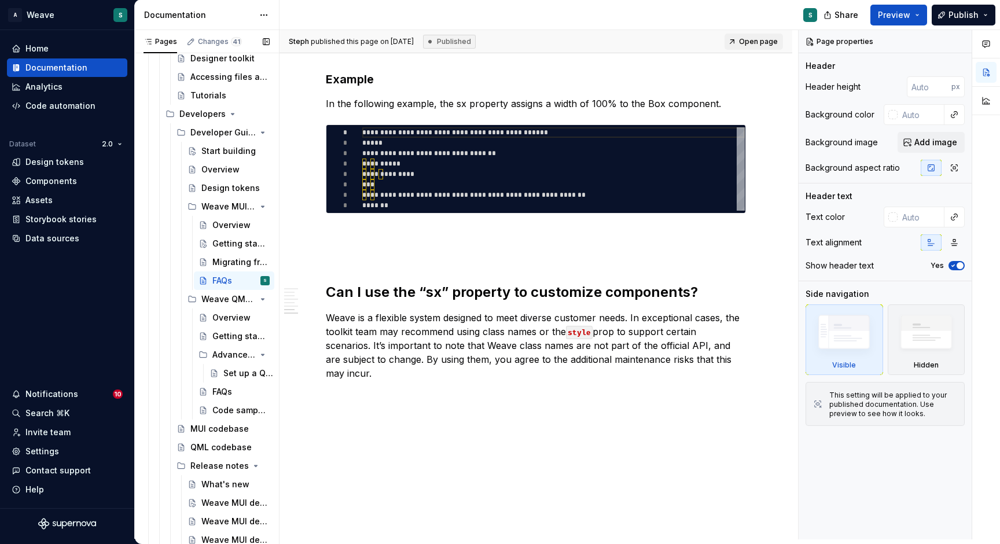
scroll to position [1375, 0]
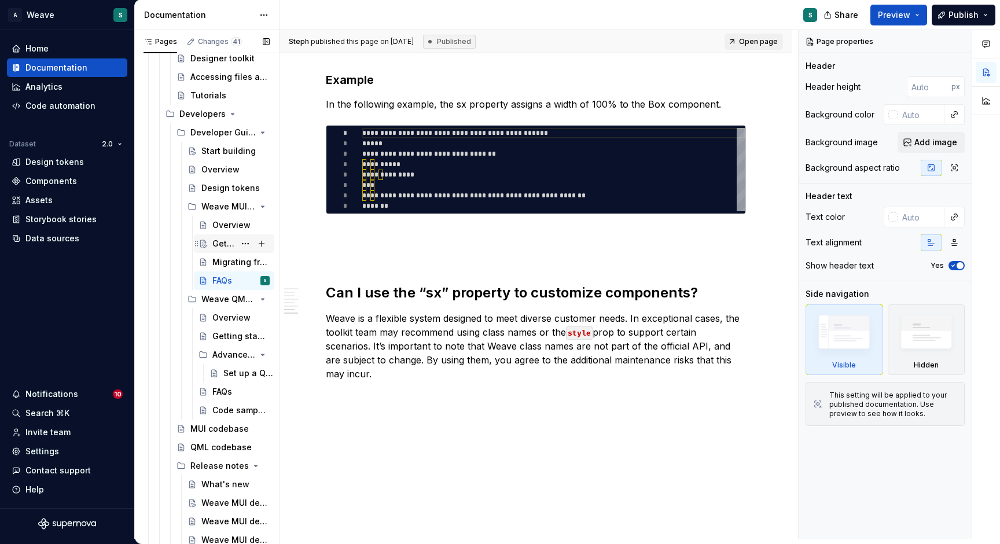
click at [219, 244] on div "Getting started" at bounding box center [223, 244] width 23 height 12
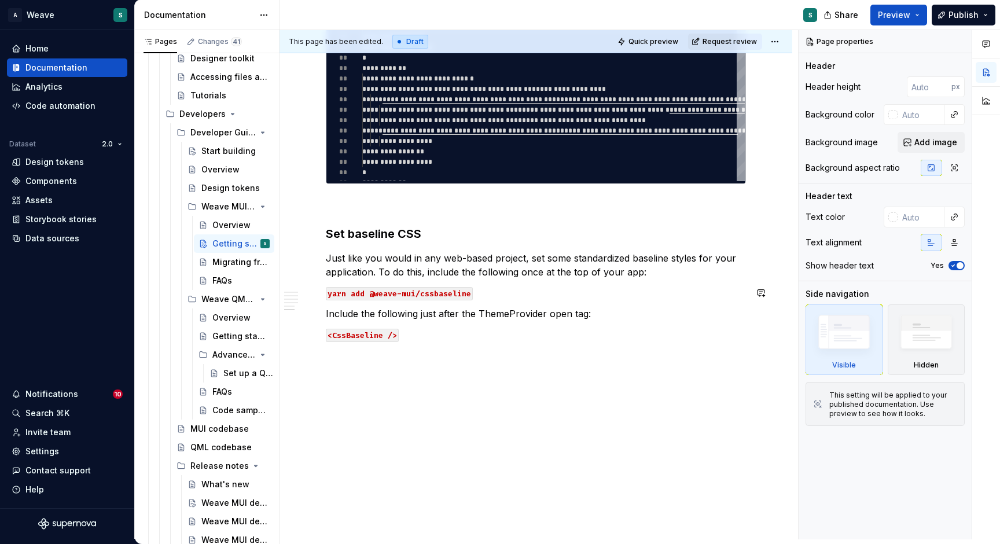
scroll to position [2408, 0]
click at [772, 40] on html "A Weave S Home Documentation Analytics Code automation Dataset 2.0 Design token…" at bounding box center [500, 272] width 1000 height 544
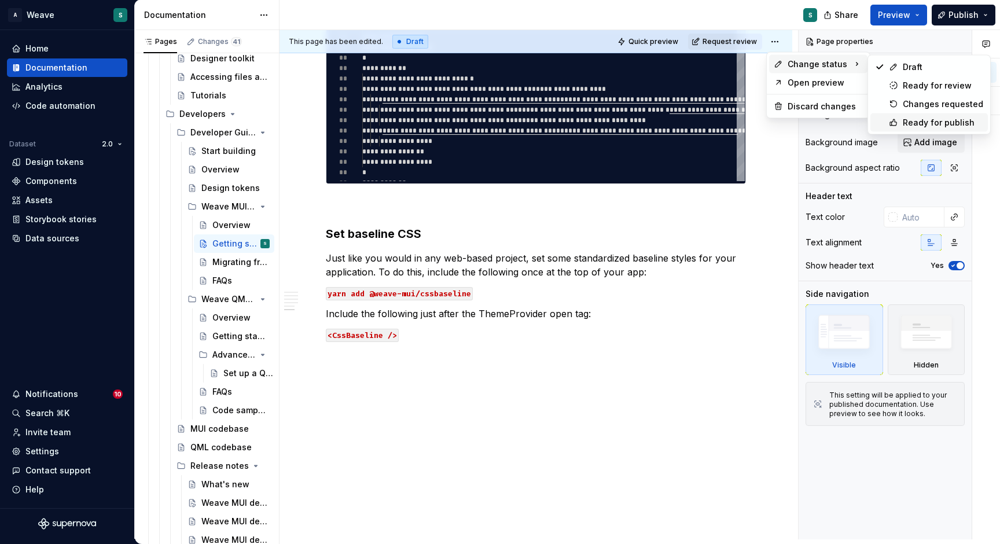
click at [927, 121] on div "Ready for publish" at bounding box center [942, 123] width 80 height 12
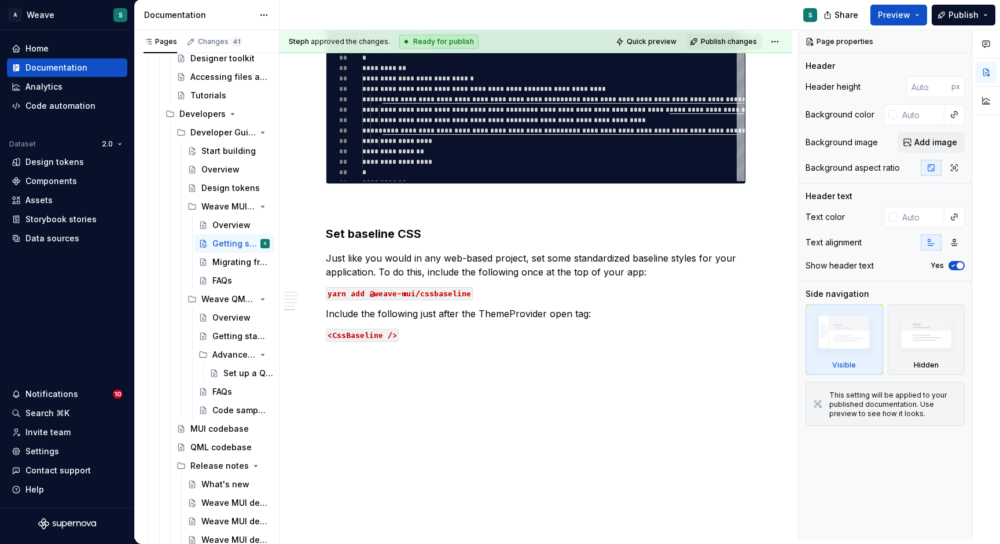
scroll to position [2353, 0]
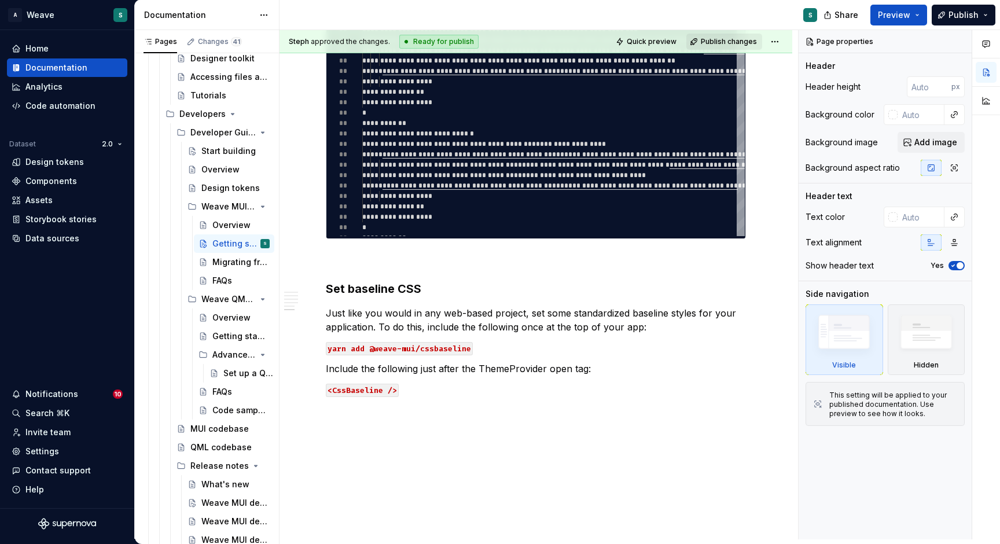
click at [725, 38] on span "Publish changes" at bounding box center [729, 41] width 56 height 9
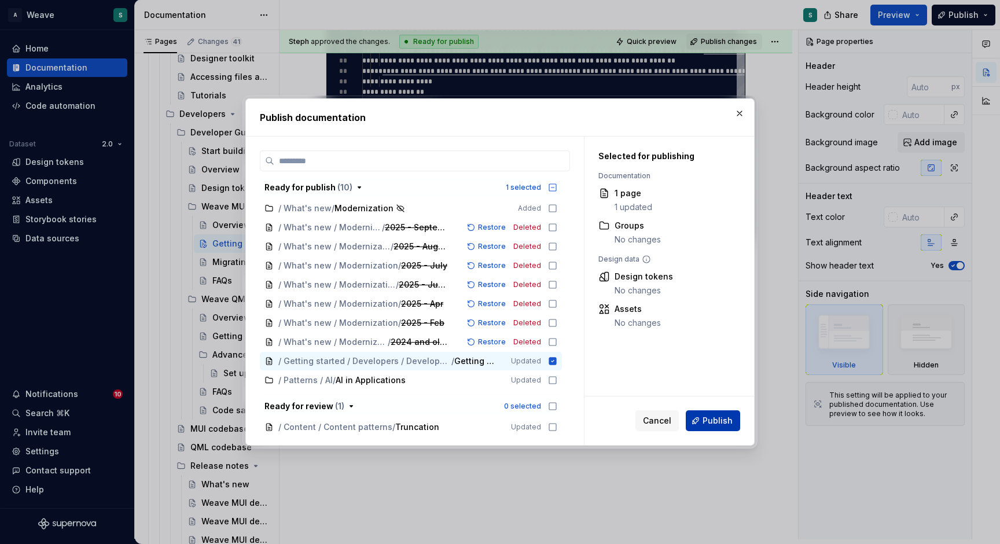
click at [713, 418] on span "Publish" at bounding box center [717, 421] width 30 height 12
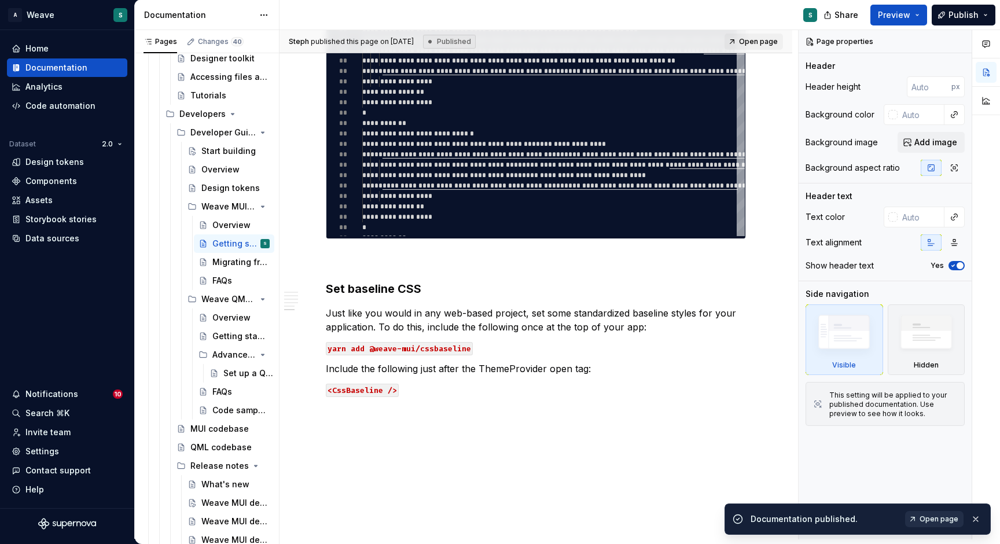
click at [941, 518] on span "Open page" at bounding box center [938, 518] width 39 height 9
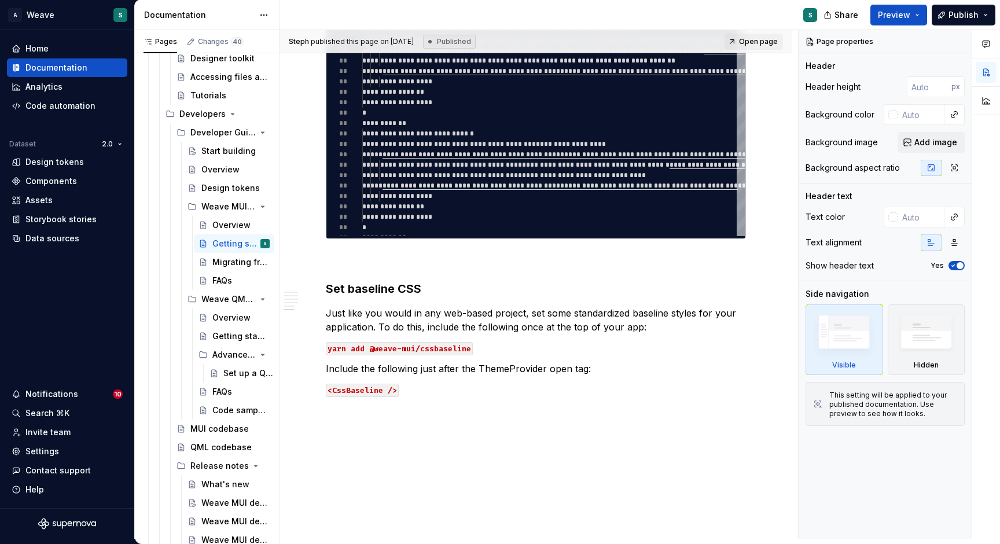
type textarea "*"
